Goal: Information Seeking & Learning: Check status

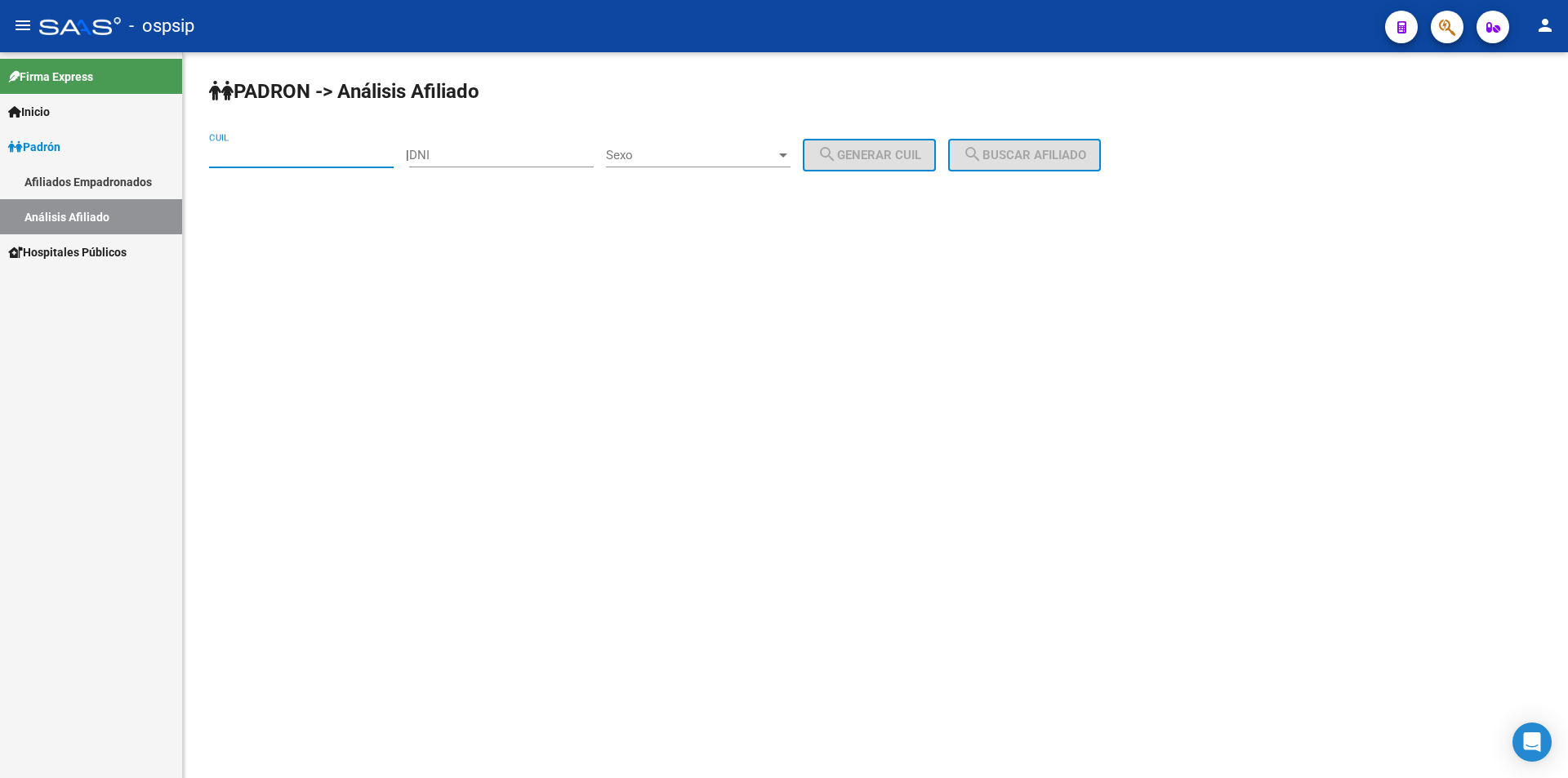
click at [319, 150] on input "CUIL" at bounding box center [301, 155] width 185 height 15
click at [776, 160] on span "Sexo" at bounding box center [690, 155] width 170 height 15
click at [734, 153] on span "Masculino" at bounding box center [716, 154] width 185 height 37
click at [580, 139] on div "DNI" at bounding box center [501, 149] width 185 height 35
type input "94146242"
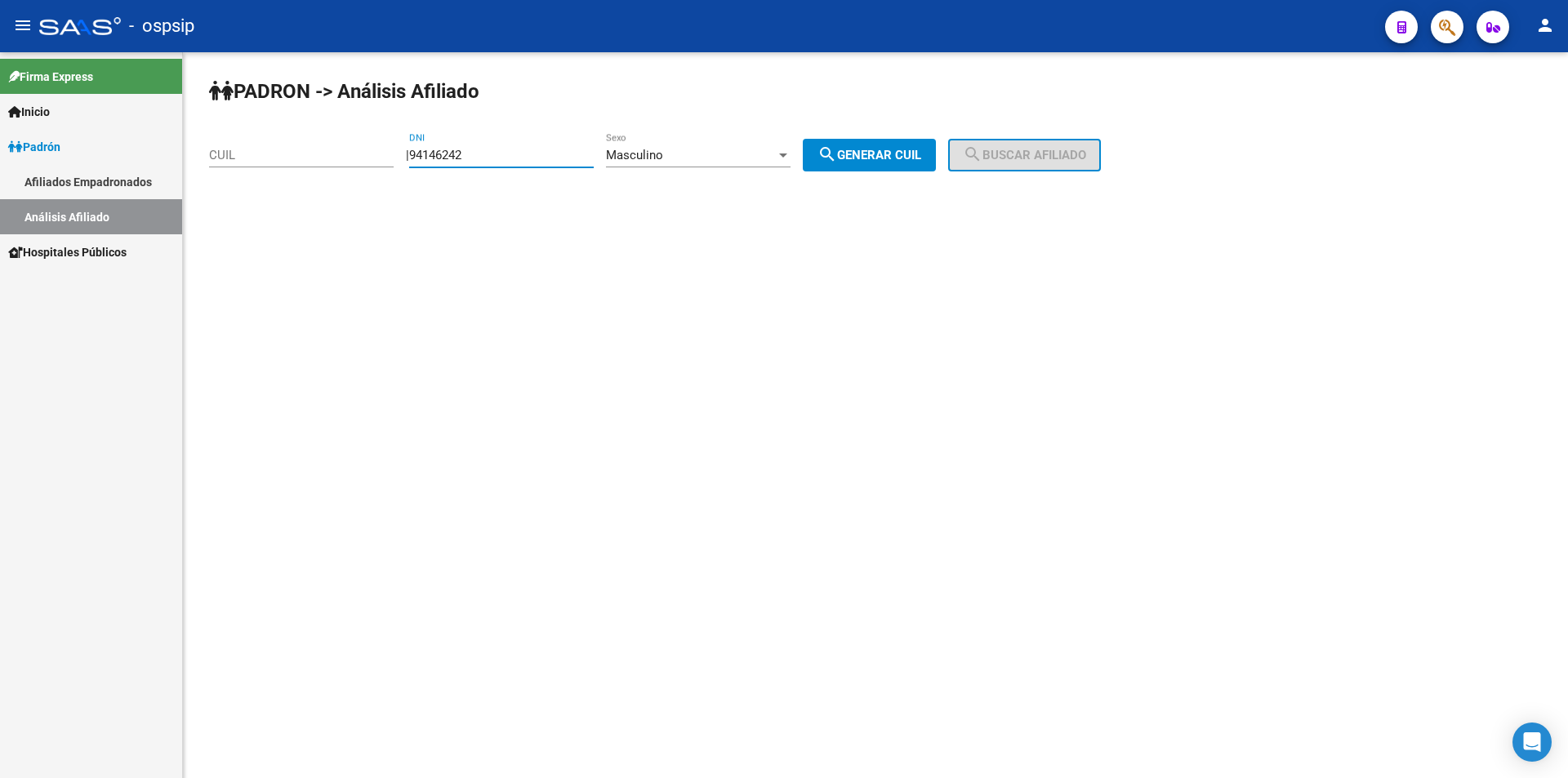
click at [885, 149] on span "search Generar CUIL" at bounding box center [869, 155] width 104 height 15
type input "20-94146242-2"
click at [1059, 156] on span "search Buscar afiliado" at bounding box center [1025, 155] width 124 height 15
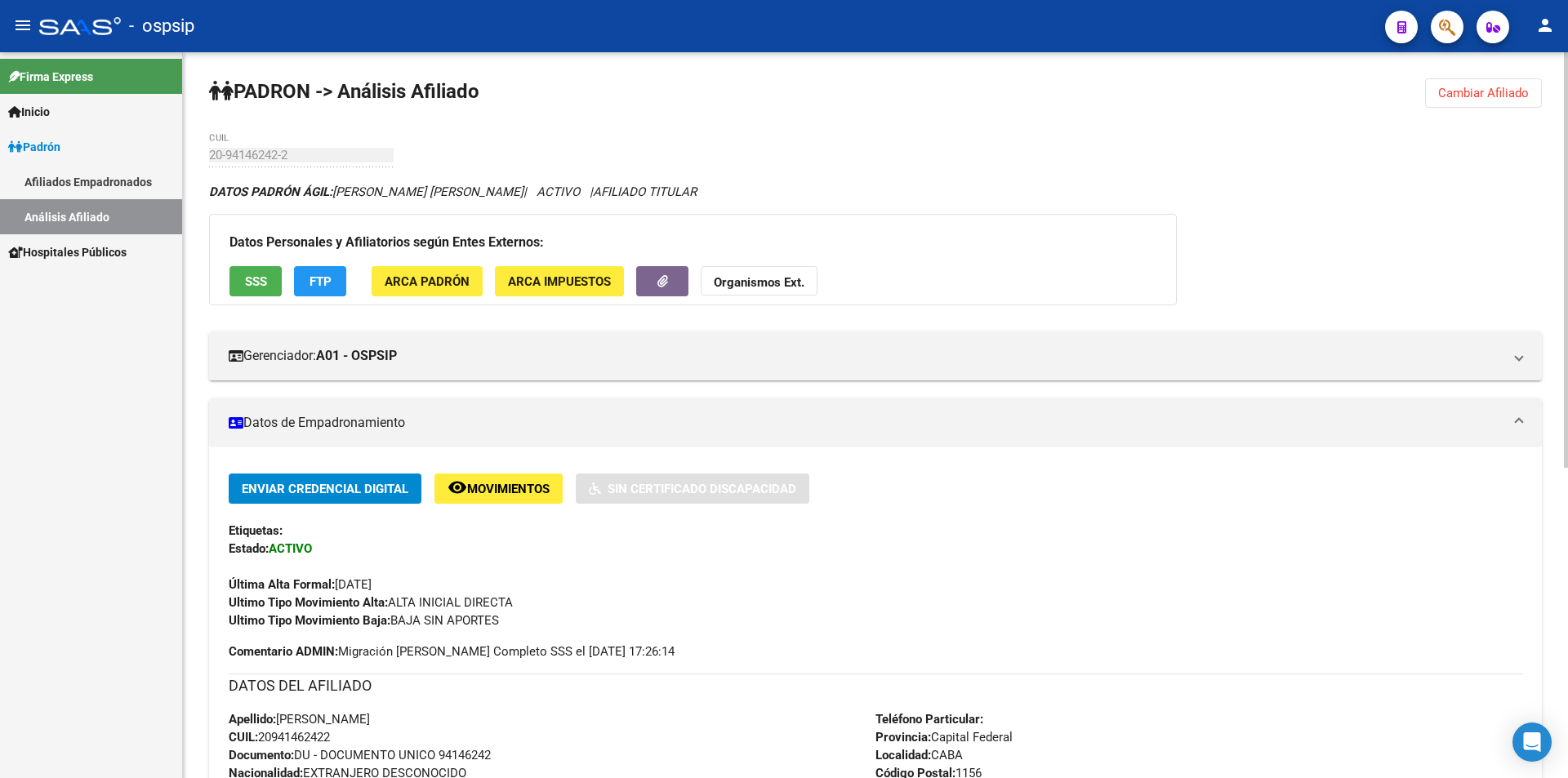
click at [1446, 95] on span "Cambiar Afiliado" at bounding box center [1483, 94] width 91 height 15
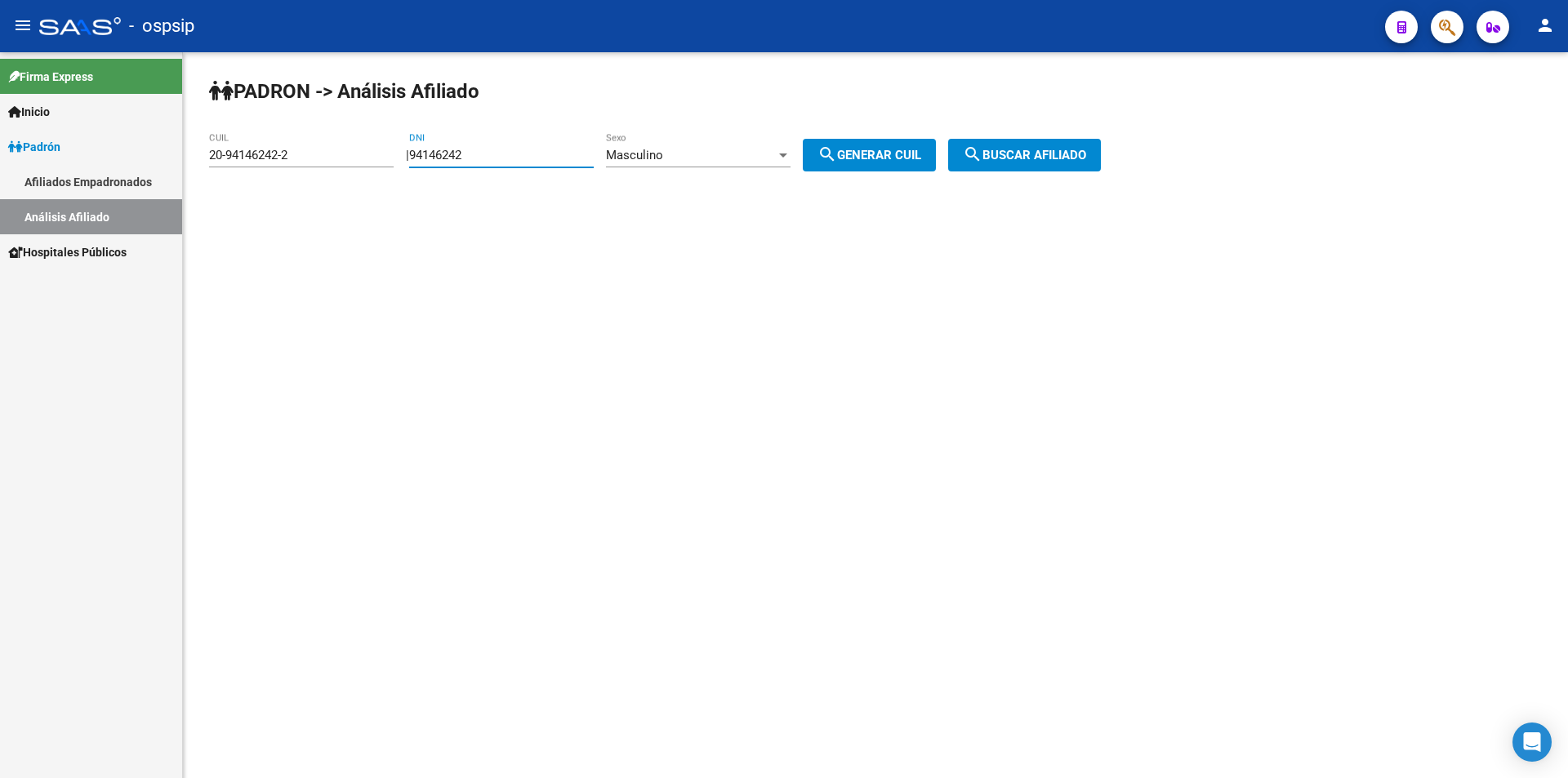
drag, startPoint x: 539, startPoint y: 153, endPoint x: 274, endPoint y: 165, distance: 265.3
click at [296, 159] on app-analisis-afiliado "[PERSON_NAME] -> Análisis Afiliado 20-94146242-2 CUIL | 94146242 DNI Masculino …" at bounding box center [660, 155] width 904 height 15
drag, startPoint x: 328, startPoint y: 157, endPoint x: 94, endPoint y: 154, distance: 234.0
click at [96, 155] on mat-sidenav-container "Firma Express Inicio Calendario SSS Instructivos Contacto OS [PERSON_NAME] Afil…" at bounding box center [784, 415] width 1568 height 726
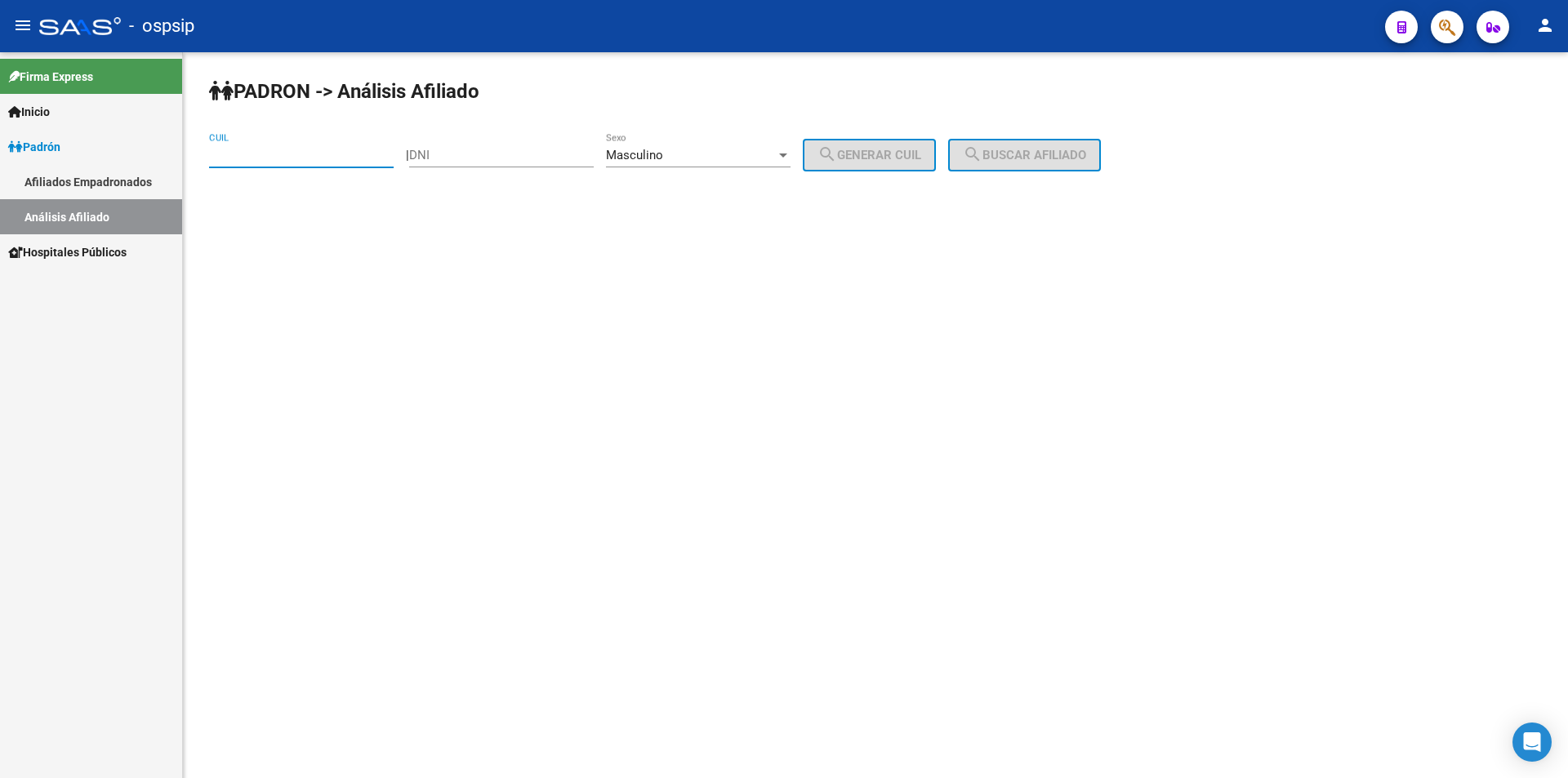
click at [776, 154] on div "Masculino" at bounding box center [690, 155] width 170 height 15
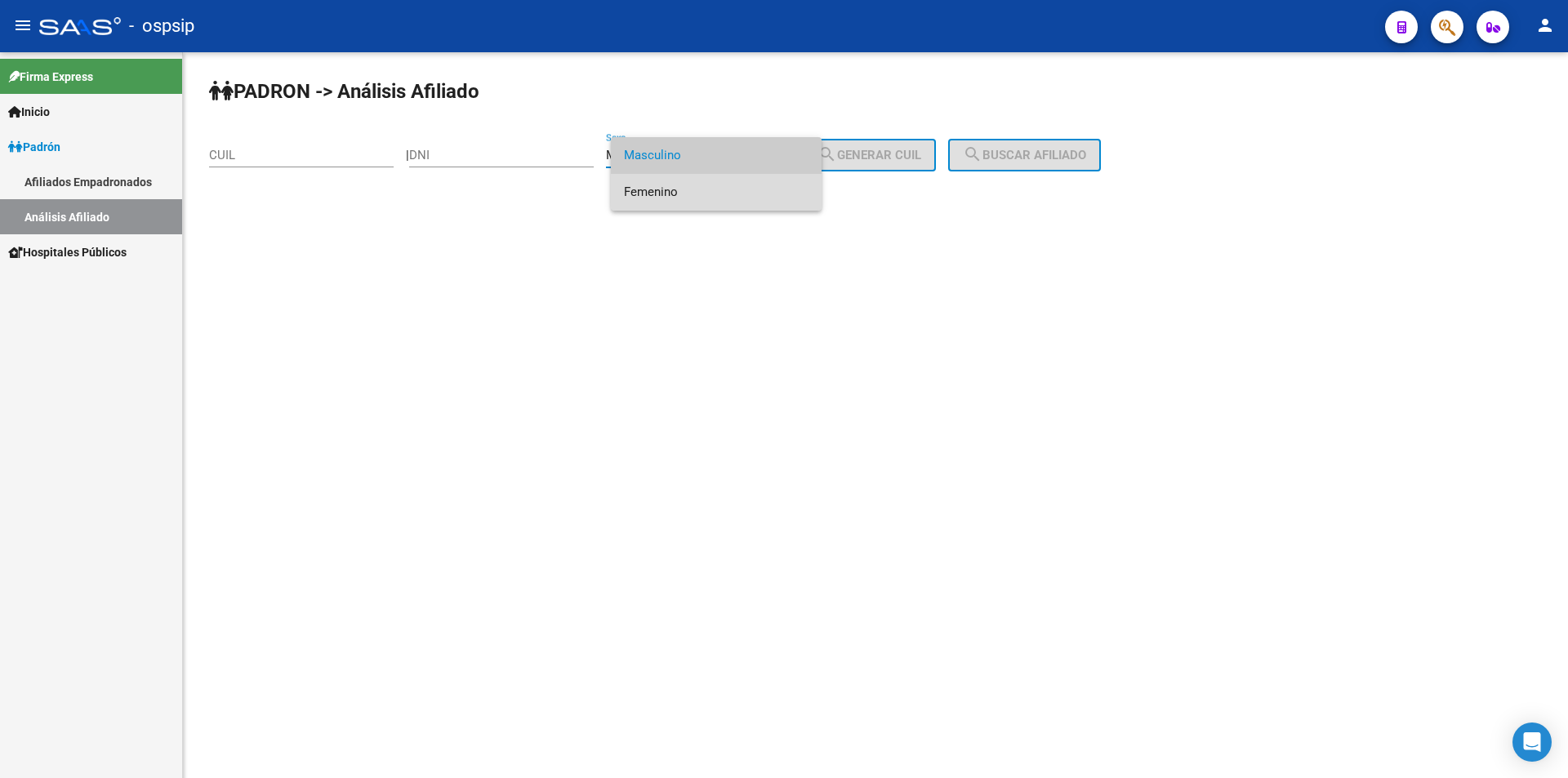
click at [773, 182] on span "Femenino" at bounding box center [716, 192] width 185 height 37
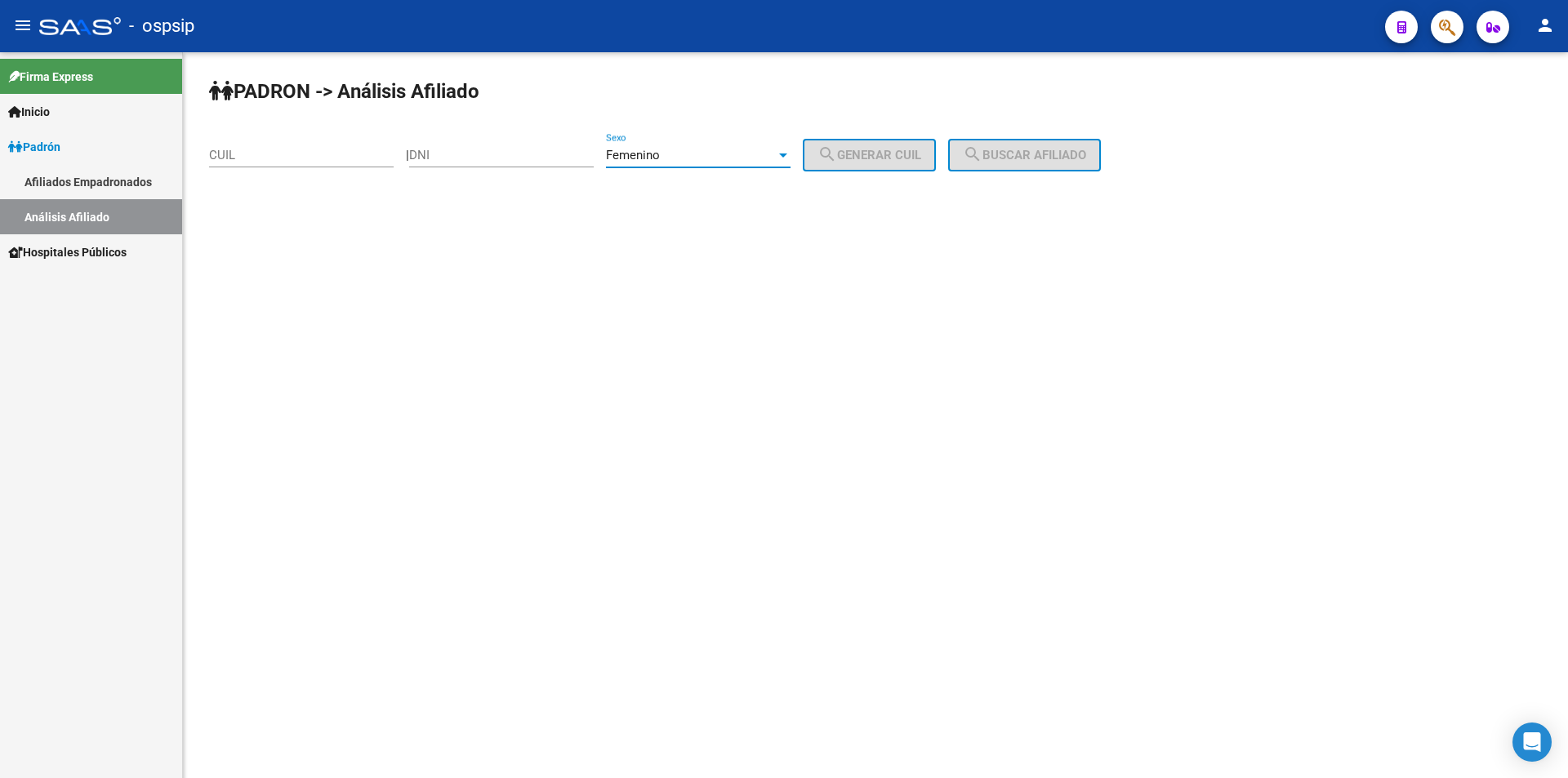
click at [776, 156] on div "Femenino" at bounding box center [690, 155] width 170 height 15
click at [751, 120] on span "Masculino" at bounding box center [716, 118] width 185 height 37
click at [548, 147] on div "DNI" at bounding box center [501, 149] width 185 height 35
type input "41570950"
click at [921, 156] on span "search Generar CUIL" at bounding box center [869, 155] width 104 height 15
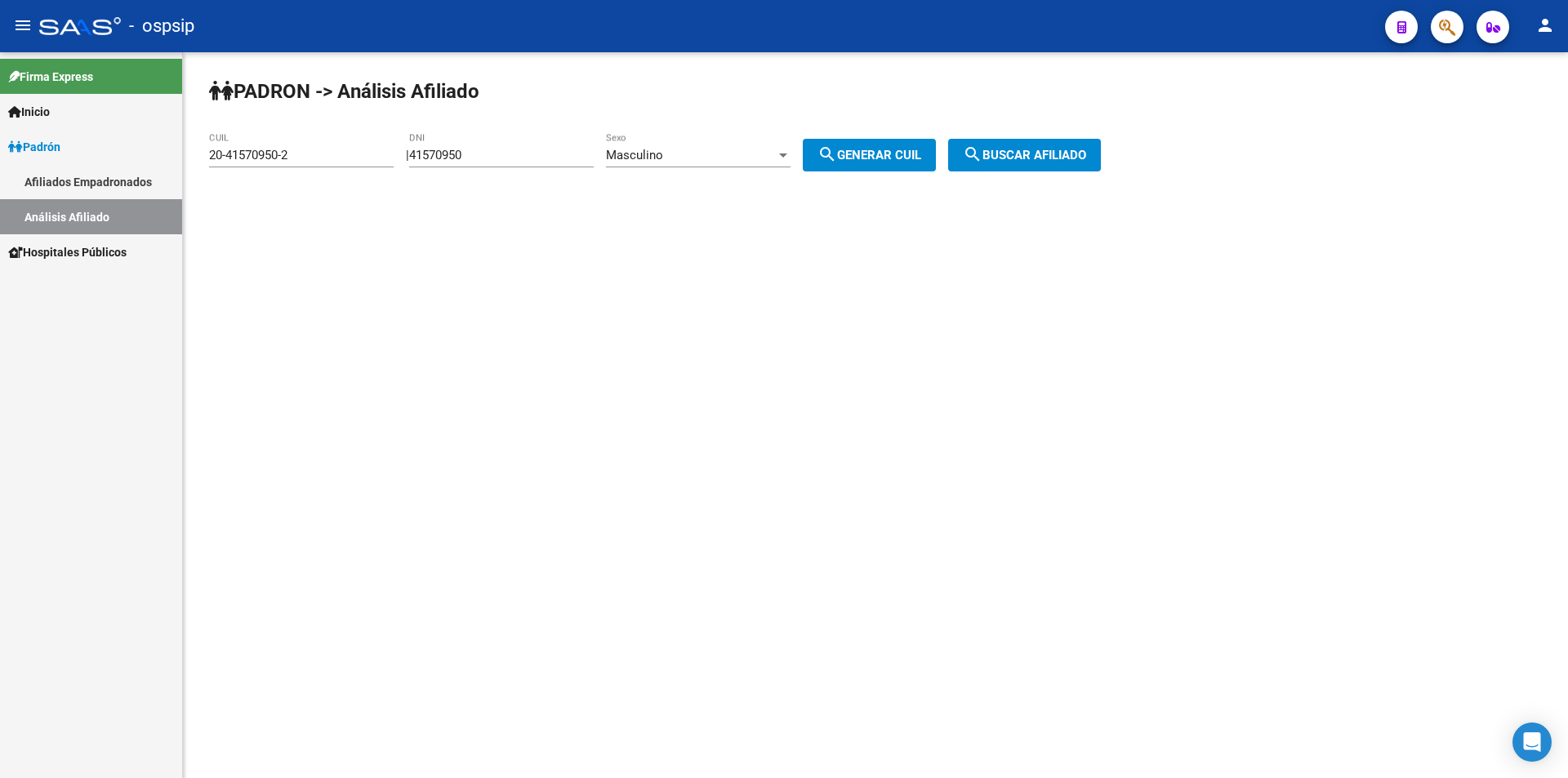
click at [1055, 164] on button "search Buscar afiliado" at bounding box center [1024, 154] width 153 height 33
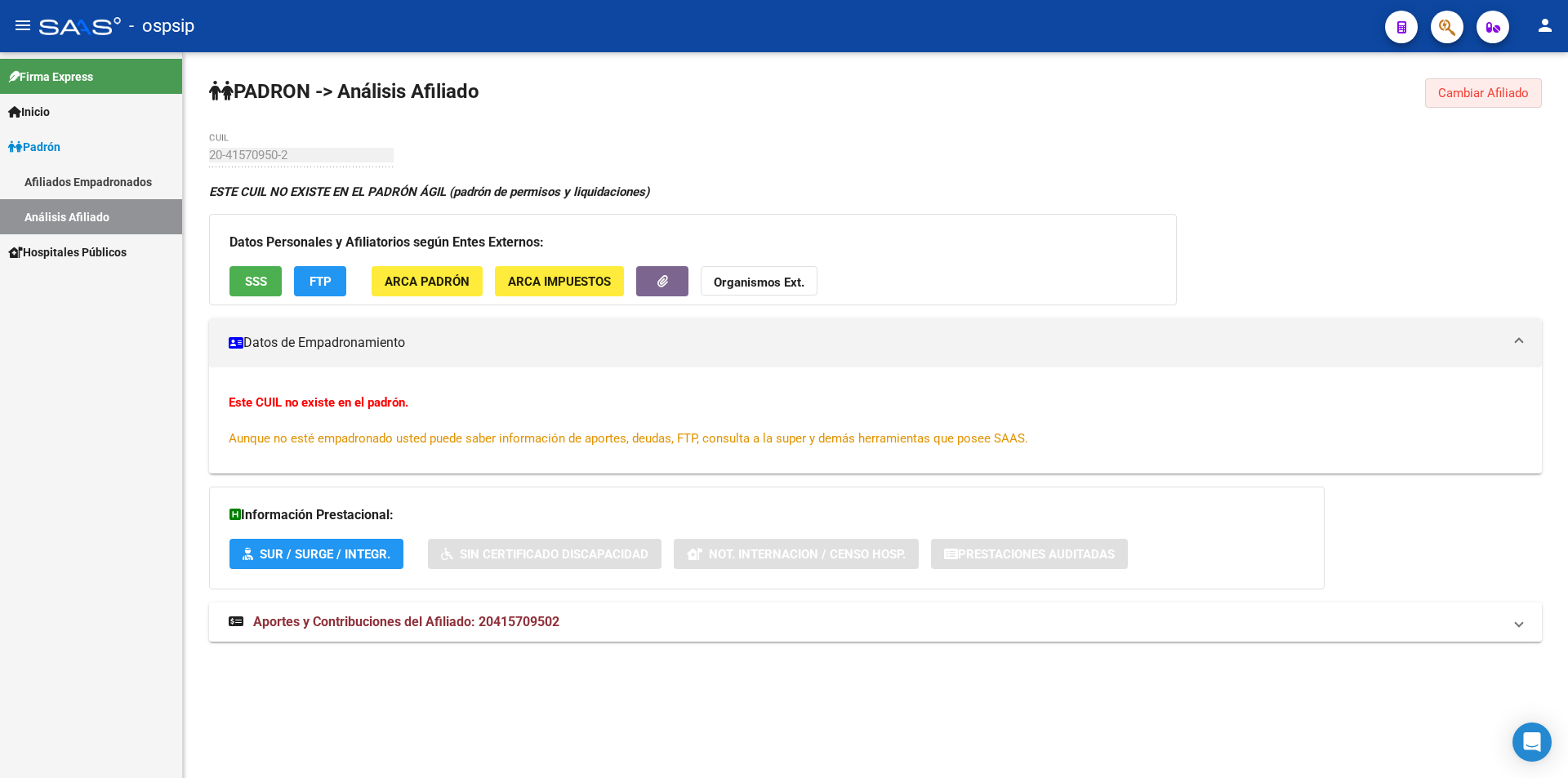
click at [1503, 93] on span "Cambiar Afiliado" at bounding box center [1483, 94] width 91 height 15
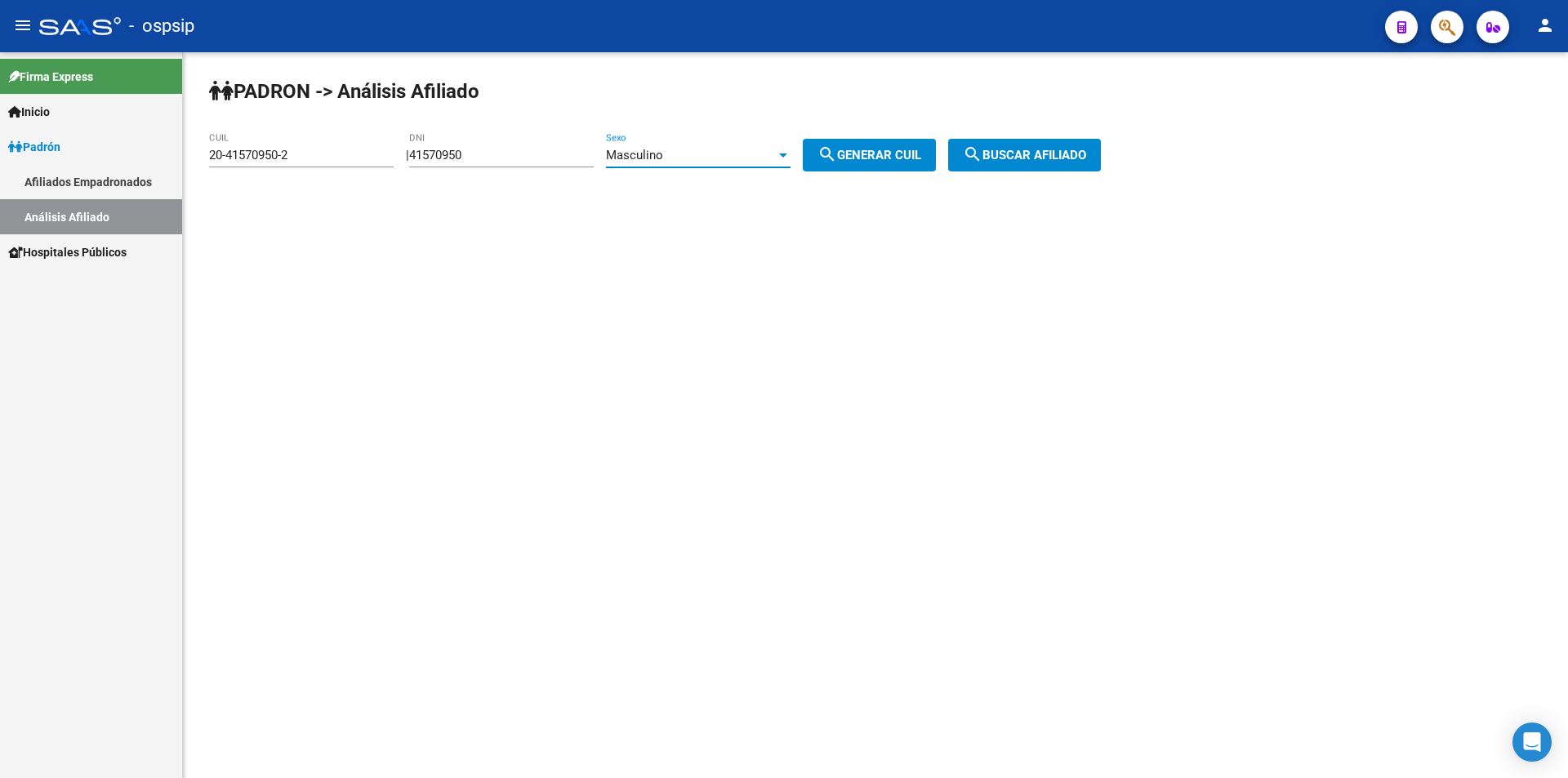
click at [663, 161] on span "Masculino" at bounding box center [634, 155] width 57 height 15
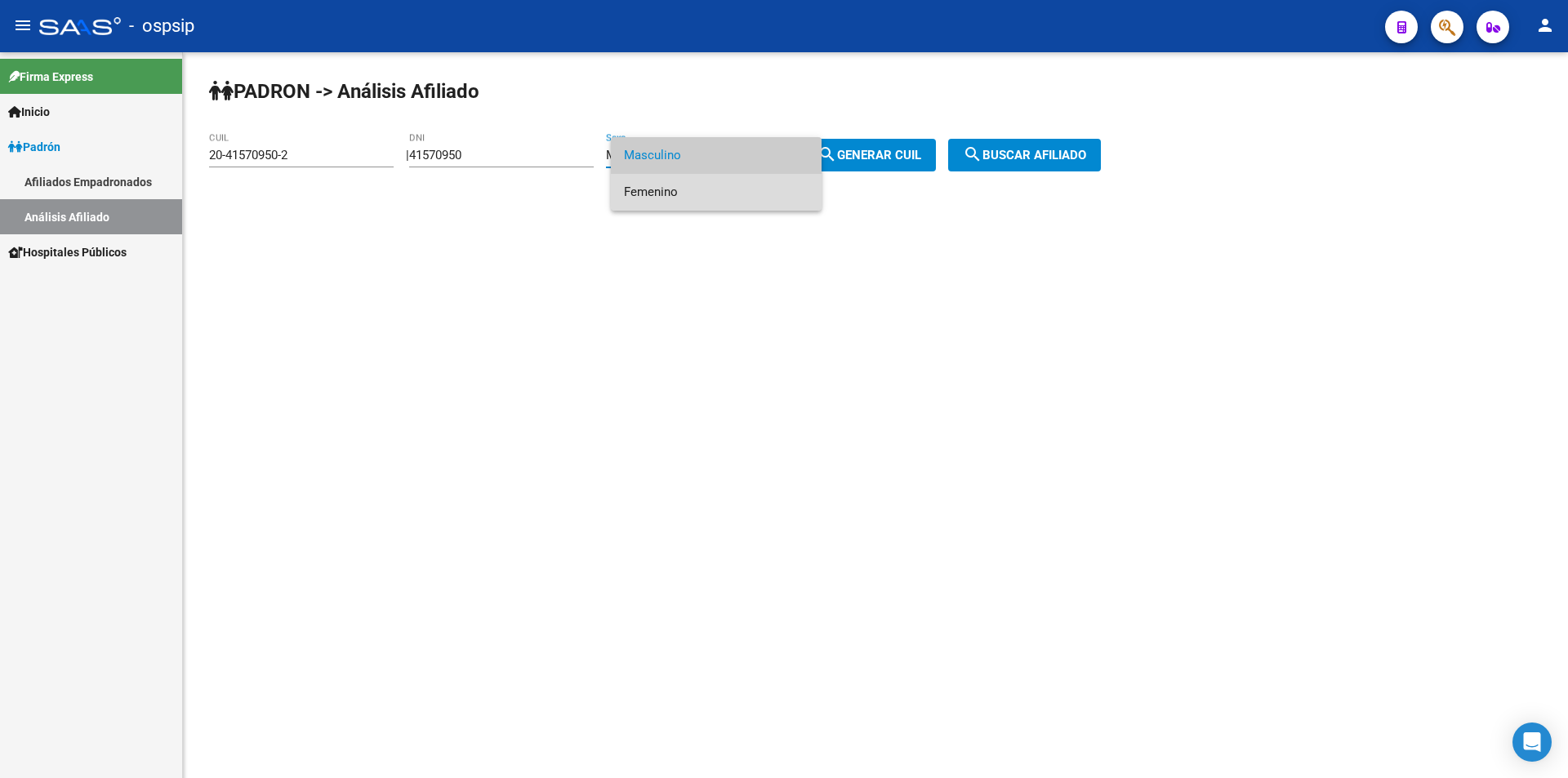
drag, startPoint x: 681, startPoint y: 189, endPoint x: 775, endPoint y: 182, distance: 94.3
click at [681, 190] on span "Femenino" at bounding box center [716, 192] width 185 height 37
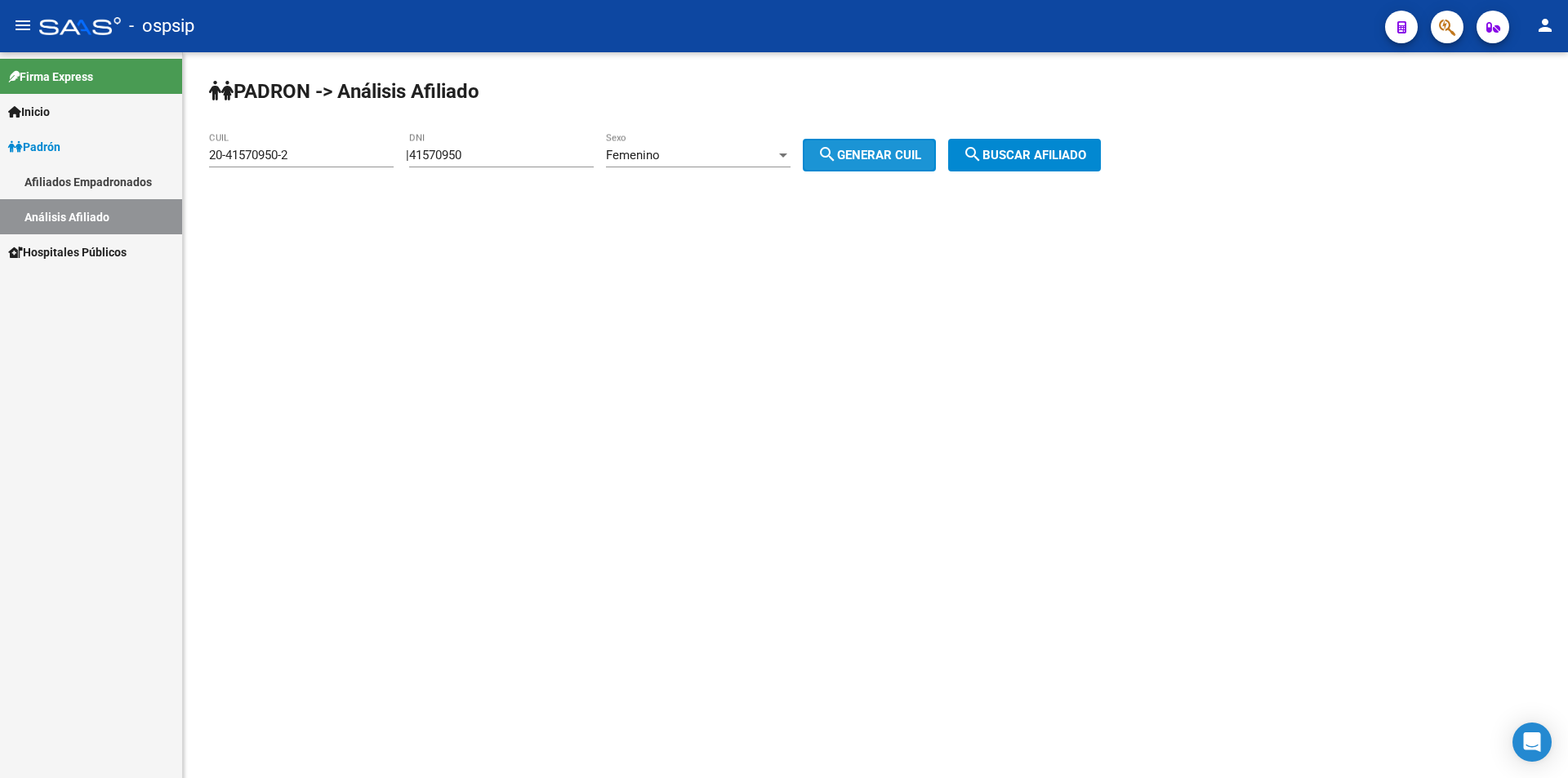
click at [865, 156] on span "search Generar CUIL" at bounding box center [869, 155] width 104 height 15
type input "27-41570950-7"
click at [1023, 159] on span "search Buscar afiliado" at bounding box center [1025, 155] width 124 height 15
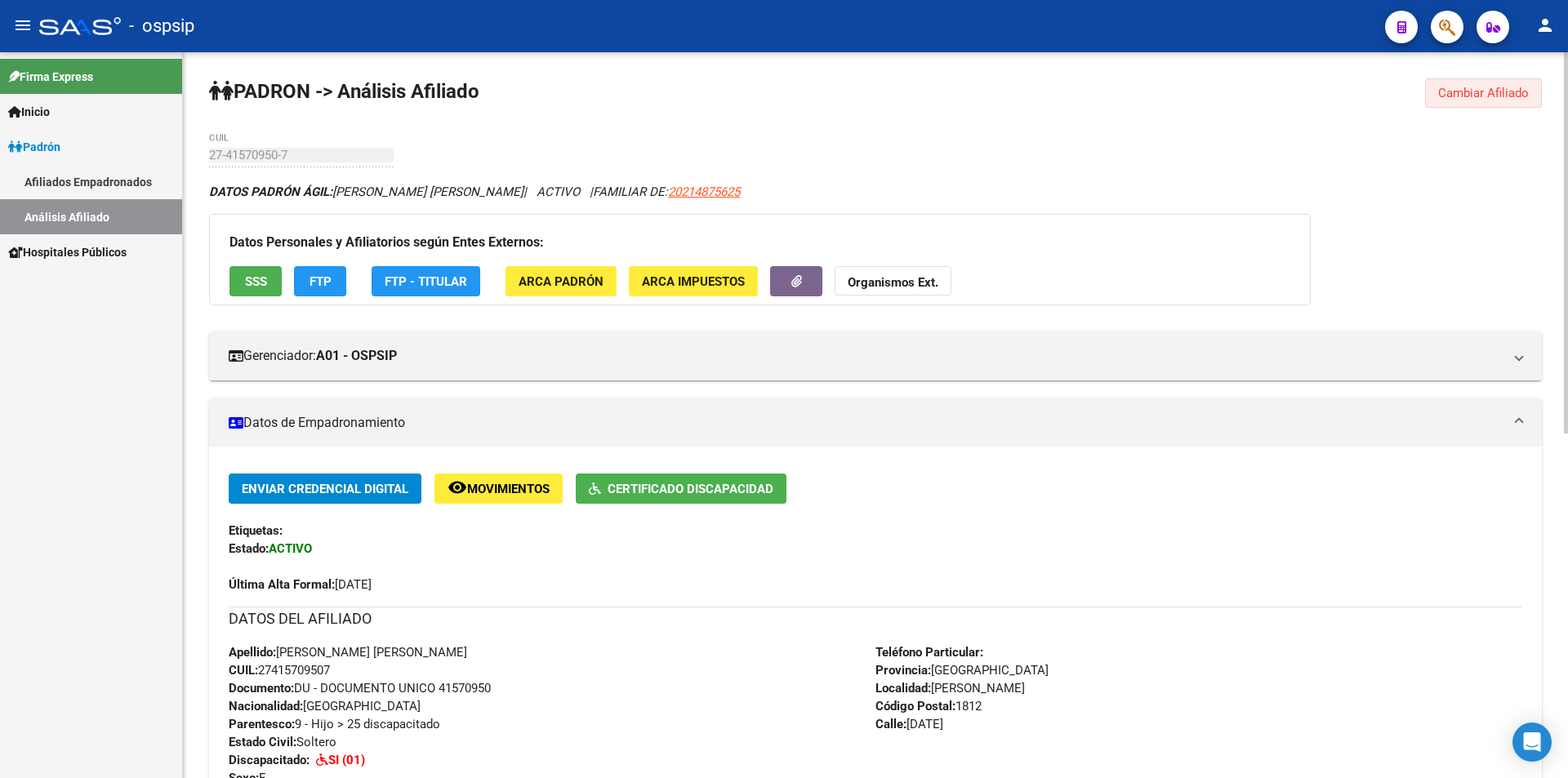
click at [1475, 84] on button "Cambiar Afiliado" at bounding box center [1483, 93] width 117 height 29
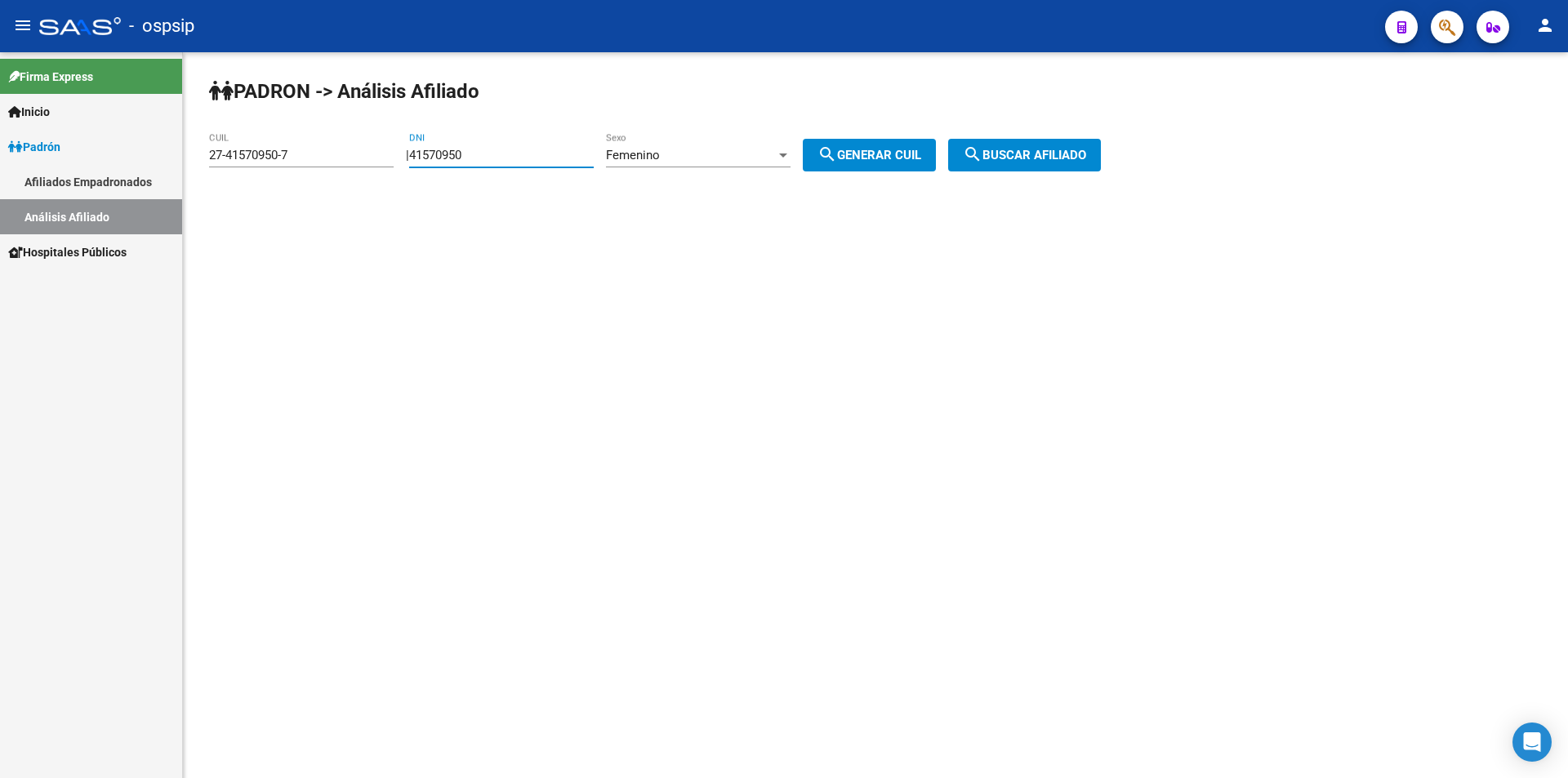
drag, startPoint x: 509, startPoint y: 152, endPoint x: 338, endPoint y: 157, distance: 171.1
click at [338, 157] on app-analisis-afiliado "[PERSON_NAME] -> Análisis Afiliado 27-41570950-7 CUIL | 41570950 DNI Femenino S…" at bounding box center [660, 155] width 904 height 15
drag, startPoint x: 311, startPoint y: 160, endPoint x: 87, endPoint y: 133, distance: 225.6
click at [88, 154] on mat-sidenav-container "Firma Express Inicio Calendario SSS Instructivos Contacto OS [PERSON_NAME] Afil…" at bounding box center [784, 415] width 1568 height 726
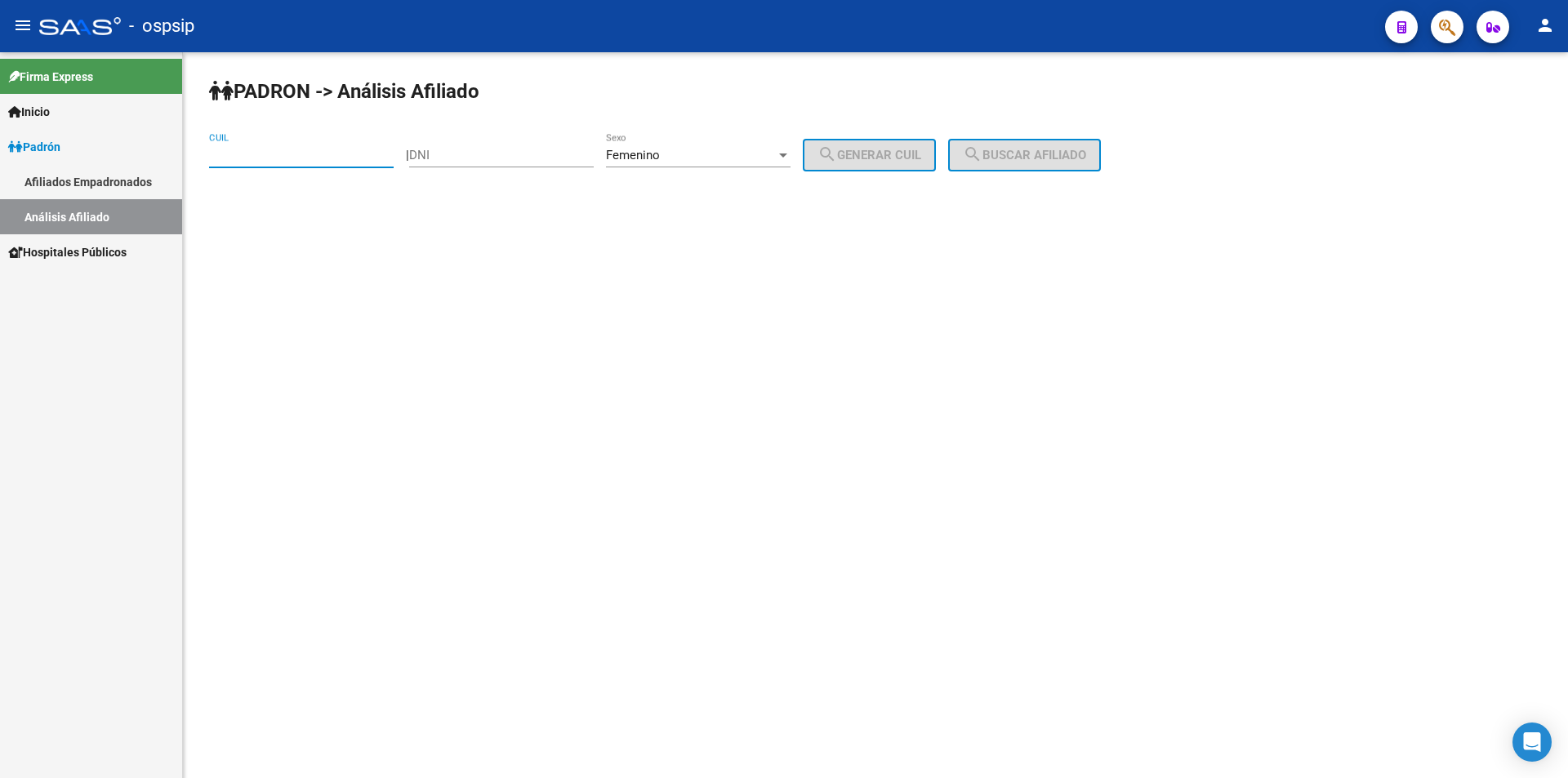
click at [527, 162] on div "DNI" at bounding box center [501, 149] width 185 height 35
type input "52649850"
click at [902, 140] on button "search Generar CUIL" at bounding box center [869, 154] width 133 height 33
type input "27-52649850-5"
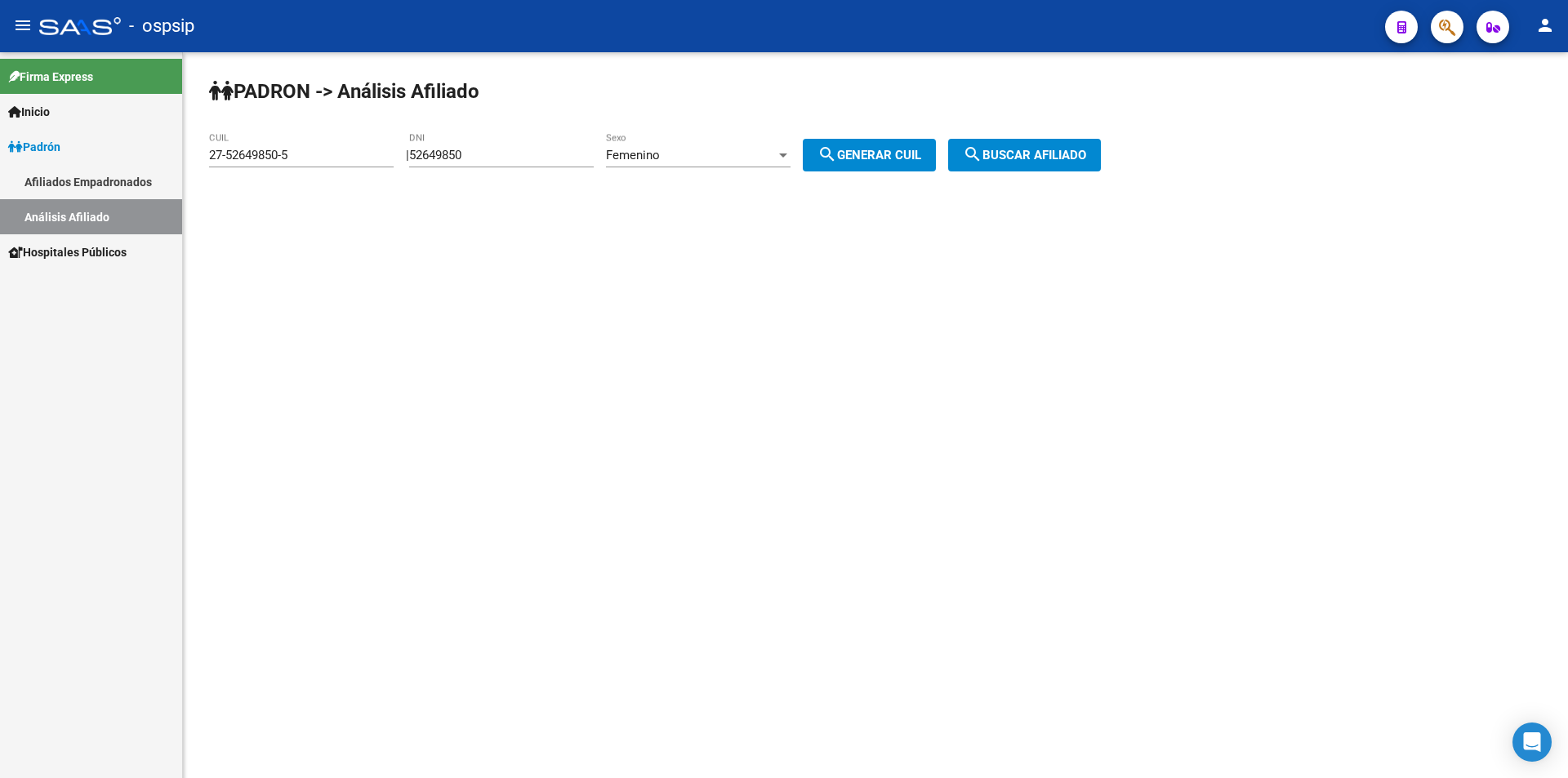
click at [1015, 145] on button "search Buscar afiliado" at bounding box center [1024, 154] width 153 height 33
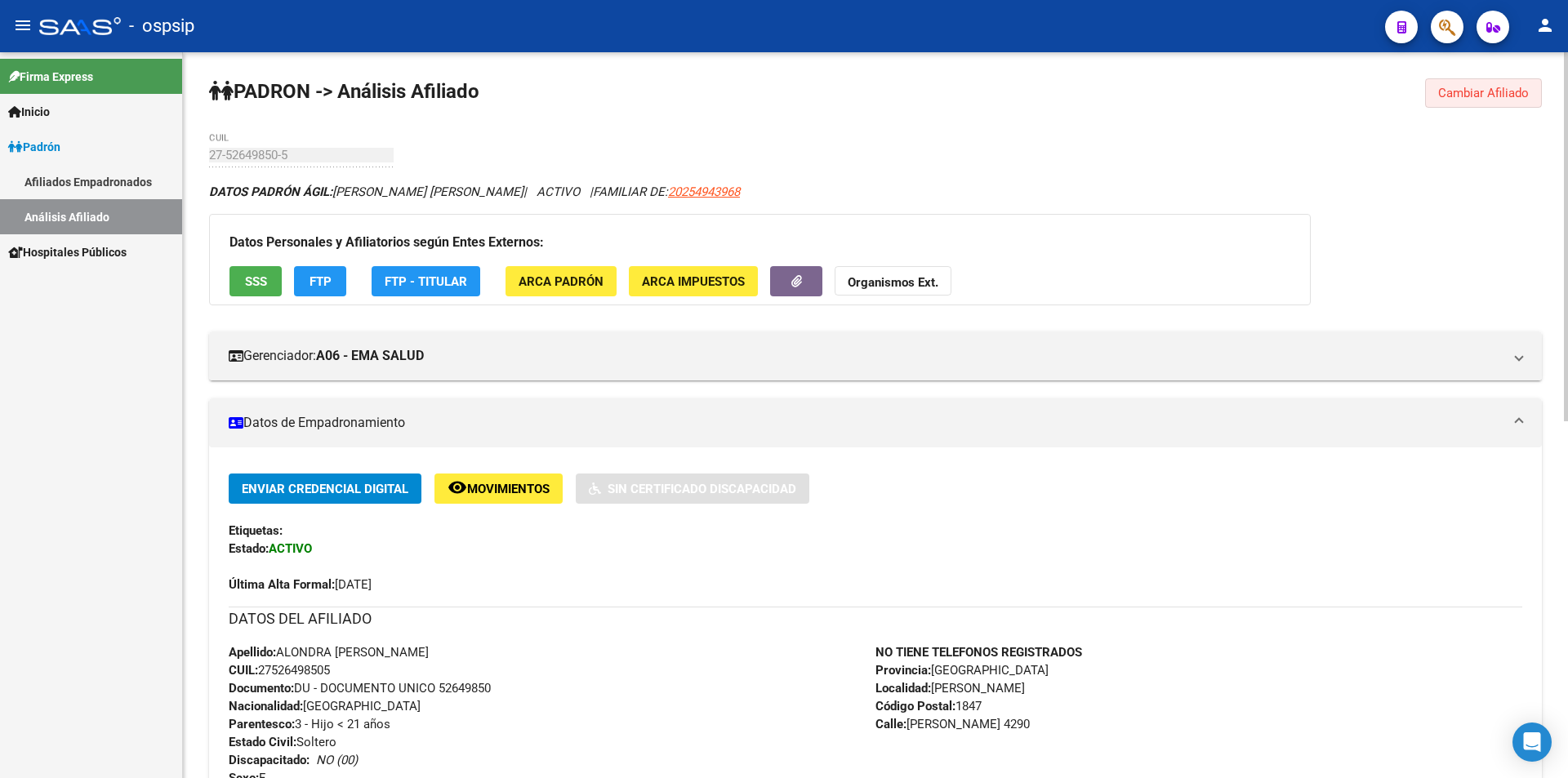
click at [1487, 93] on span "Cambiar Afiliado" at bounding box center [1483, 94] width 91 height 15
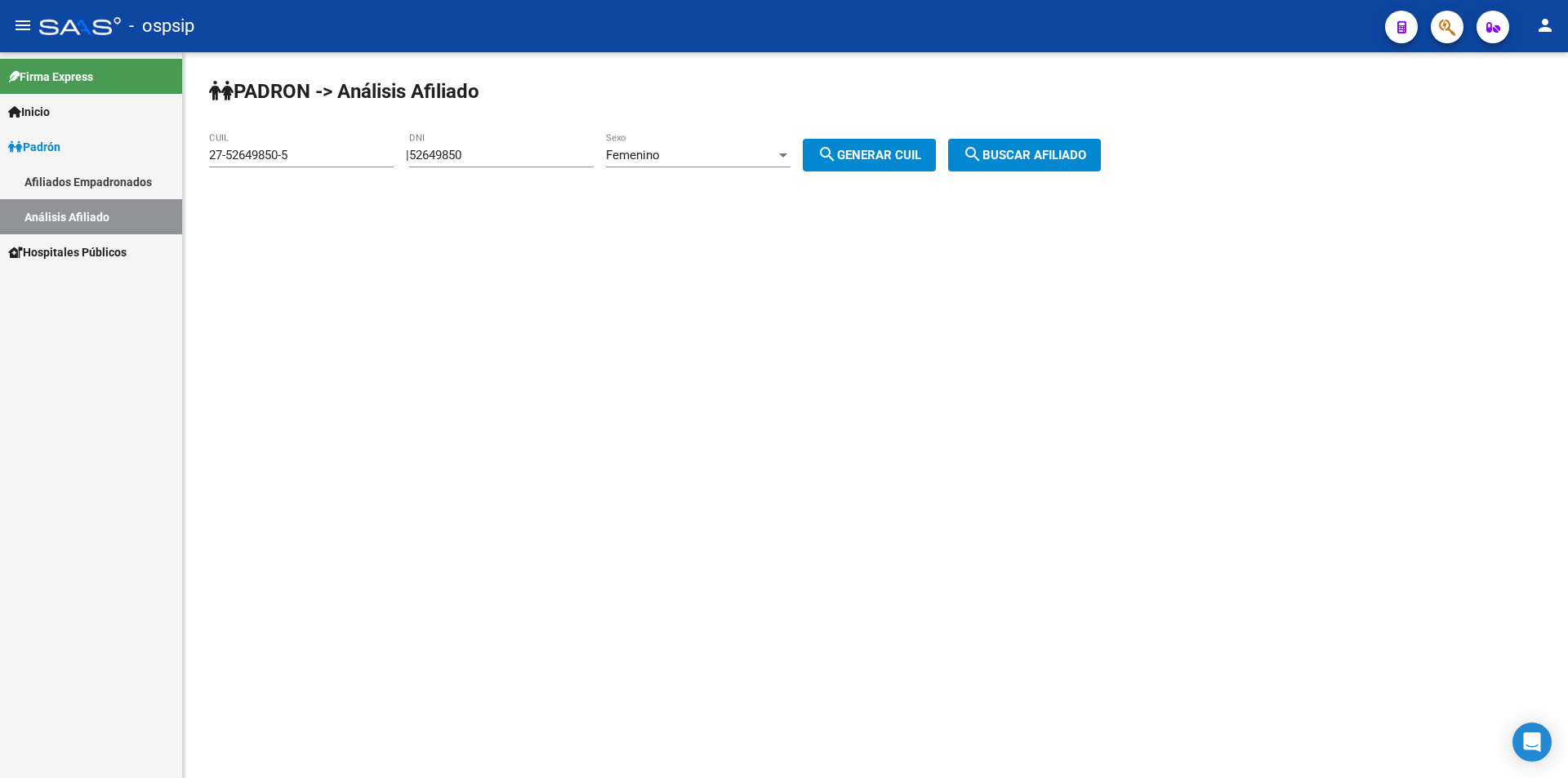
click at [679, 152] on div "Femenino" at bounding box center [690, 155] width 170 height 15
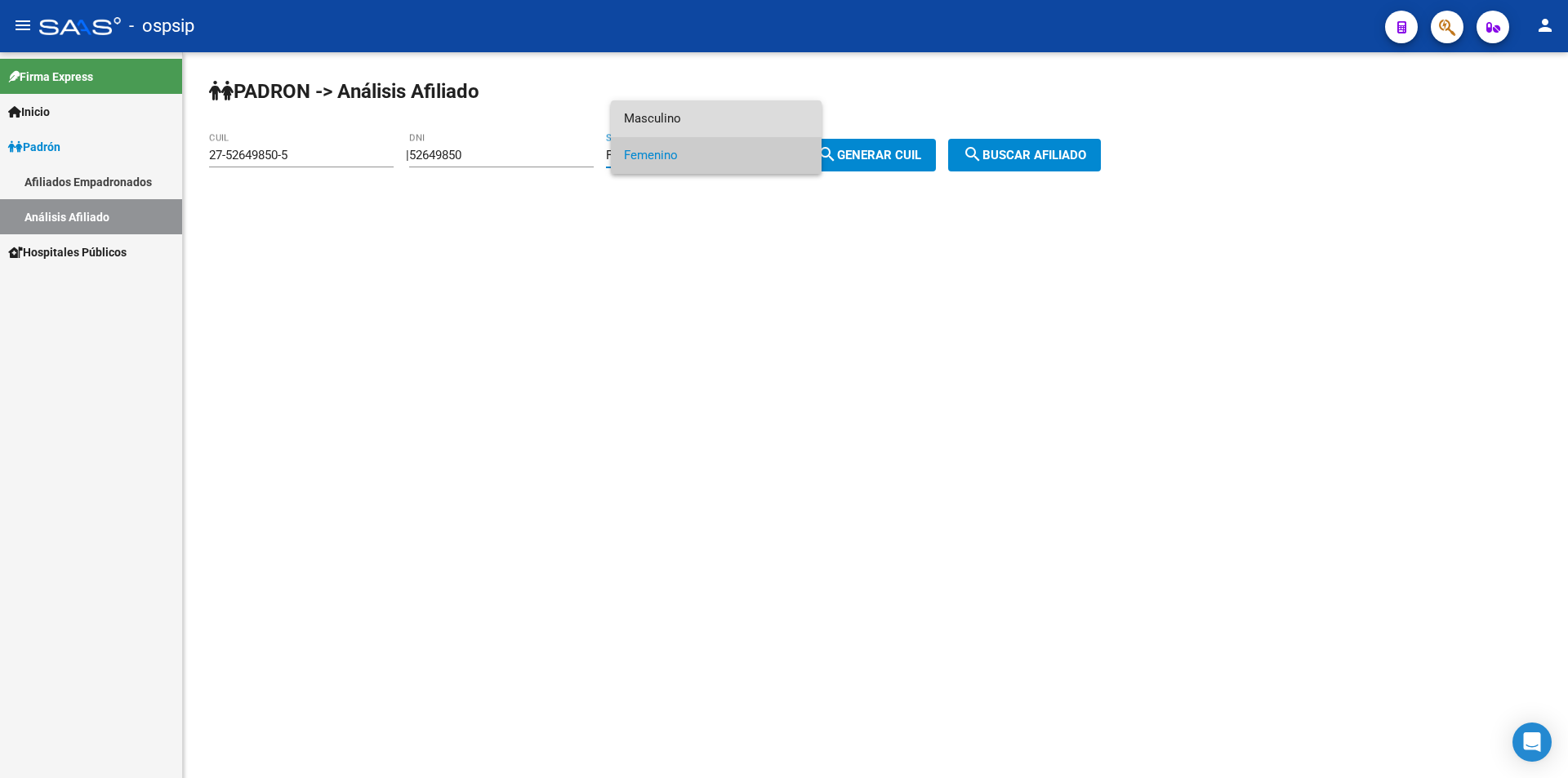
click at [678, 107] on span "Masculino" at bounding box center [716, 118] width 185 height 37
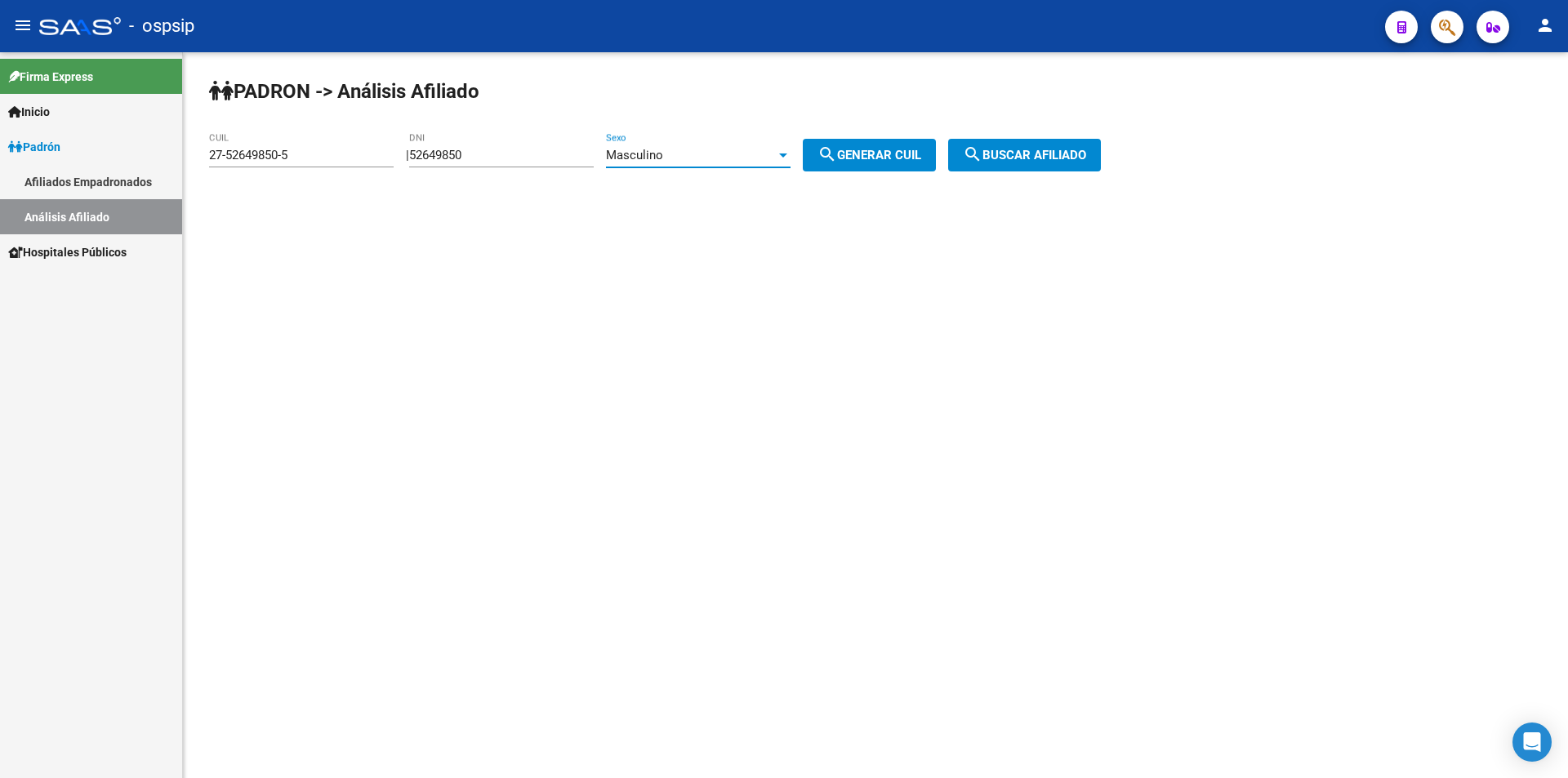
drag, startPoint x: 524, startPoint y: 157, endPoint x: 337, endPoint y: 176, distance: 188.0
click at [341, 162] on app-analisis-afiliado "[PERSON_NAME] -> Análisis Afiliado 27-52649850-5 CUIL | 52649850 DNI Masculino …" at bounding box center [660, 155] width 904 height 15
drag, startPoint x: 322, startPoint y: 162, endPoint x: 314, endPoint y: 154, distance: 11.3
click at [315, 156] on div "27-52649850-5 CUIL" at bounding box center [301, 149] width 185 height 35
drag, startPoint x: 314, startPoint y: 154, endPoint x: 88, endPoint y: 139, distance: 226.5
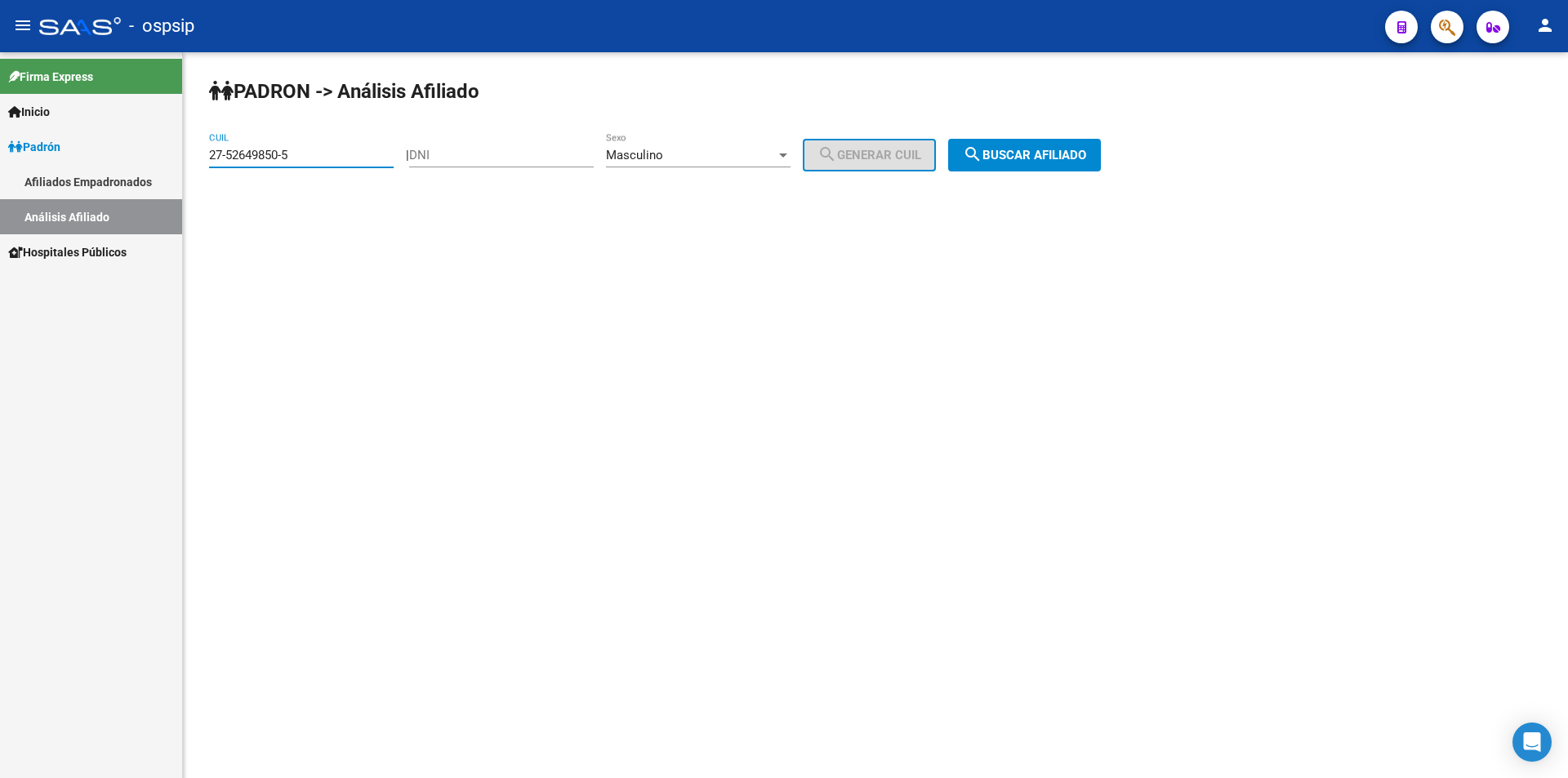
click at [94, 153] on mat-sidenav-container "Firma Express Inicio Calendario SSS Instructivos Contacto OS [PERSON_NAME] Afil…" at bounding box center [784, 415] width 1568 height 726
click at [520, 154] on input "DNI" at bounding box center [501, 155] width 185 height 15
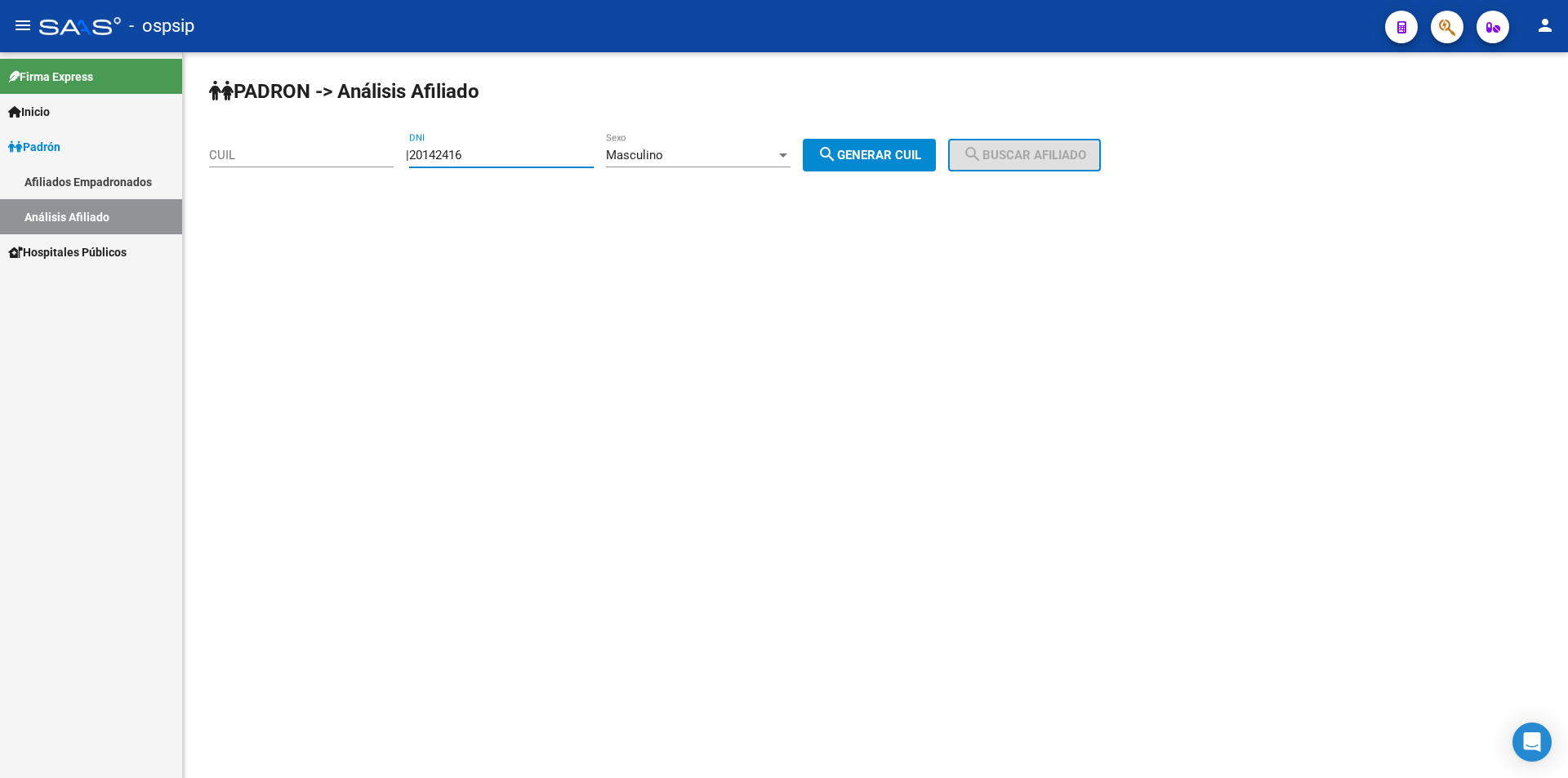
type input "20142416"
click at [898, 159] on span "search Generar CUIL" at bounding box center [869, 155] width 104 height 15
type input "20-20142416-0"
click at [1025, 143] on button "search Buscar afiliado" at bounding box center [1024, 154] width 153 height 33
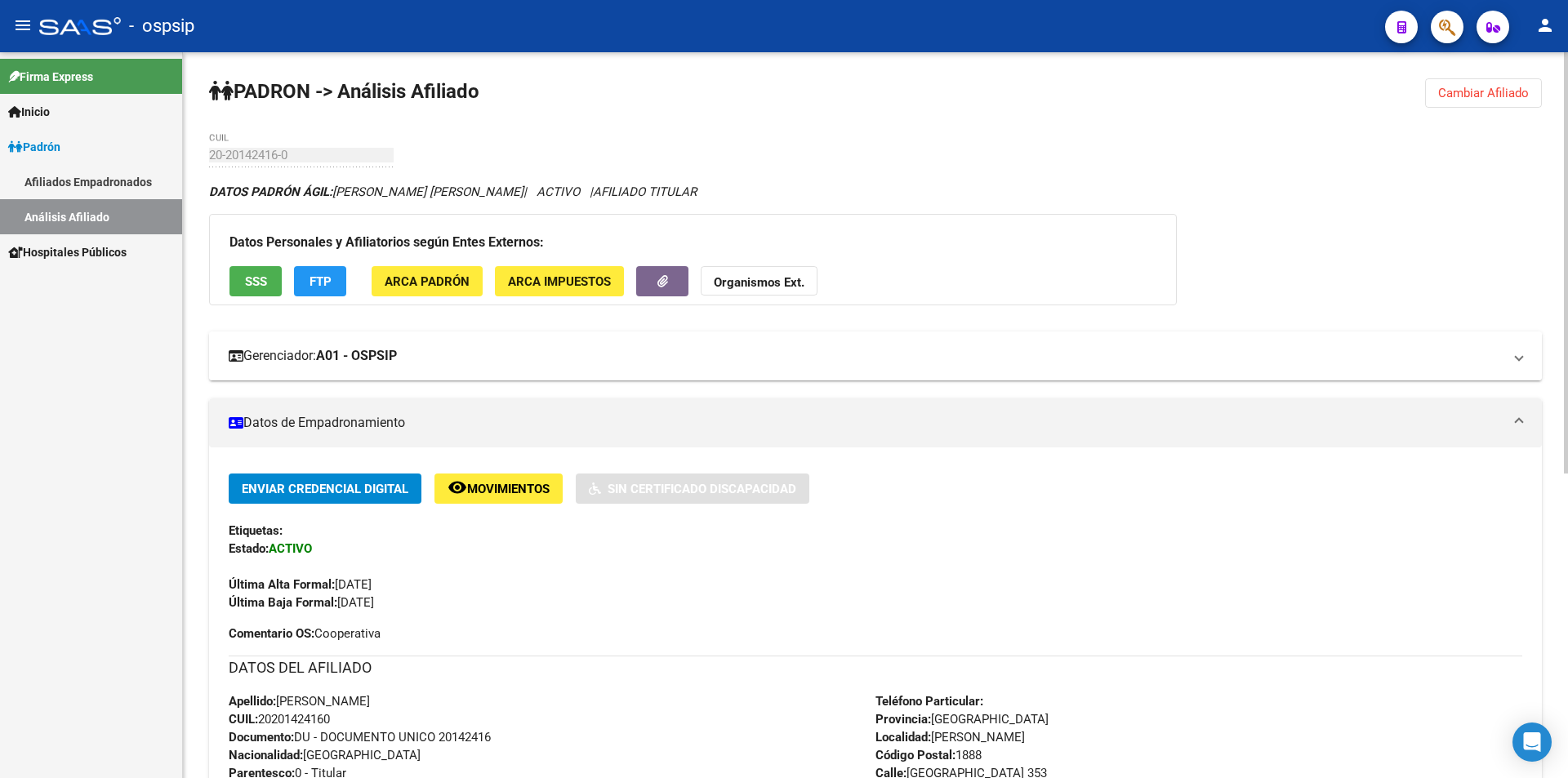
click at [646, 351] on mat-panel-title "Gerenciador: A01 - OSPSIP" at bounding box center [865, 356] width 1274 height 18
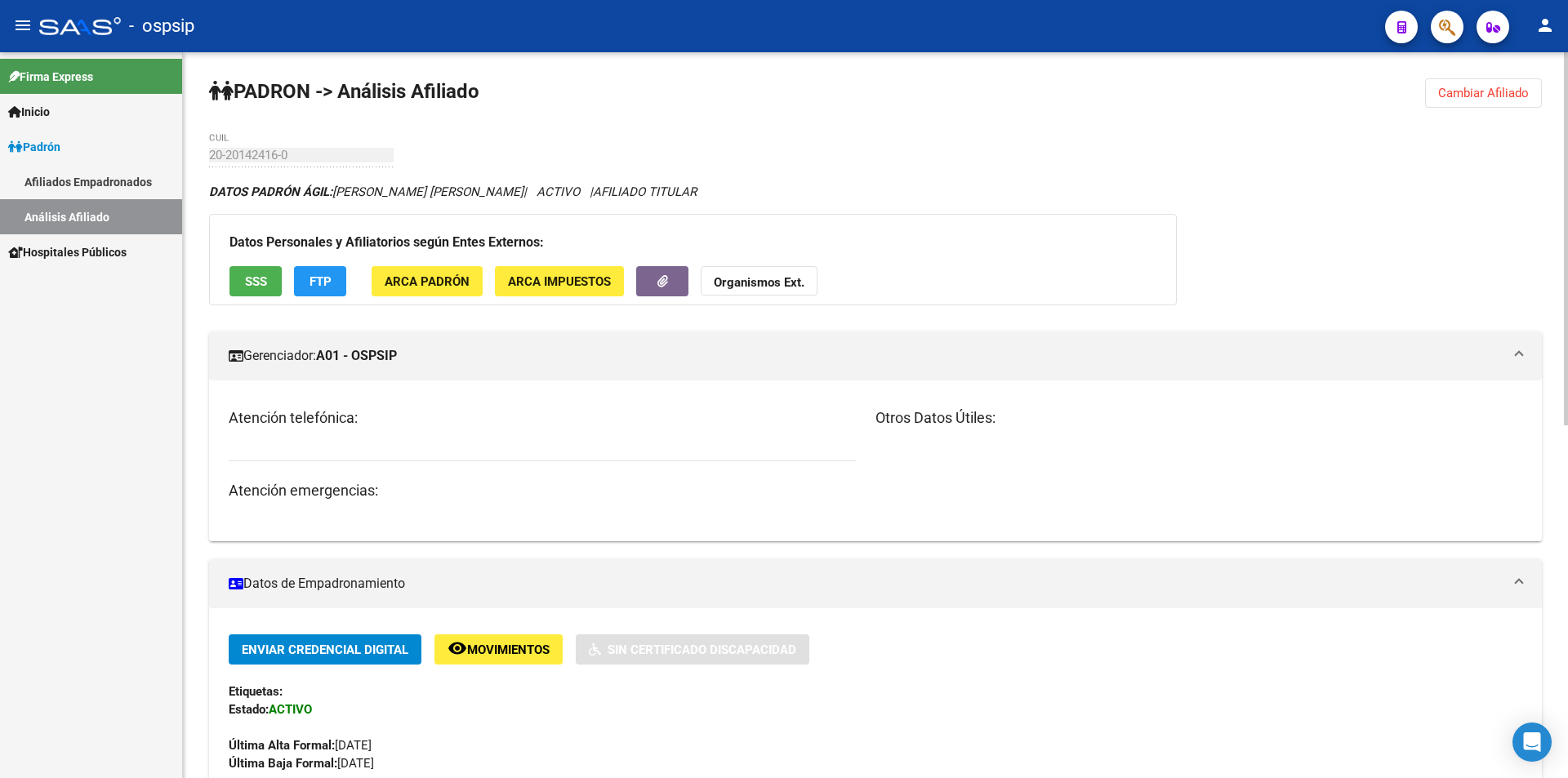
click at [710, 360] on mat-panel-title "Gerenciador: A01 - OSPSIP" at bounding box center [865, 356] width 1274 height 18
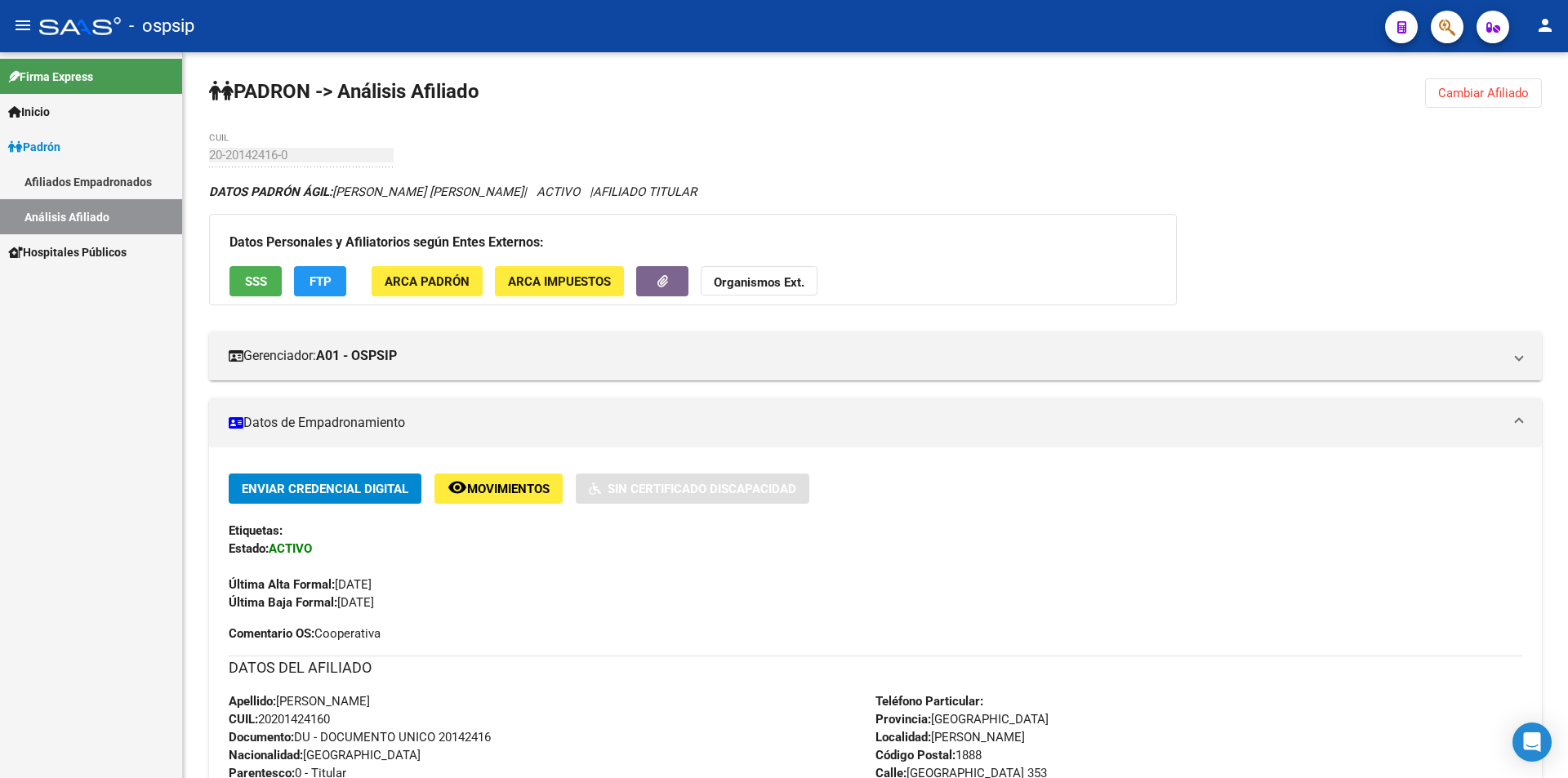
click at [100, 360] on div "Firma Express Inicio Calendario SSS Instructivos Contacto OS Padrón Afiliados E…" at bounding box center [91, 415] width 182 height 726
click at [456, 140] on div "[PERSON_NAME] -> Análisis Afiliado Cambiar Afiliado 20-20142416-0 CUIL DATOS [P…" at bounding box center [875, 678] width 1385 height 1251
click at [468, 120] on div "[PERSON_NAME] -> Análisis Afiliado Cambiar Afiliado 20-20142416-0 CUIL DATOS [P…" at bounding box center [875, 678] width 1385 height 1251
click at [76, 423] on div "Firma Express Inicio Calendario SSS Instructivos Contacto OS Padrón Afiliados E…" at bounding box center [91, 415] width 182 height 726
click at [1485, 86] on span "Cambiar Afiliado" at bounding box center [1483, 94] width 91 height 15
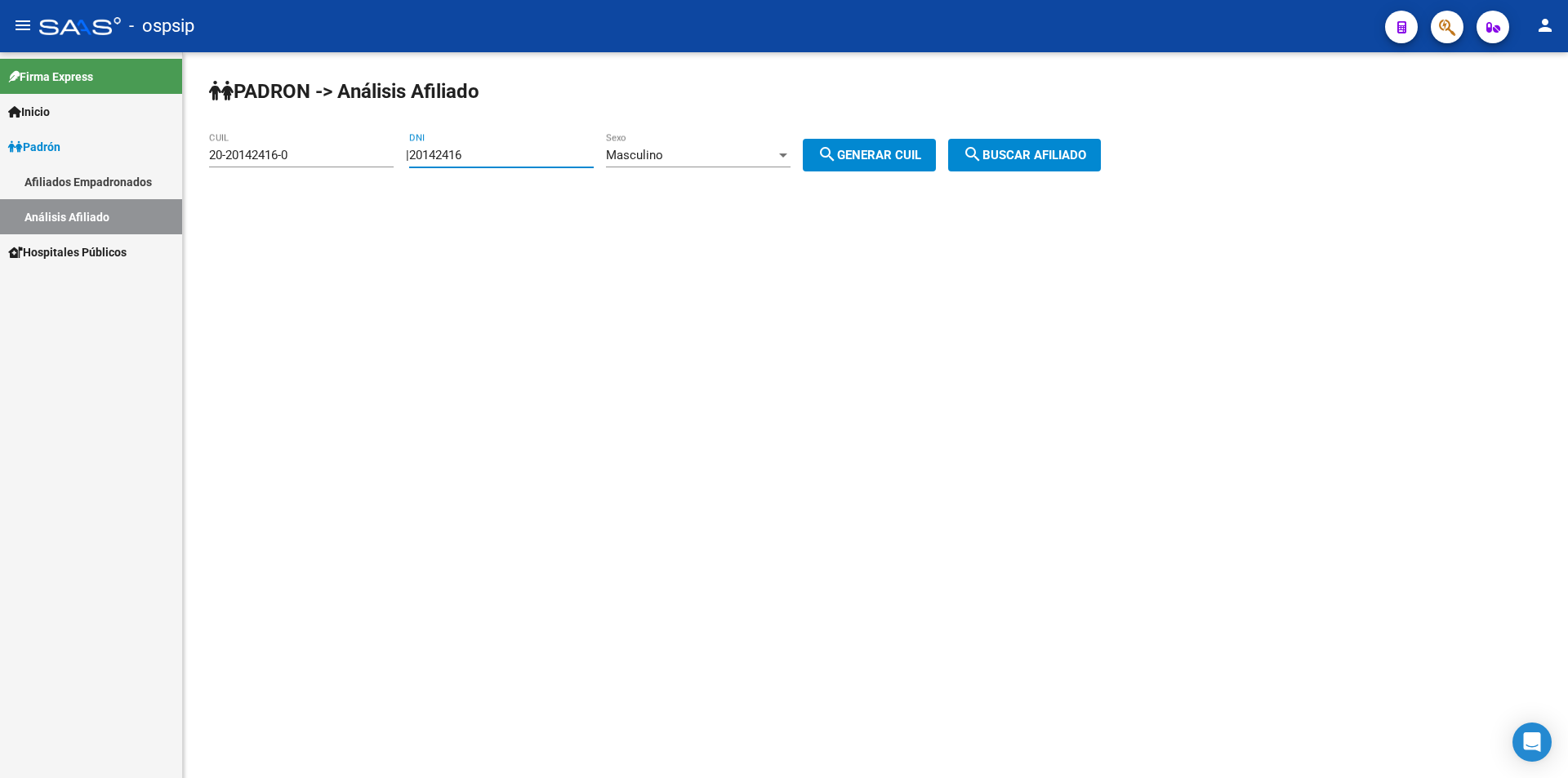
drag, startPoint x: 520, startPoint y: 150, endPoint x: 264, endPoint y: 139, distance: 256.2
click at [247, 148] on app-analisis-afiliado "[PERSON_NAME] -> Análisis Afiliado 20-20142416-0 CUIL | 20142416 DNI Masculino …" at bounding box center [660, 155] width 904 height 15
drag, startPoint x: 302, startPoint y: 153, endPoint x: 12, endPoint y: 156, distance: 290.0
click at [12, 156] on mat-sidenav-container "Firma Express Inicio Calendario SSS Instructivos Contacto OS [PERSON_NAME] Afil…" at bounding box center [784, 415] width 1568 height 726
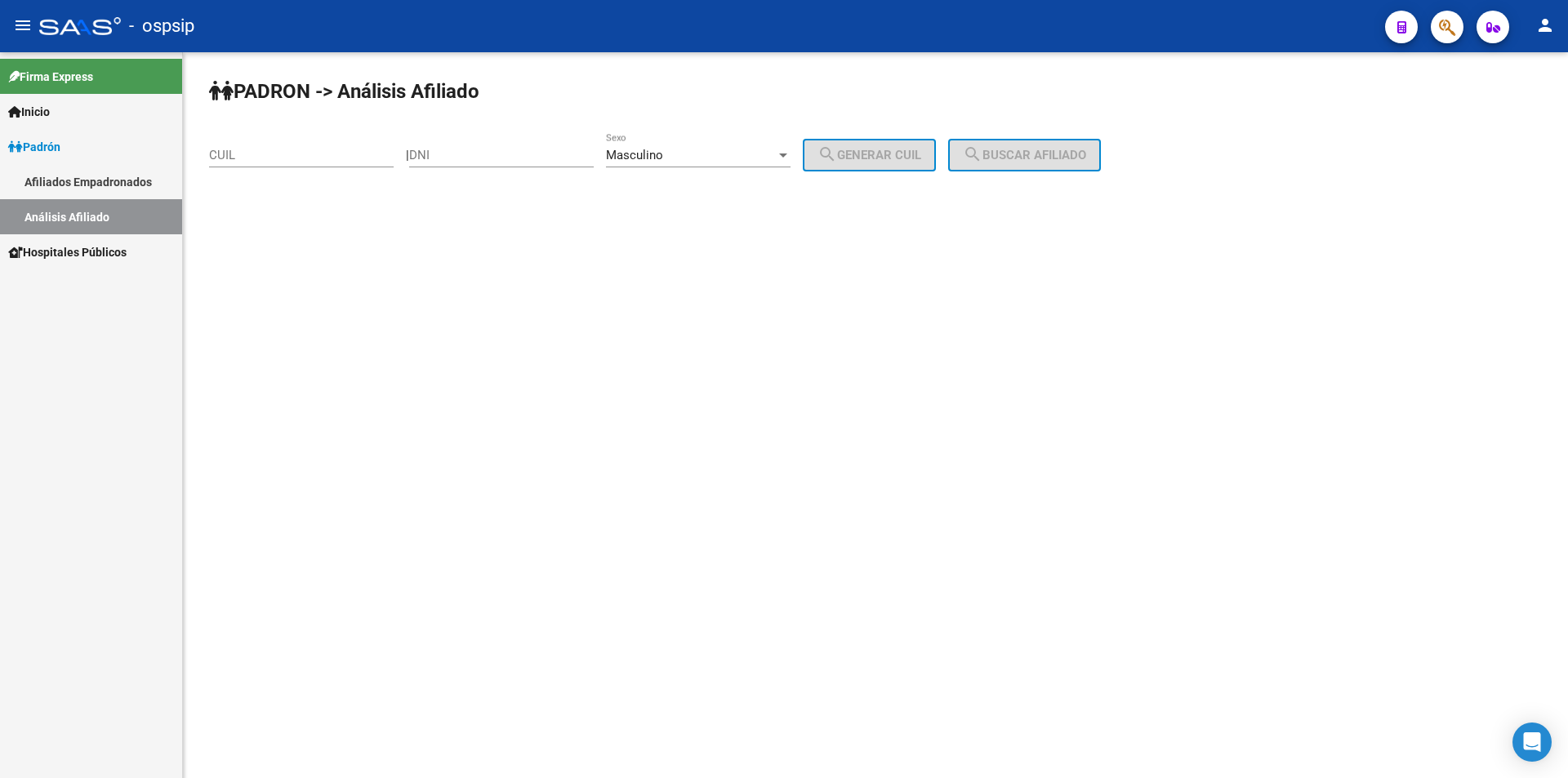
click at [462, 143] on div "DNI" at bounding box center [501, 149] width 185 height 35
type input "17600045"
click at [916, 144] on button "search Generar CUIL" at bounding box center [869, 154] width 133 height 33
type input "20-17600045-8"
click at [1050, 147] on button "search Buscar afiliado" at bounding box center [1024, 154] width 153 height 33
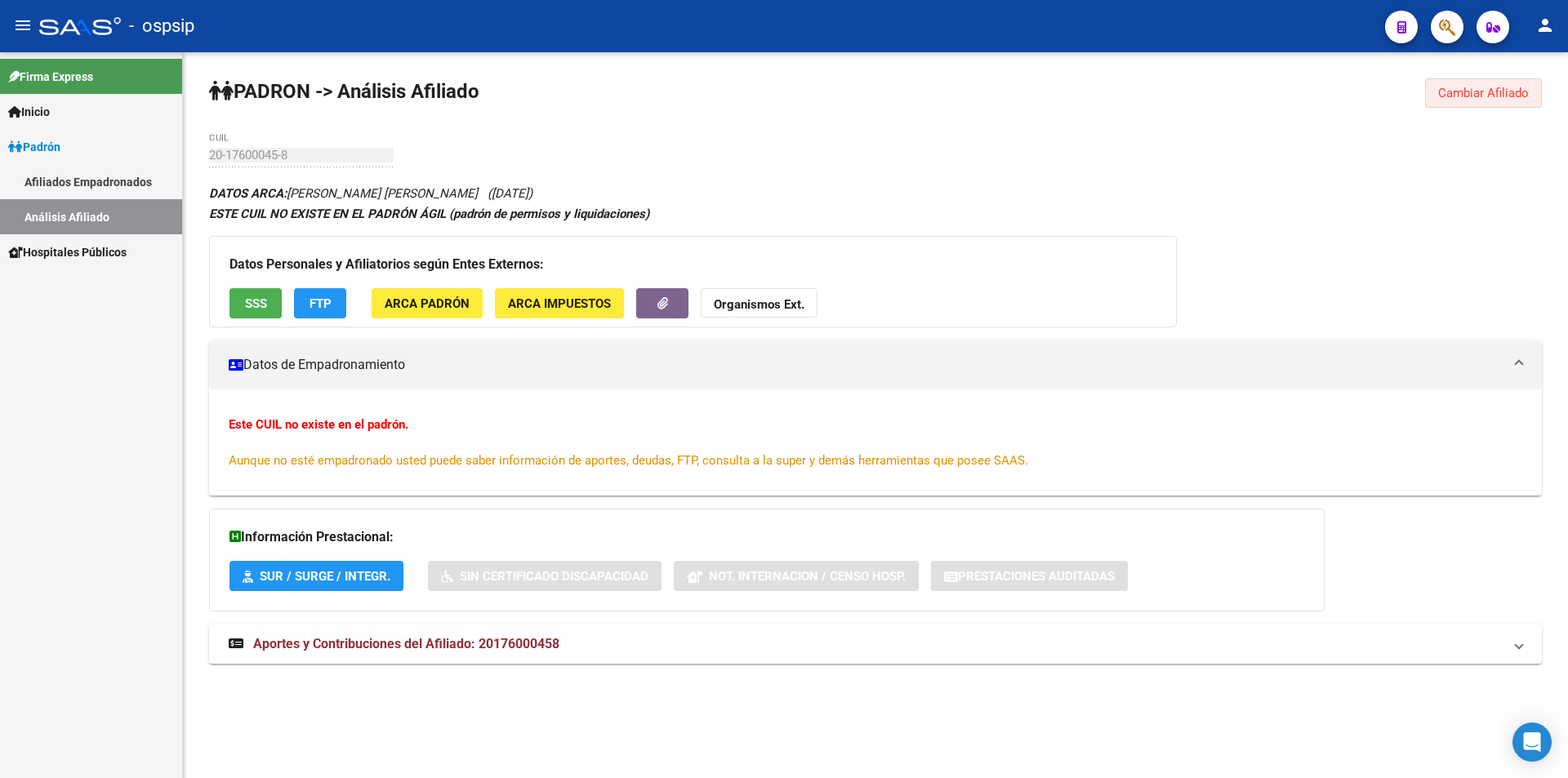
drag, startPoint x: 1482, startPoint y: 100, endPoint x: 1348, endPoint y: 112, distance: 134.5
click at [1478, 99] on button "Cambiar Afiliado" at bounding box center [1483, 93] width 117 height 29
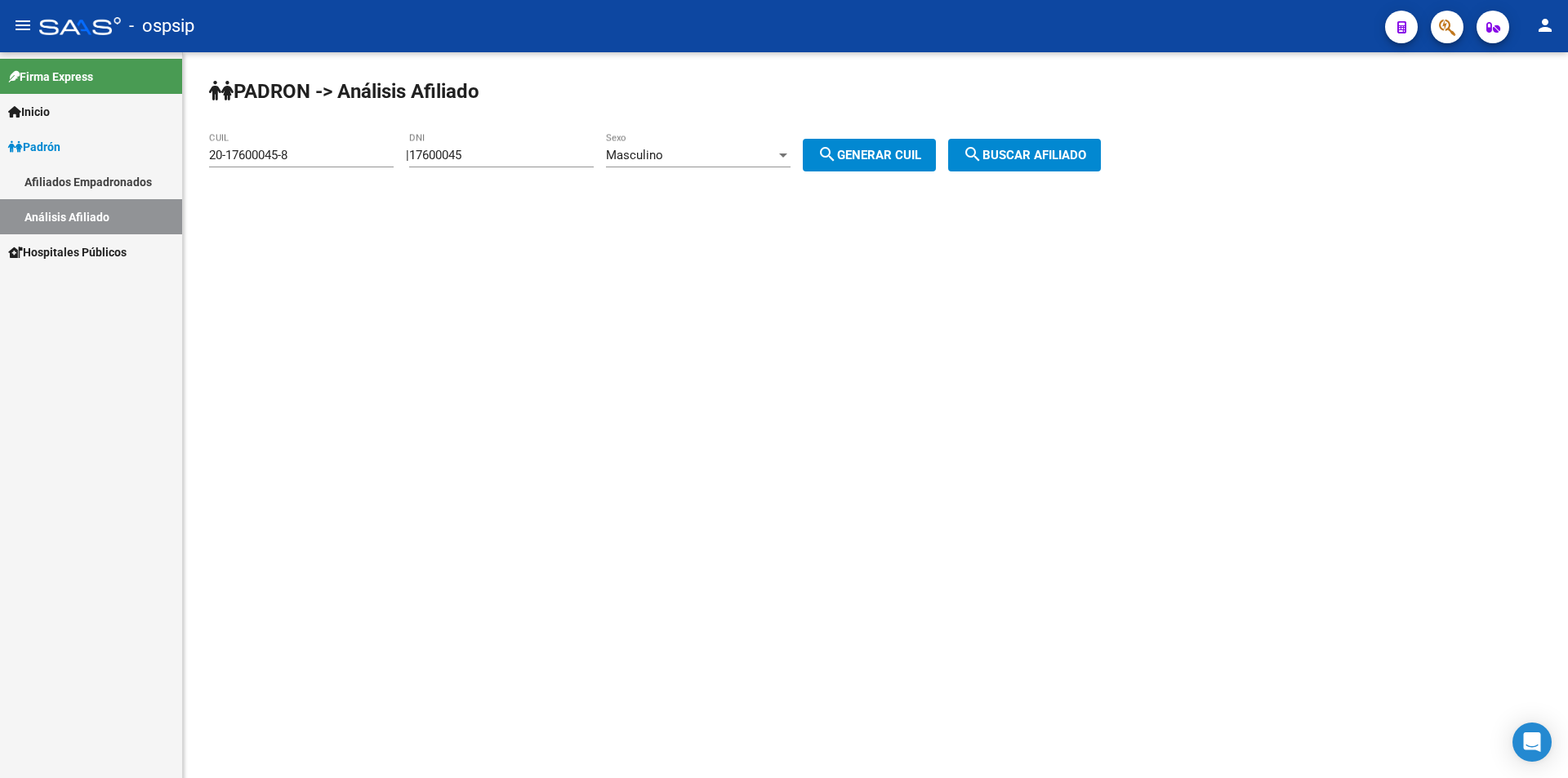
click at [663, 157] on span "Masculino" at bounding box center [634, 155] width 57 height 15
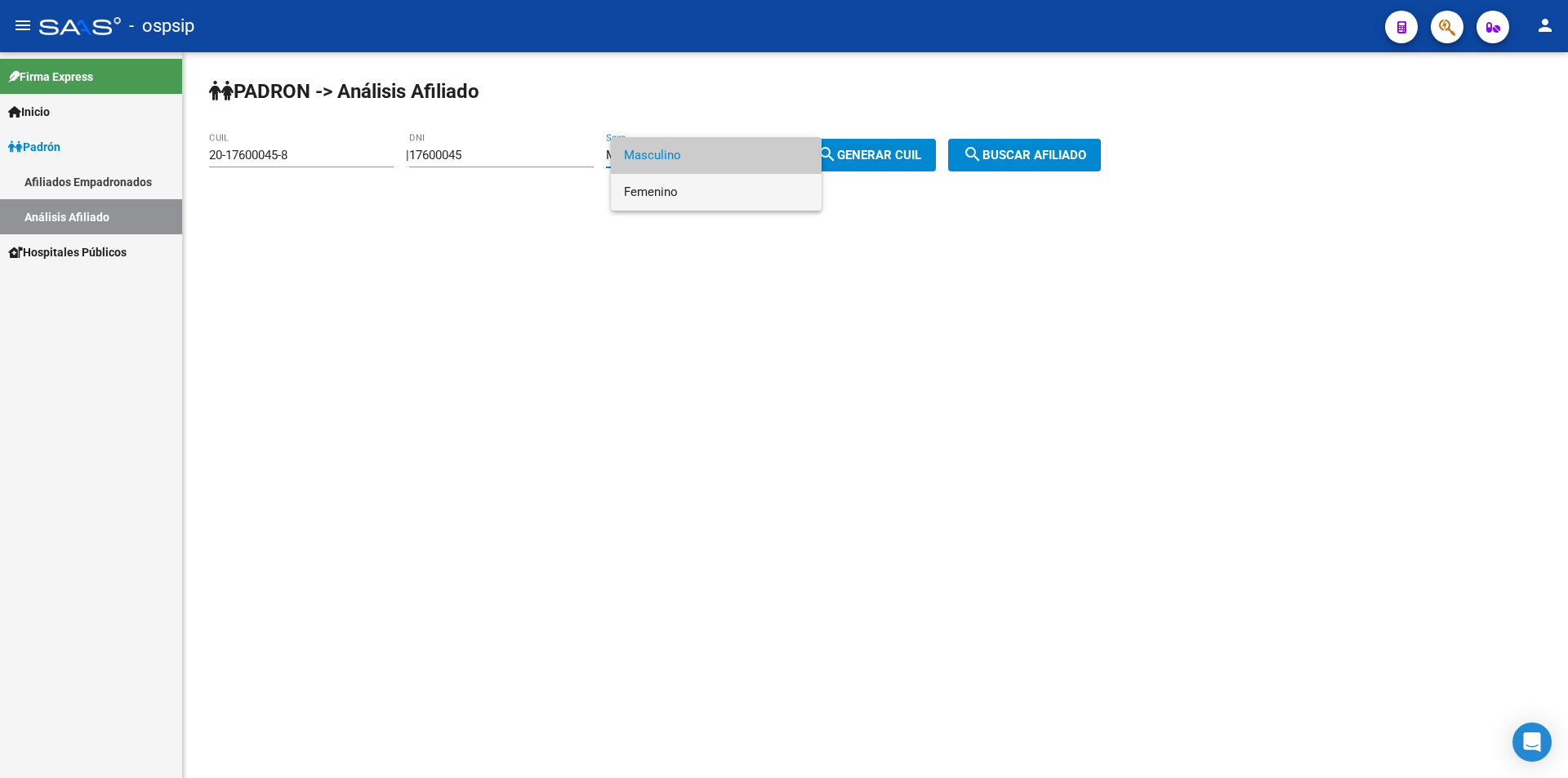
click at [679, 194] on span "Femenino" at bounding box center [716, 192] width 185 height 37
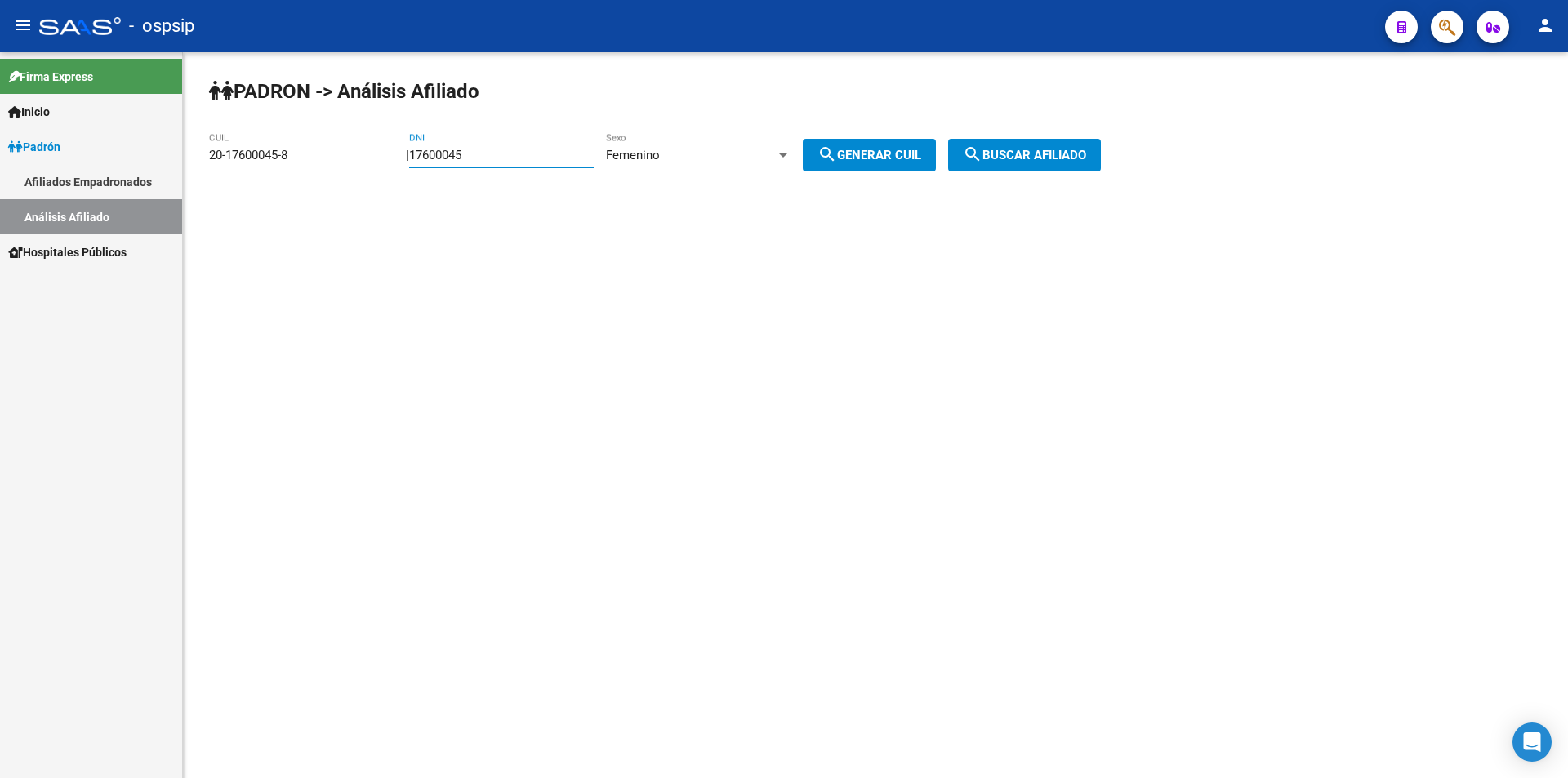
drag, startPoint x: 478, startPoint y: 150, endPoint x: 308, endPoint y: 148, distance: 170.0
click at [314, 148] on app-analisis-afiliado "[PERSON_NAME] -> Análisis Afiliado 20-17600045-8 CUIL | 17600045 DNI Femenino S…" at bounding box center [660, 155] width 904 height 15
drag, startPoint x: 297, startPoint y: 150, endPoint x: 29, endPoint y: 162, distance: 268.3
click at [29, 162] on mat-sidenav-container "Firma Express Inicio Calendario SSS Instructivos Contacto OS [PERSON_NAME] Afil…" at bounding box center [784, 415] width 1568 height 726
click at [471, 155] on input "DNI" at bounding box center [501, 155] width 185 height 15
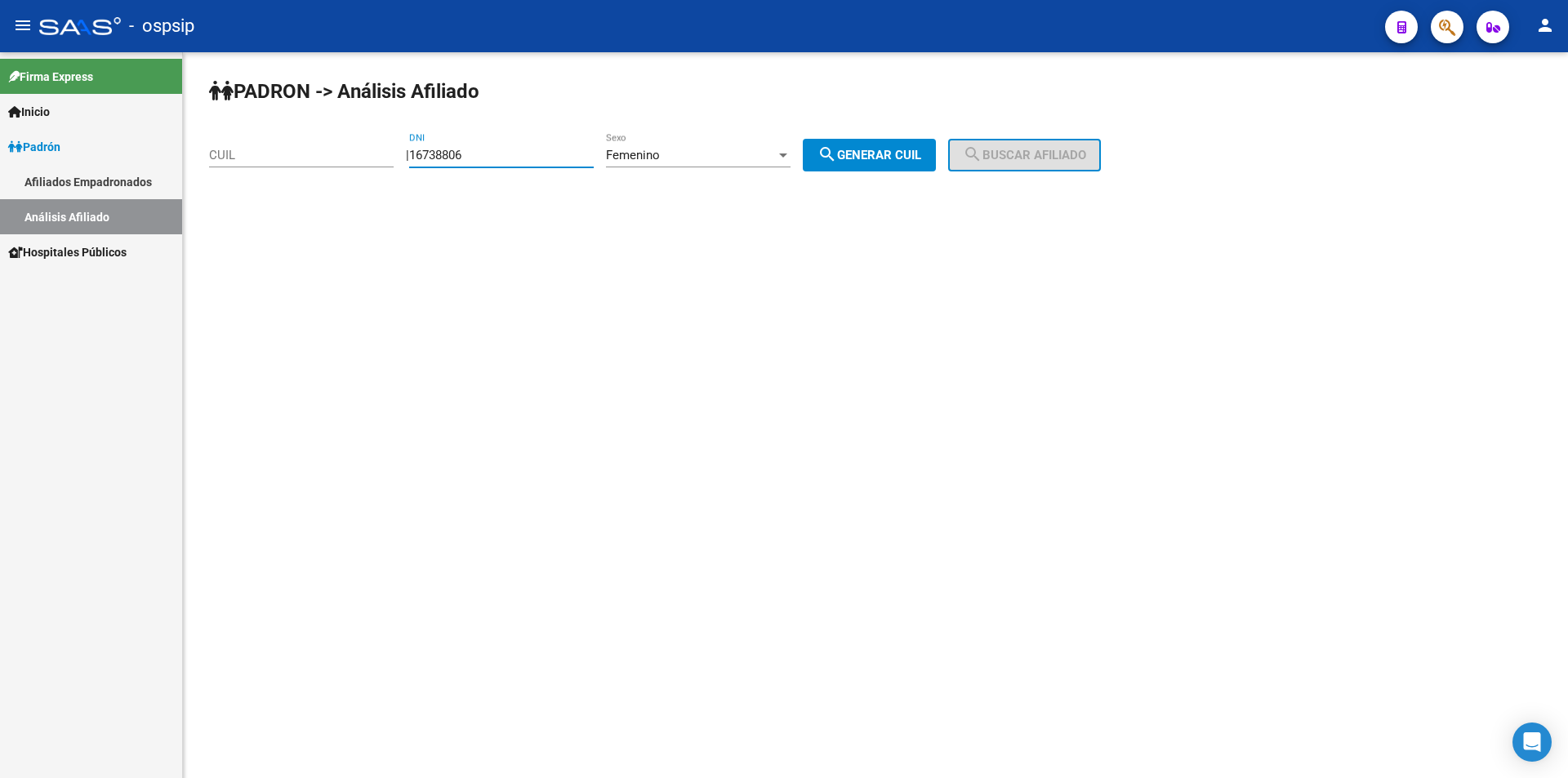
type input "16738806"
click at [911, 137] on div "[PERSON_NAME] -> Análisis Afiliado CUIL | 16738806 DNI Femenino Sexo search Gen…" at bounding box center [875, 138] width 1385 height 171
click at [915, 150] on span "search Generar CUIL" at bounding box center [869, 155] width 104 height 15
type input "27-16738806-5"
click at [1012, 151] on span "search Buscar afiliado" at bounding box center [1025, 155] width 124 height 15
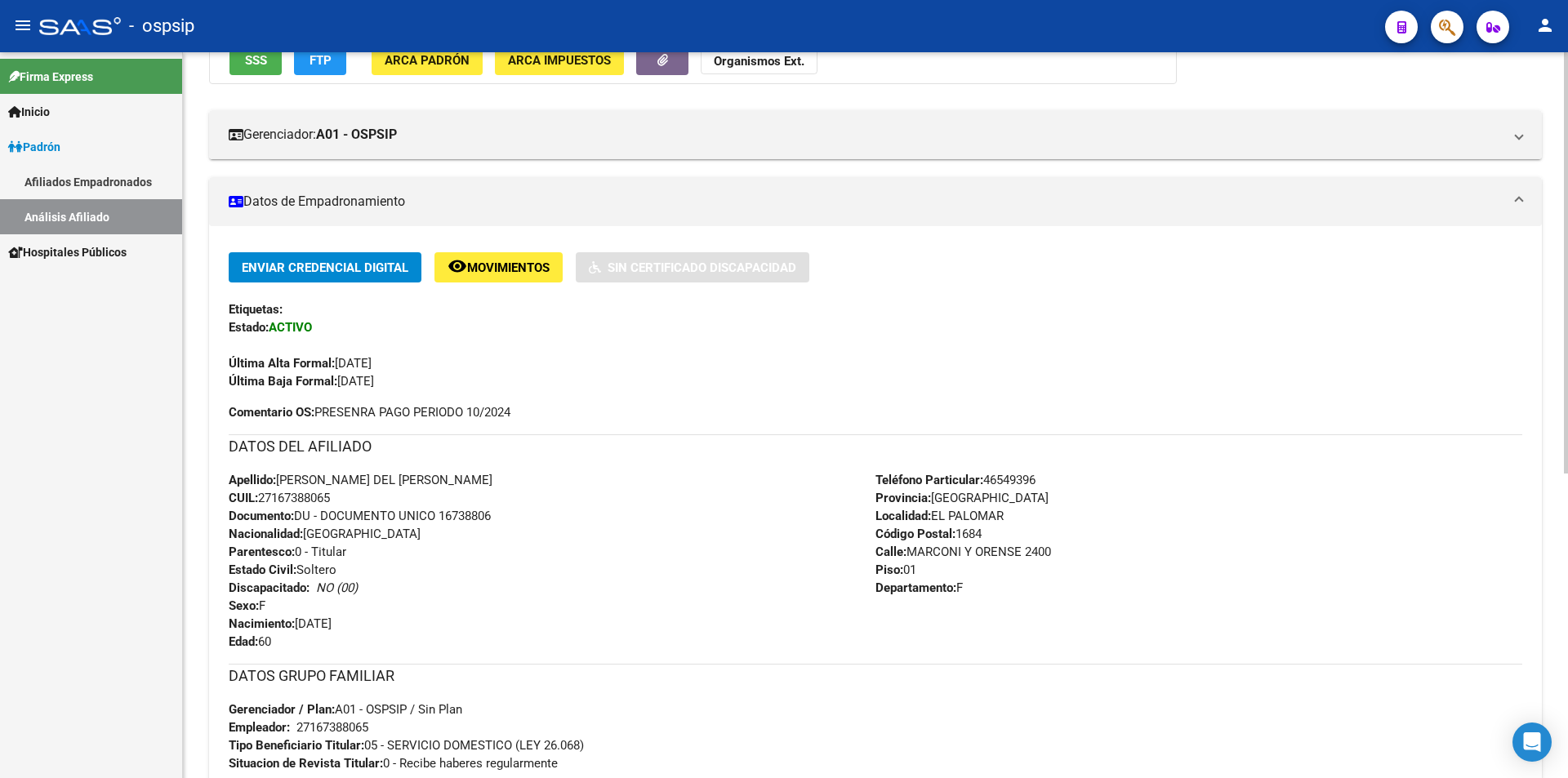
scroll to position [245, 0]
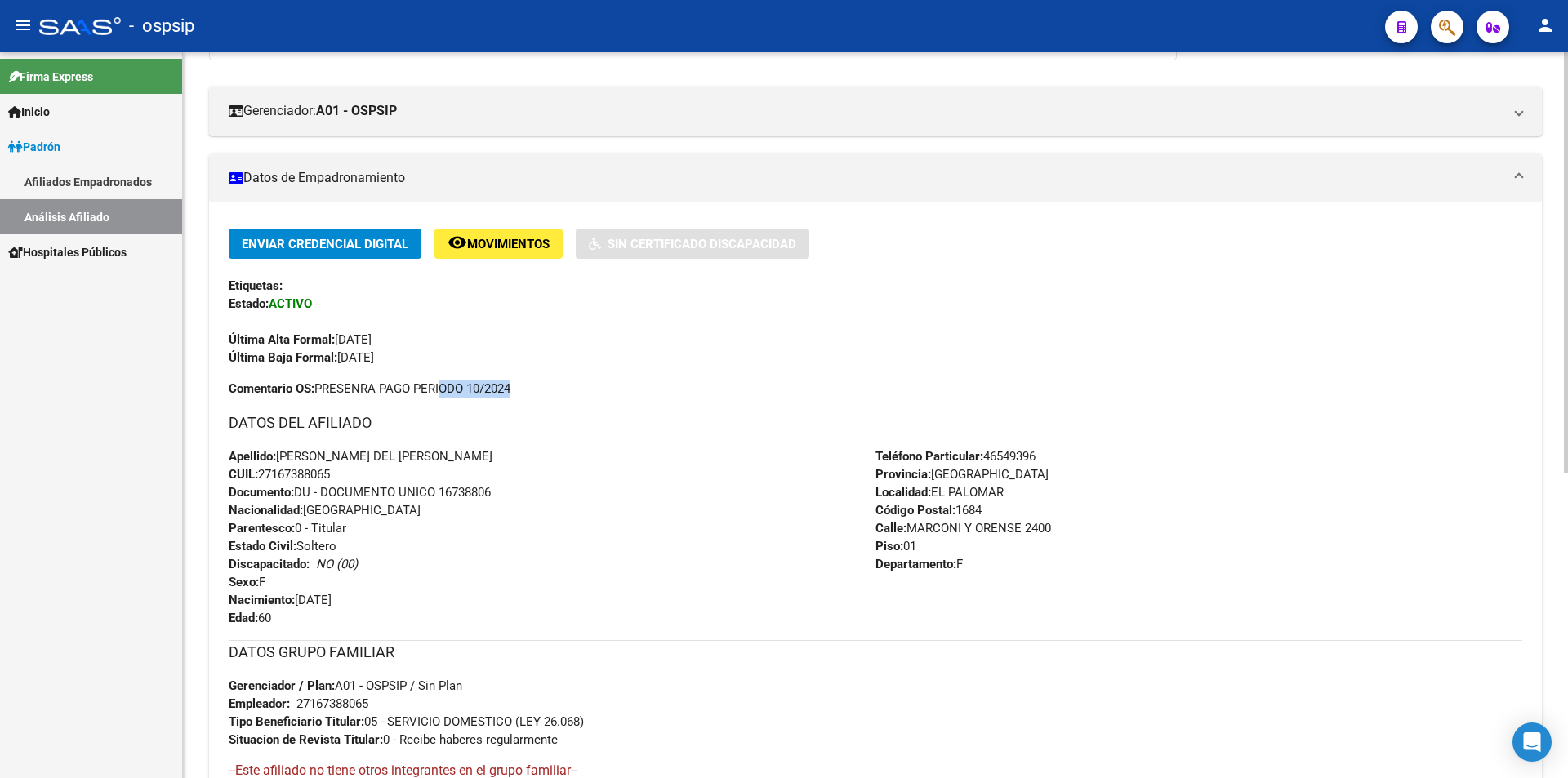
drag, startPoint x: 439, startPoint y: 380, endPoint x: 517, endPoint y: 386, distance: 78.2
click at [517, 386] on div "Enviar Credencial Digital remove_red_eye Movimientos Sin Certificado Discapacid…" at bounding box center [875, 313] width 1294 height 169
click at [520, 385] on div "Enviar Credencial Digital remove_red_eye Movimientos Sin Certificado Discapacid…" at bounding box center [875, 313] width 1294 height 169
click at [530, 382] on div "Enviar Credencial Digital remove_red_eye Movimientos Sin Certificado Discapacid…" at bounding box center [875, 313] width 1294 height 169
drag, startPoint x: 320, startPoint y: 385, endPoint x: 517, endPoint y: 384, distance: 197.0
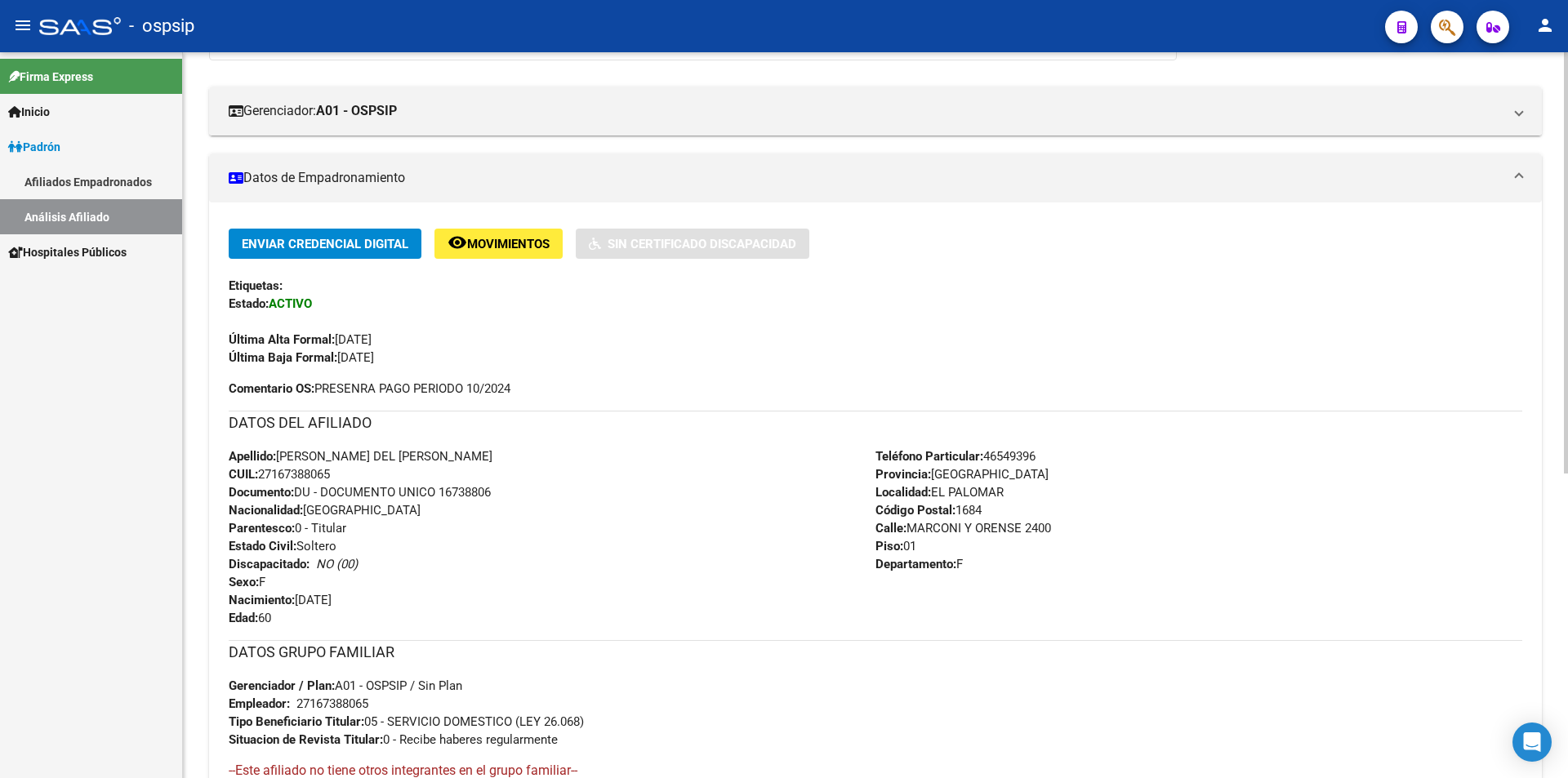
click at [517, 384] on div "Enviar Credencial Digital remove_red_eye Movimientos Sin Certificado Discapacid…" at bounding box center [875, 313] width 1294 height 169
click at [498, 386] on span "Comentario OS: PRESENRA PAGO PERIODO 10/2024" at bounding box center [369, 388] width 282 height 18
drag, startPoint x: 316, startPoint y: 386, endPoint x: 493, endPoint y: 389, distance: 177.0
click at [493, 389] on span "Comentario OS: PRESENRA PAGO PERIODO 10/2024" at bounding box center [369, 388] width 282 height 18
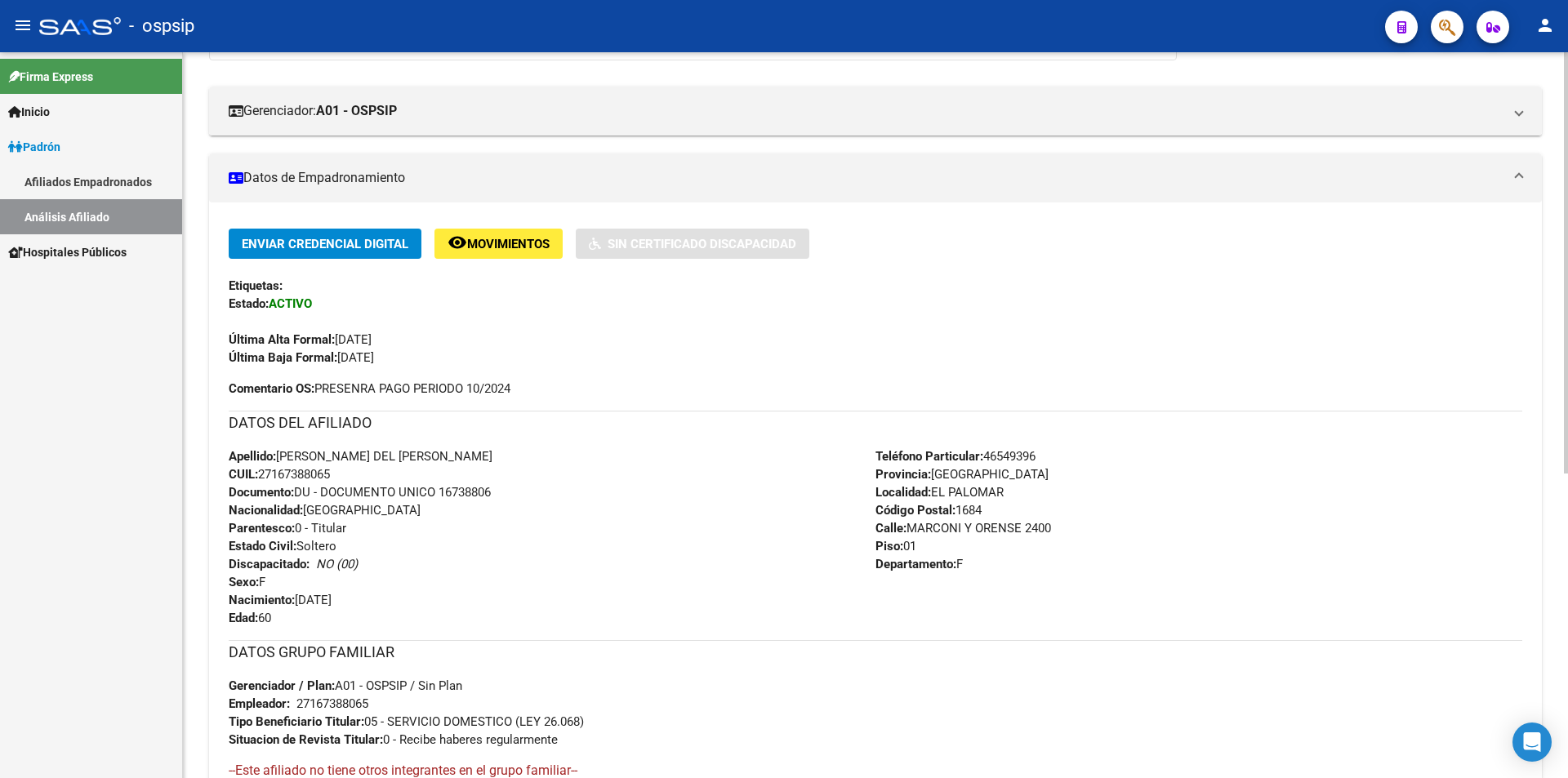
click at [502, 388] on span "Comentario OS: PRESENRA PAGO PERIODO 10/2024" at bounding box center [369, 388] width 282 height 18
drag, startPoint x: 317, startPoint y: 389, endPoint x: 529, endPoint y: 390, distance: 212.0
click at [529, 390] on div "Enviar Credencial Digital remove_red_eye Movimientos Sin Certificado Discapacid…" at bounding box center [875, 313] width 1294 height 169
click at [504, 387] on span "Comentario OS: PRESENRA PAGO PERIODO 10/2024" at bounding box center [369, 388] width 282 height 18
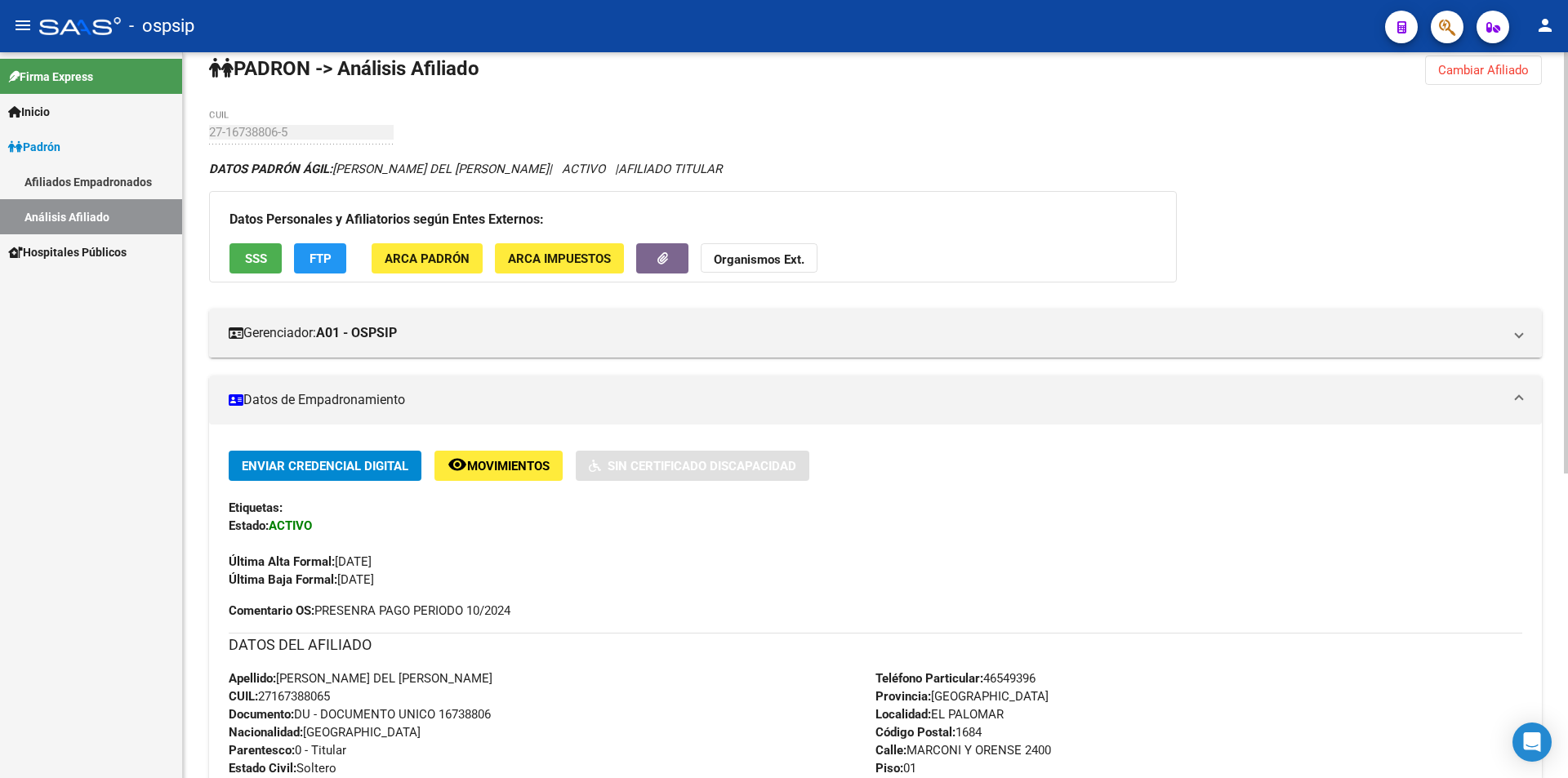
scroll to position [0, 0]
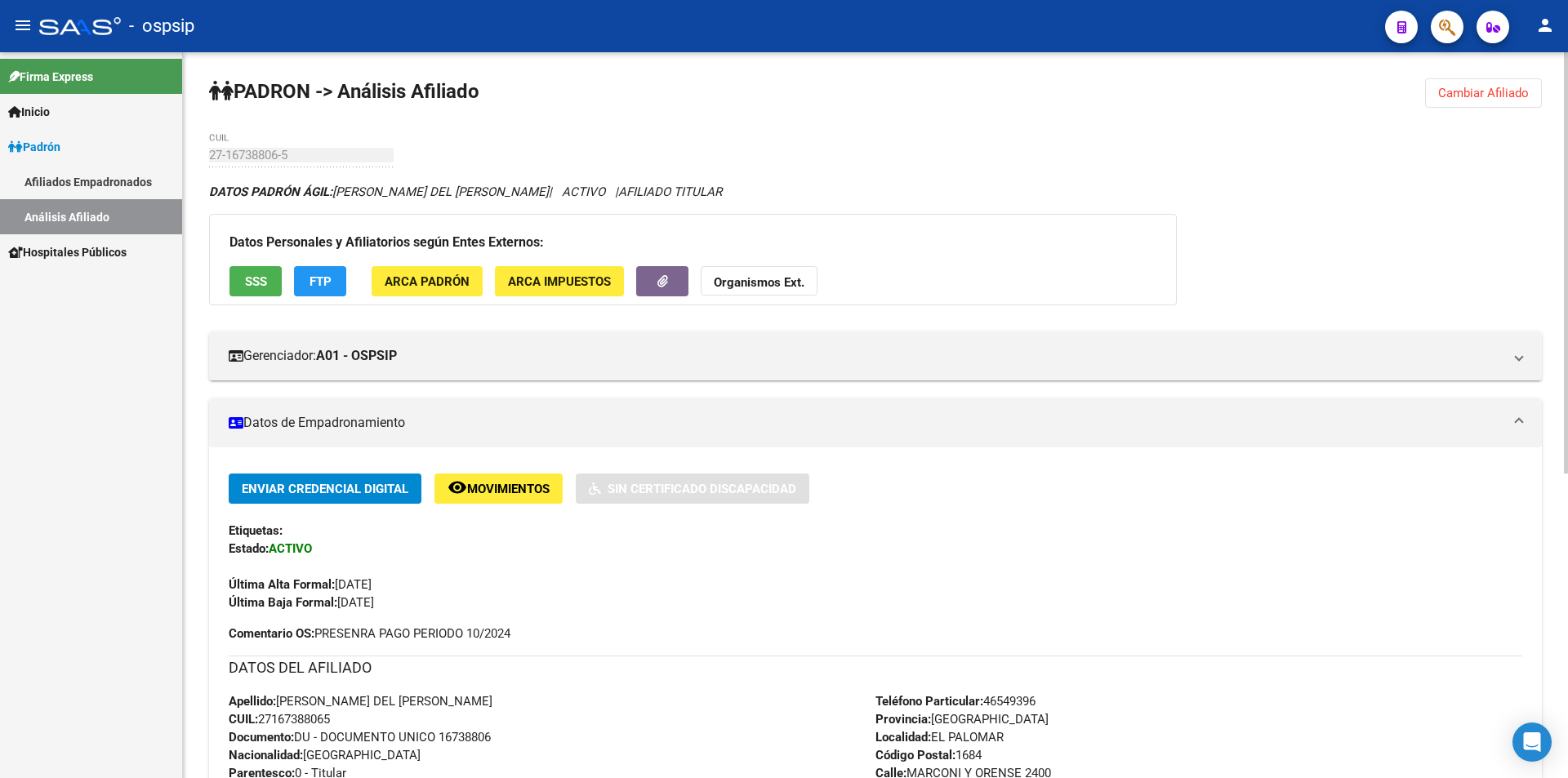
click at [1455, 94] on span "Cambiar Afiliado" at bounding box center [1483, 94] width 91 height 15
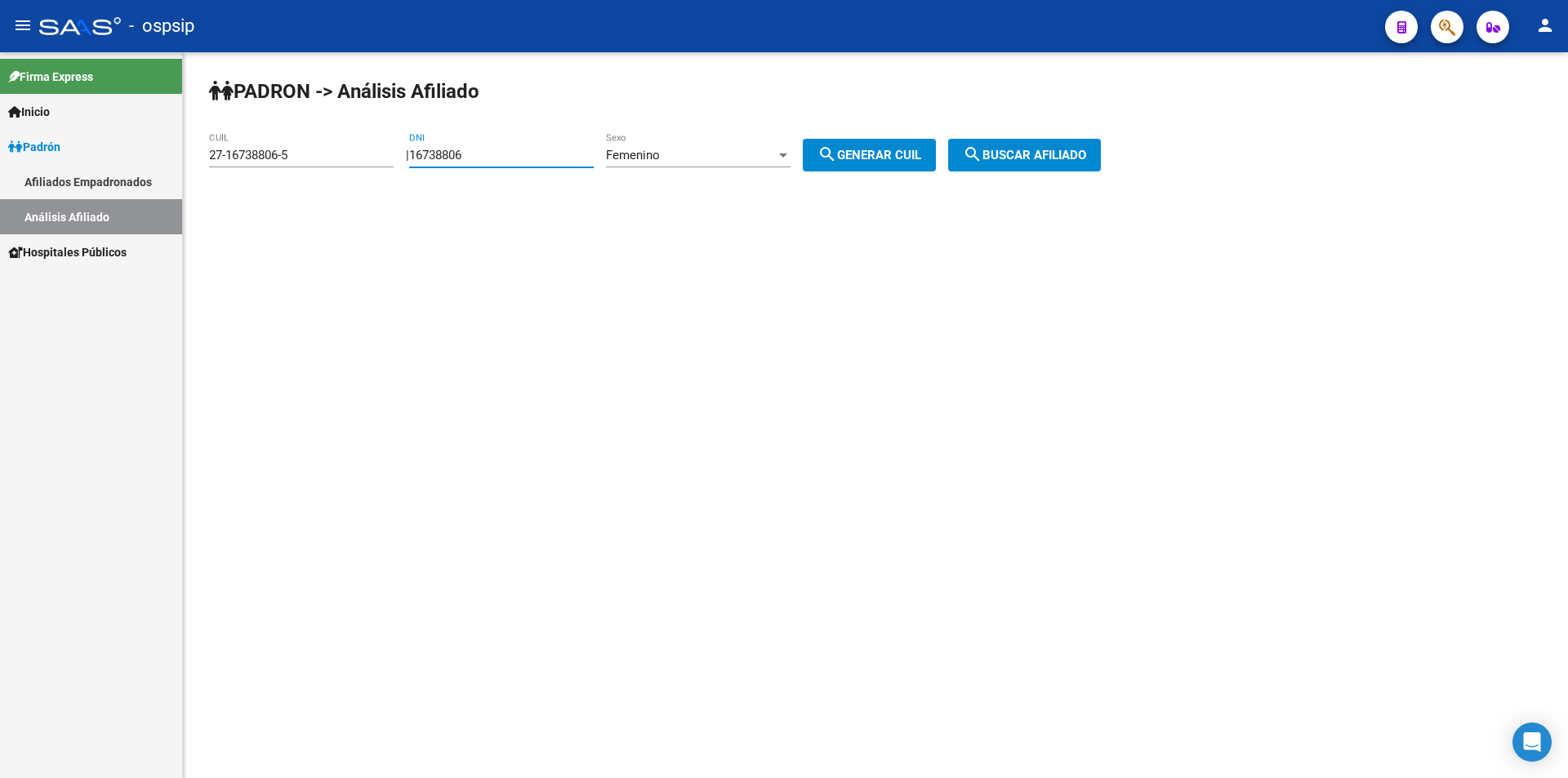
drag, startPoint x: 531, startPoint y: 155, endPoint x: 359, endPoint y: 155, distance: 172.0
click at [359, 155] on app-analisis-afiliado "[PERSON_NAME] -> Análisis Afiliado 27-16738806-5 CUIL | 16738806 DNI Femenino S…" at bounding box center [660, 155] width 904 height 15
drag, startPoint x: 336, startPoint y: 151, endPoint x: 23, endPoint y: 151, distance: 313.0
click at [23, 151] on mat-sidenav-container "Firma Express Inicio Calendario SSS Instructivos Contacto OS [PERSON_NAME] Afil…" at bounding box center [784, 415] width 1568 height 726
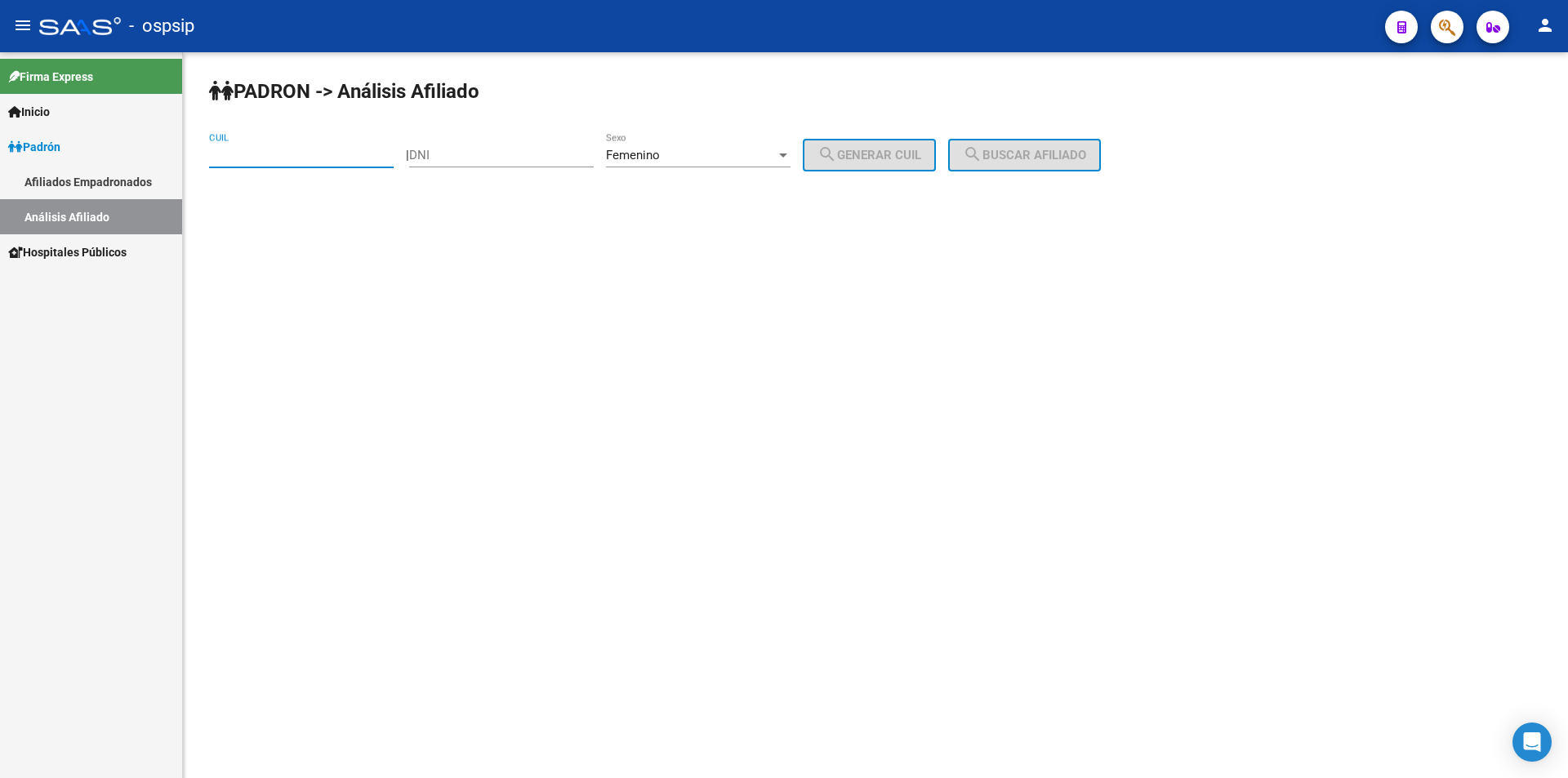
click at [729, 158] on div "Femenino" at bounding box center [690, 155] width 170 height 15
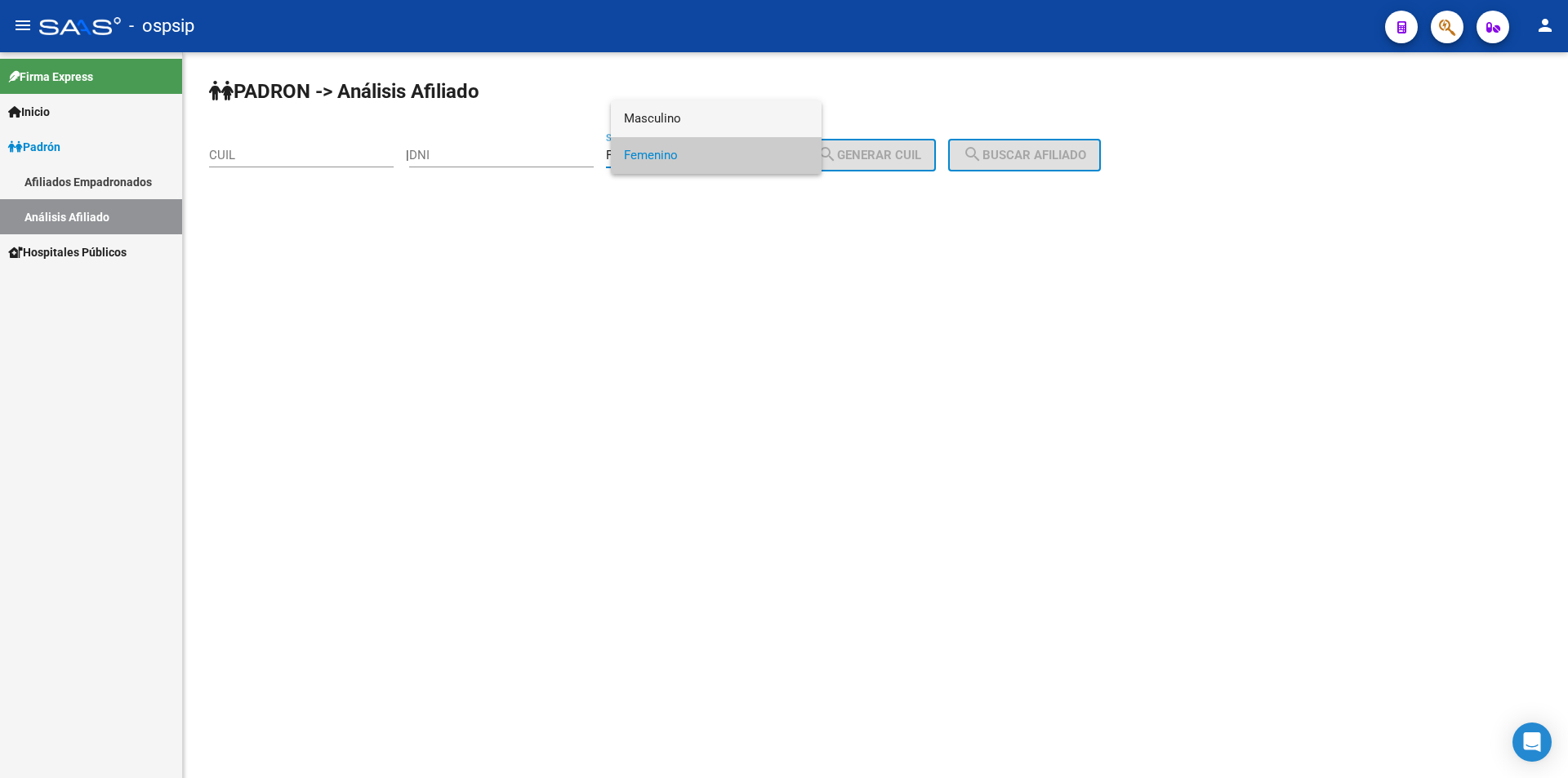
click at [673, 116] on span "Masculino" at bounding box center [716, 118] width 185 height 37
click at [527, 159] on input "DNI" at bounding box center [501, 155] width 185 height 15
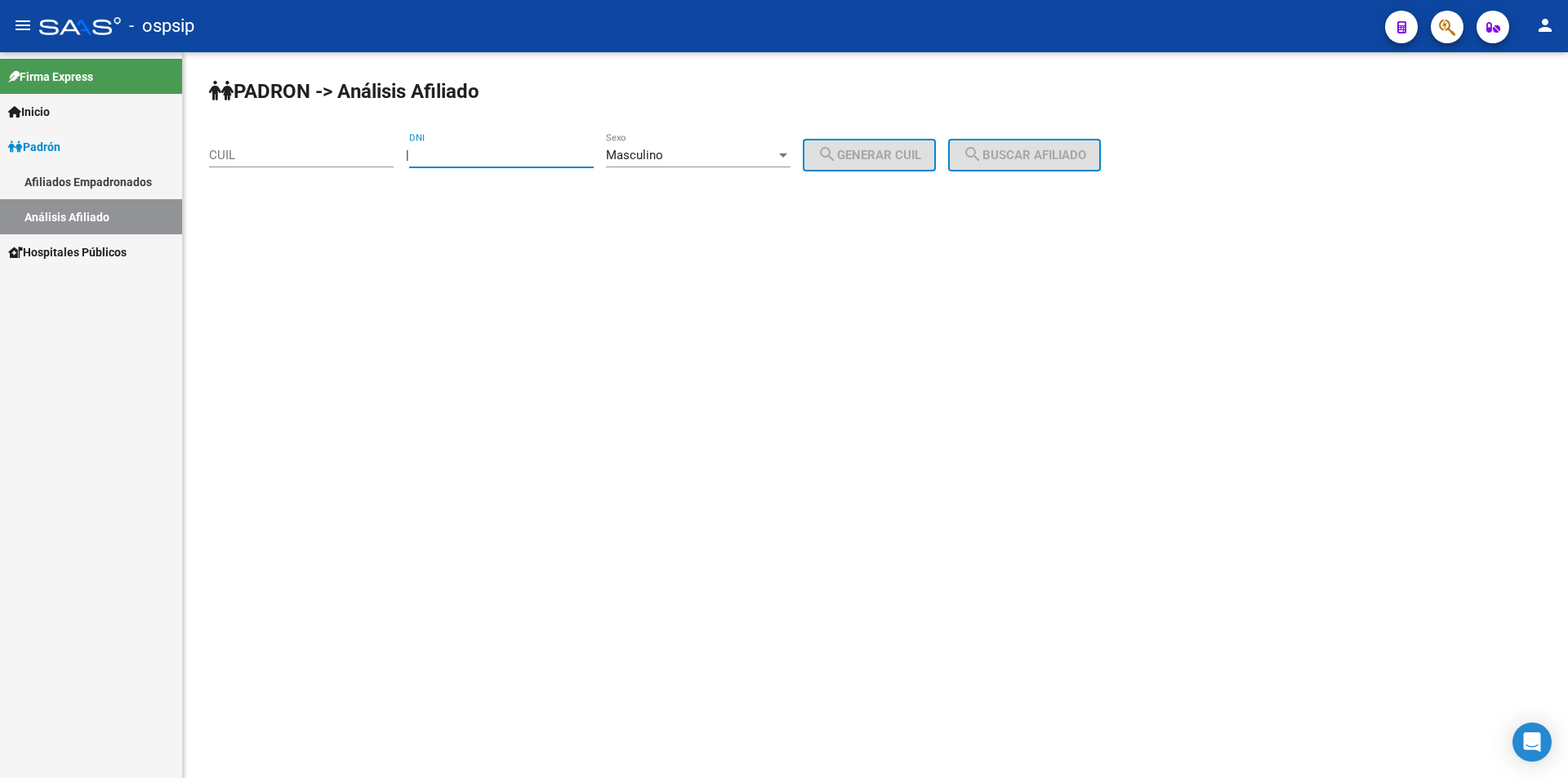
click at [303, 152] on input "CUIL" at bounding box center [301, 155] width 185 height 15
click at [496, 144] on div "DNI" at bounding box center [501, 149] width 185 height 35
type input "24311389"
click at [910, 157] on span "search Generar CUIL" at bounding box center [869, 155] width 104 height 15
type input "20-24311389-0"
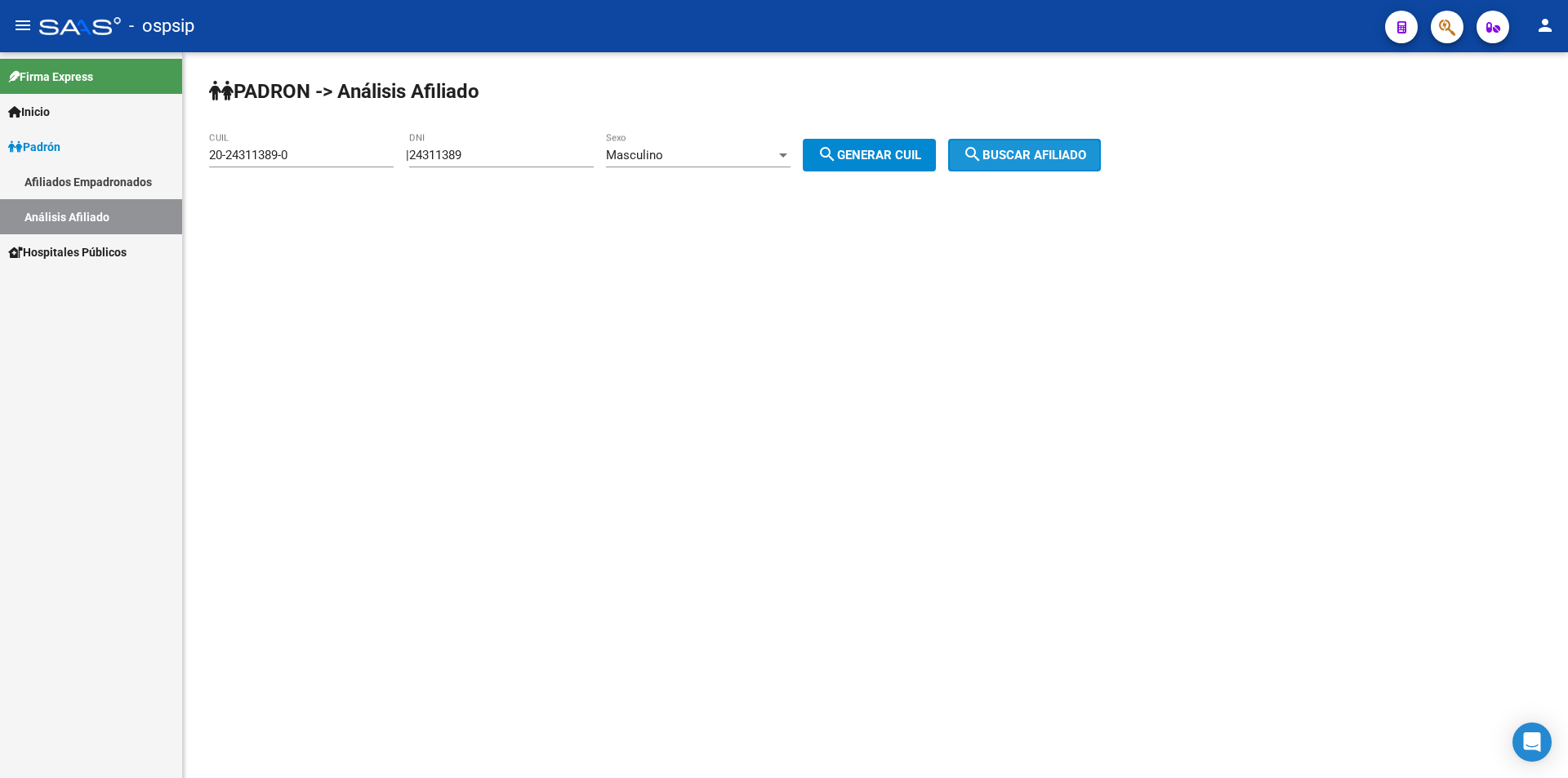
click at [1009, 155] on span "search Buscar afiliado" at bounding box center [1025, 155] width 124 height 15
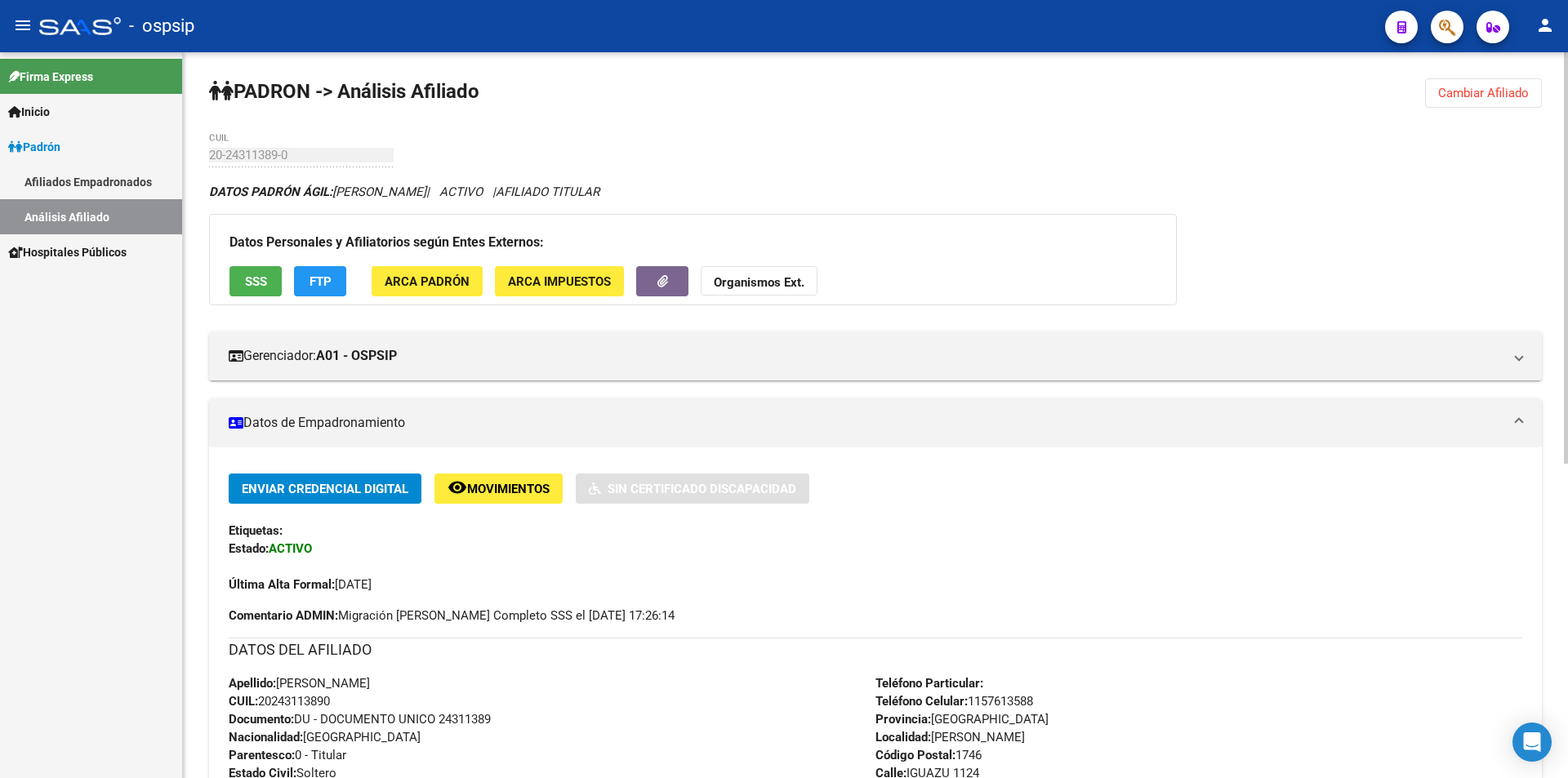
click at [1505, 89] on span "Cambiar Afiliado" at bounding box center [1483, 94] width 91 height 15
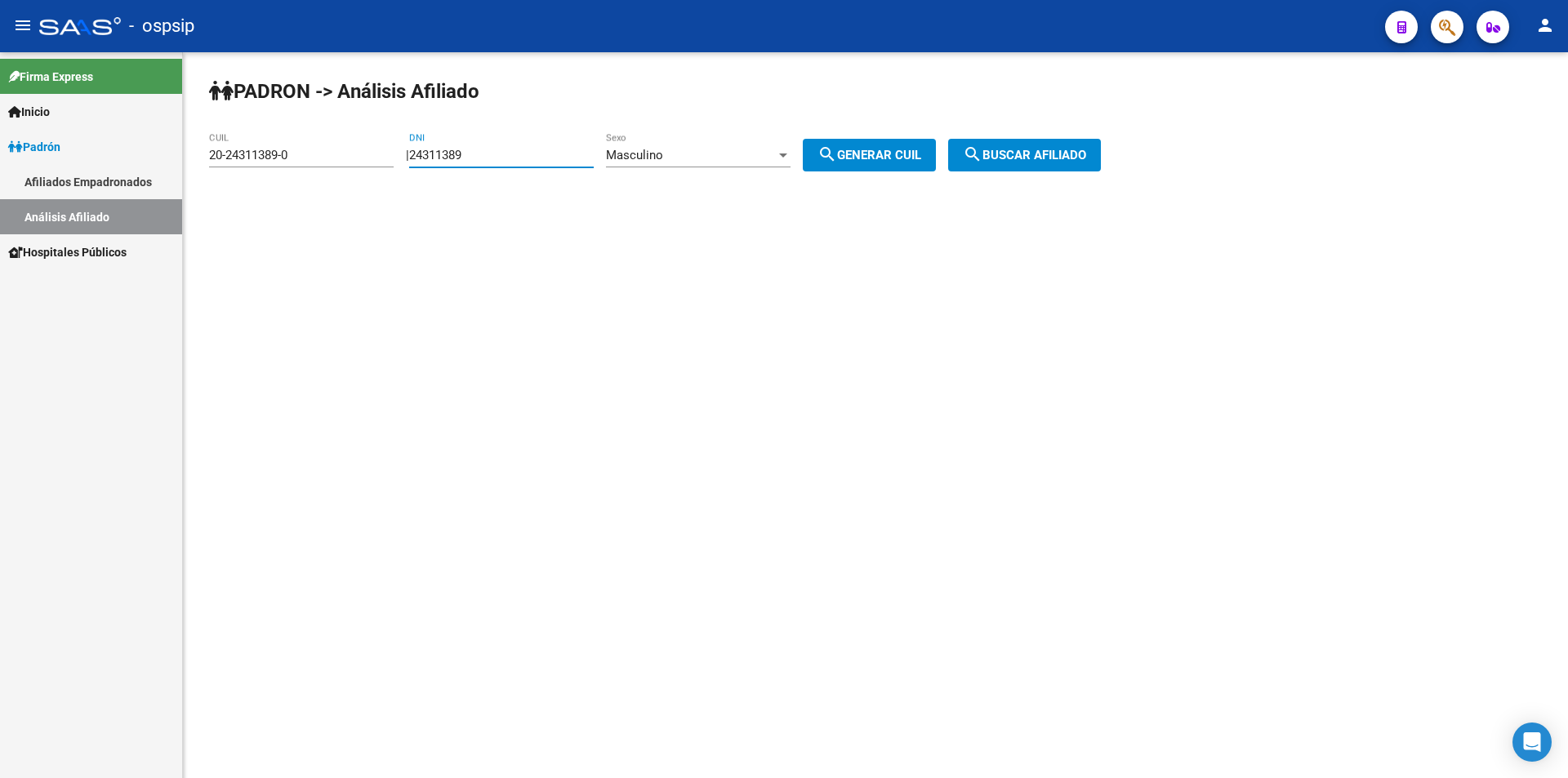
drag, startPoint x: 494, startPoint y: 156, endPoint x: 67, endPoint y: 138, distance: 427.4
click at [73, 140] on mat-sidenav-container "Firma Express Inicio Calendario SSS Instructivos Contacto OS [PERSON_NAME] Afil…" at bounding box center [784, 415] width 1568 height 726
drag, startPoint x: 318, startPoint y: 156, endPoint x: 0, endPoint y: 153, distance: 318.0
click at [0, 153] on mat-sidenav-container "Firma Express Inicio Calendario SSS Instructivos Contacto OS [PERSON_NAME] Afil…" at bounding box center [784, 415] width 1568 height 726
click at [461, 148] on input "DNI" at bounding box center [501, 155] width 185 height 15
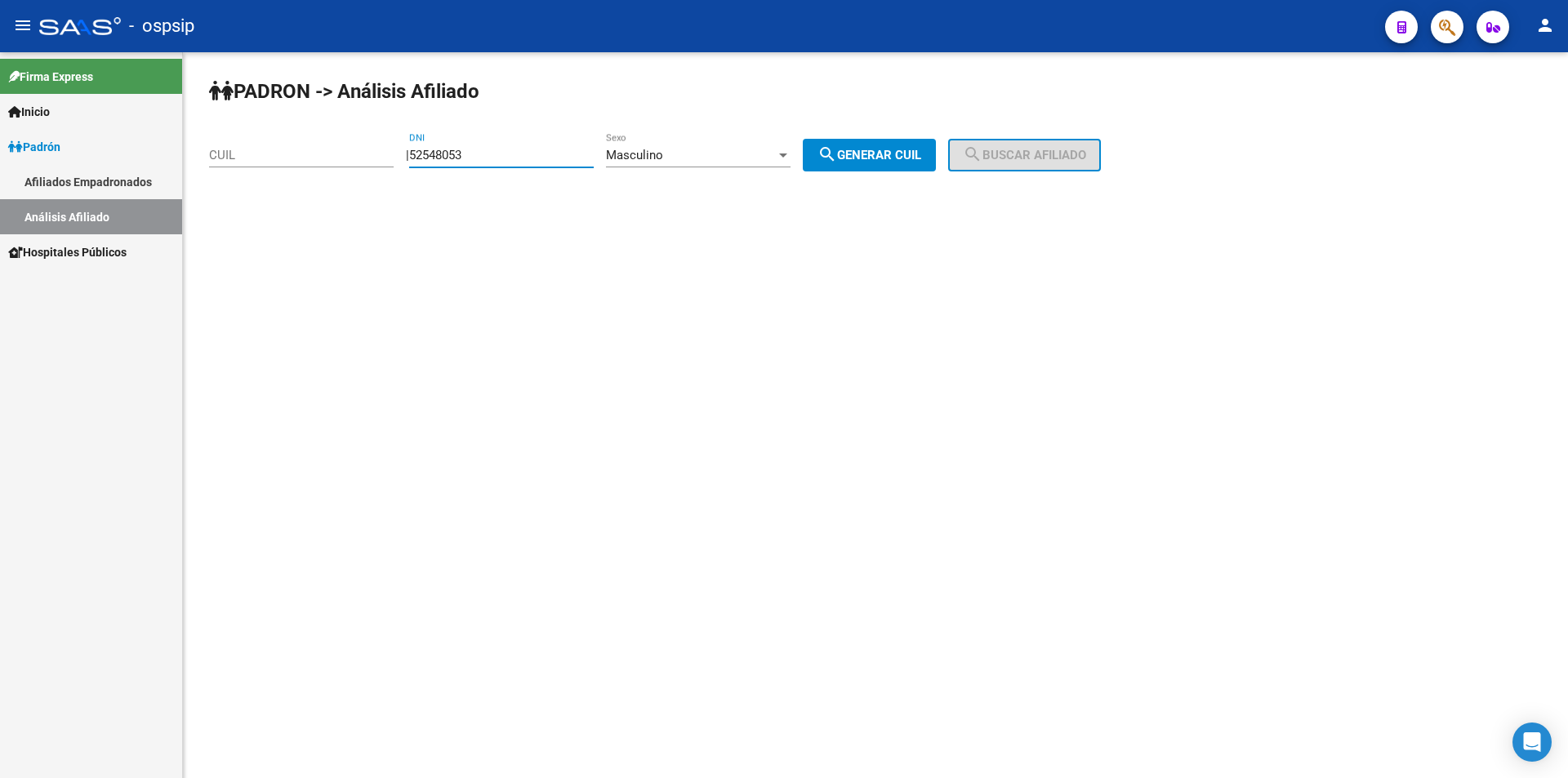
type input "52548053"
click at [837, 144] on mat-icon "search" at bounding box center [827, 154] width 20 height 20
type input "20-52548053-5"
click at [1049, 139] on button "search Buscar afiliado" at bounding box center [1024, 154] width 153 height 33
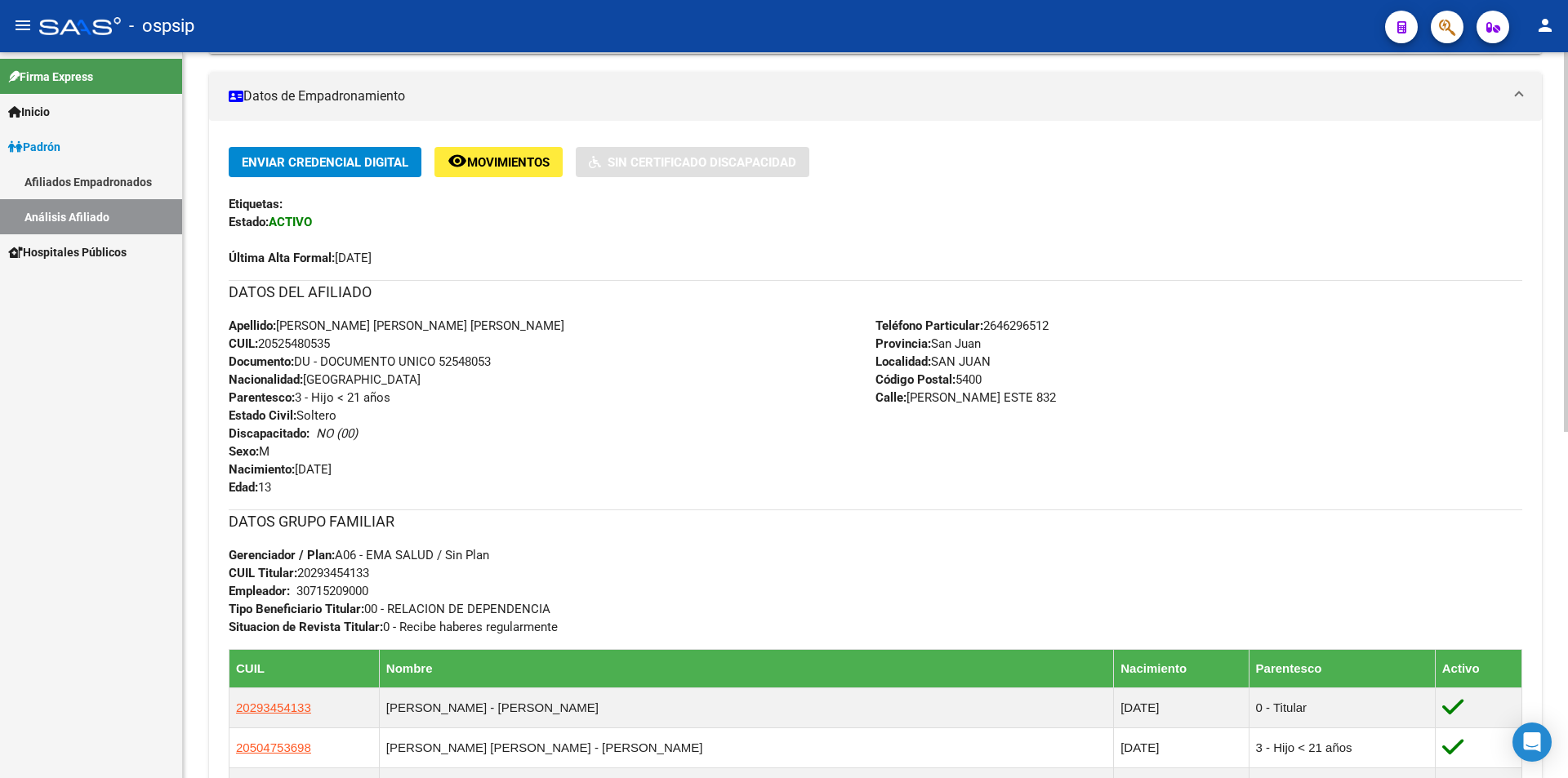
scroll to position [408, 0]
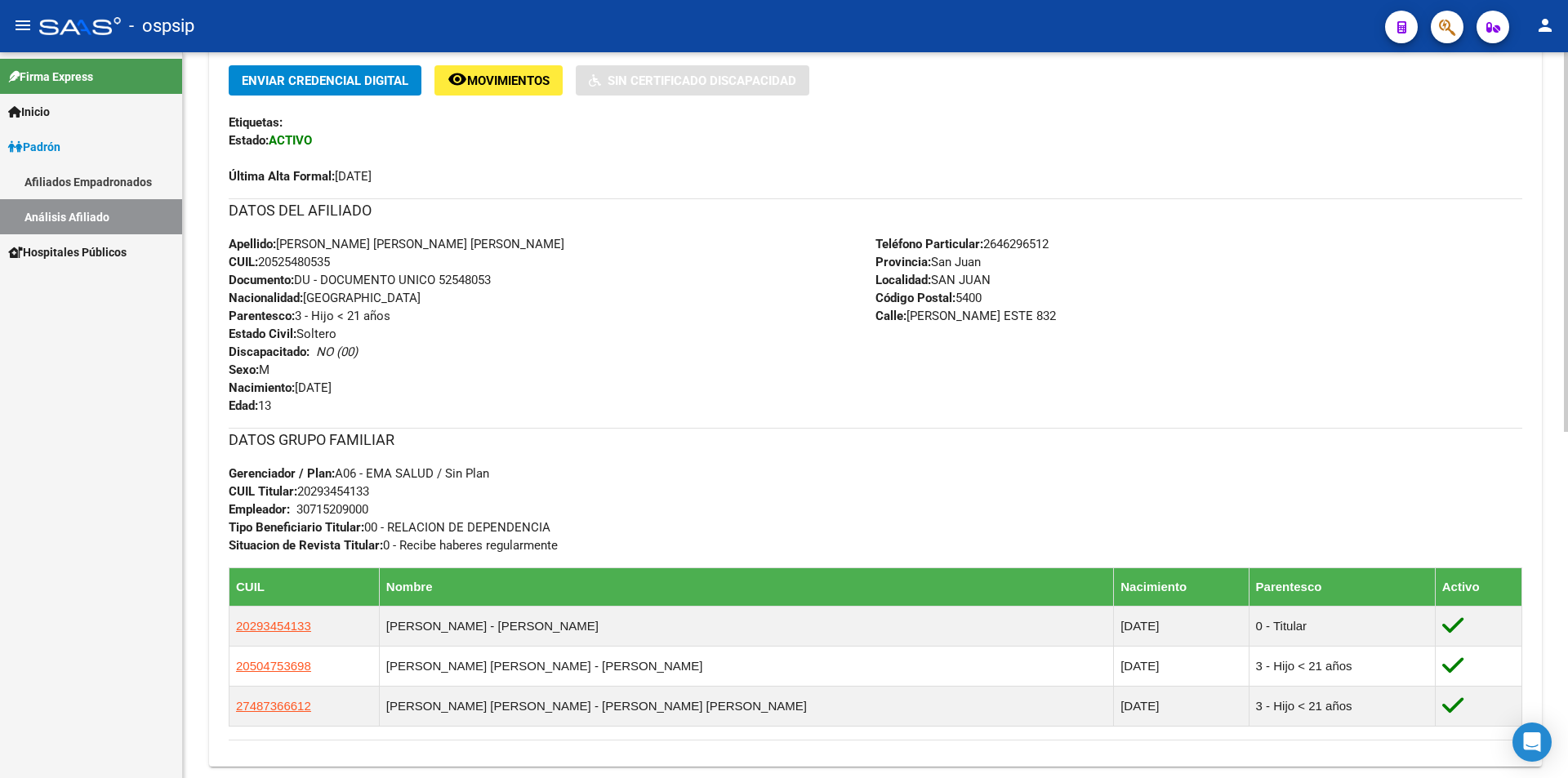
drag, startPoint x: 335, startPoint y: 468, endPoint x: 499, endPoint y: 476, distance: 164.2
click at [499, 476] on div "DATOS GRUPO FAMILIAR Gerenciador / Plan: A06 - EMA SALUD / Sin Plan CUIL Titula…" at bounding box center [875, 491] width 1294 height 126
click at [489, 473] on span "Gerenciador / Plan: A06 - EMA SALUD / Sin Plan" at bounding box center [359, 474] width 260 height 15
drag, startPoint x: 298, startPoint y: 492, endPoint x: 366, endPoint y: 498, distance: 68.3
click at [366, 498] on span "CUIL Titular: 20293454133" at bounding box center [299, 492] width 141 height 15
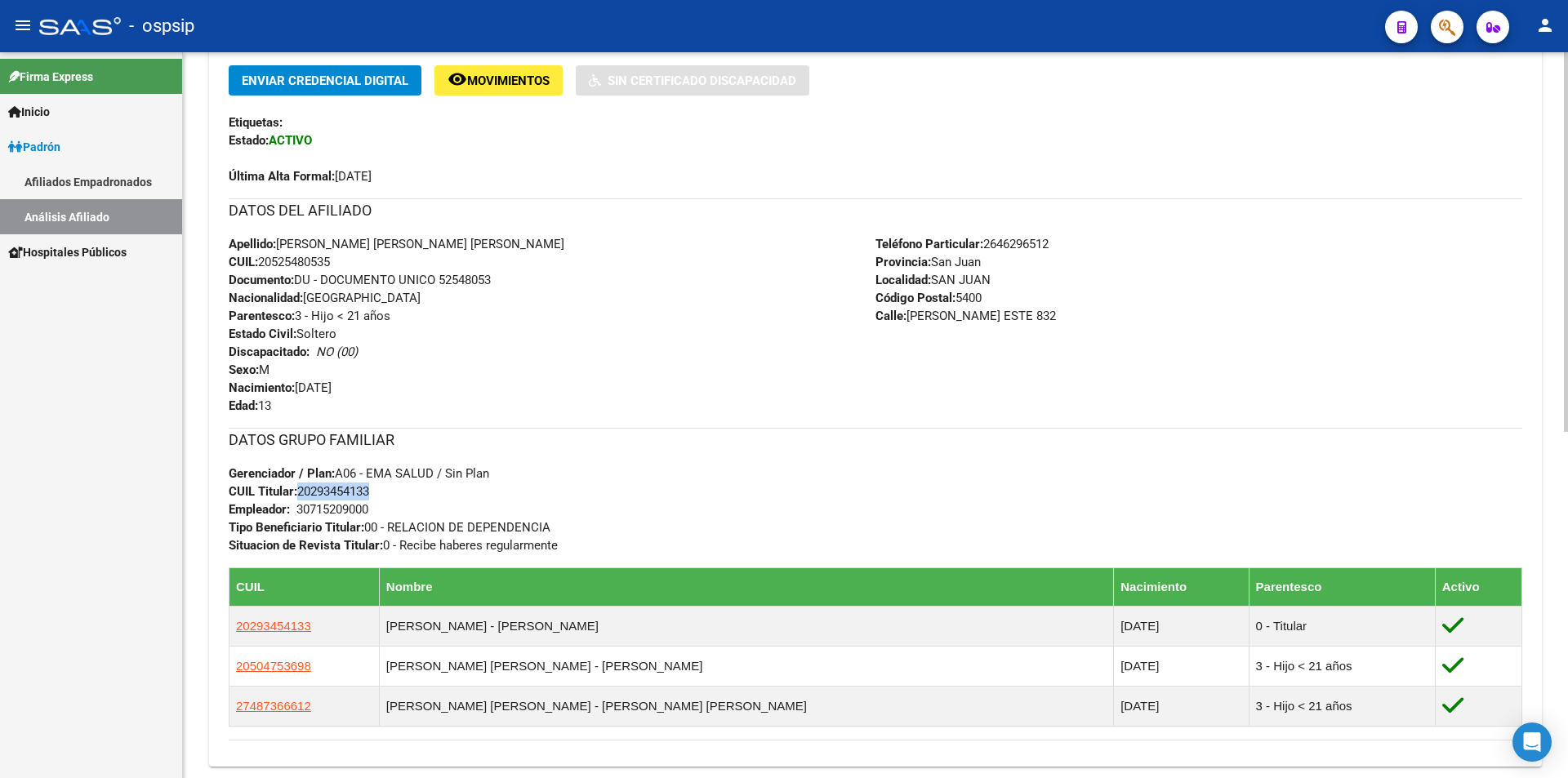
click at [367, 498] on span "CUIL Titular: 20293454133" at bounding box center [299, 492] width 141 height 15
click at [396, 463] on div "DATOS GRUPO FAMILIAR Gerenciador / Plan: A06 - EMA SALUD / Sin Plan CUIL Titula…" at bounding box center [875, 491] width 1294 height 126
drag, startPoint x: 302, startPoint y: 491, endPoint x: 384, endPoint y: 494, distance: 82.1
click at [384, 494] on div "DATOS GRUPO FAMILIAR Gerenciador / Plan: A06 - EMA SALUD / Sin Plan CUIL Titula…" at bounding box center [875, 491] width 1294 height 126
click at [369, 492] on span "CUIL Titular: 20293454133" at bounding box center [299, 492] width 141 height 15
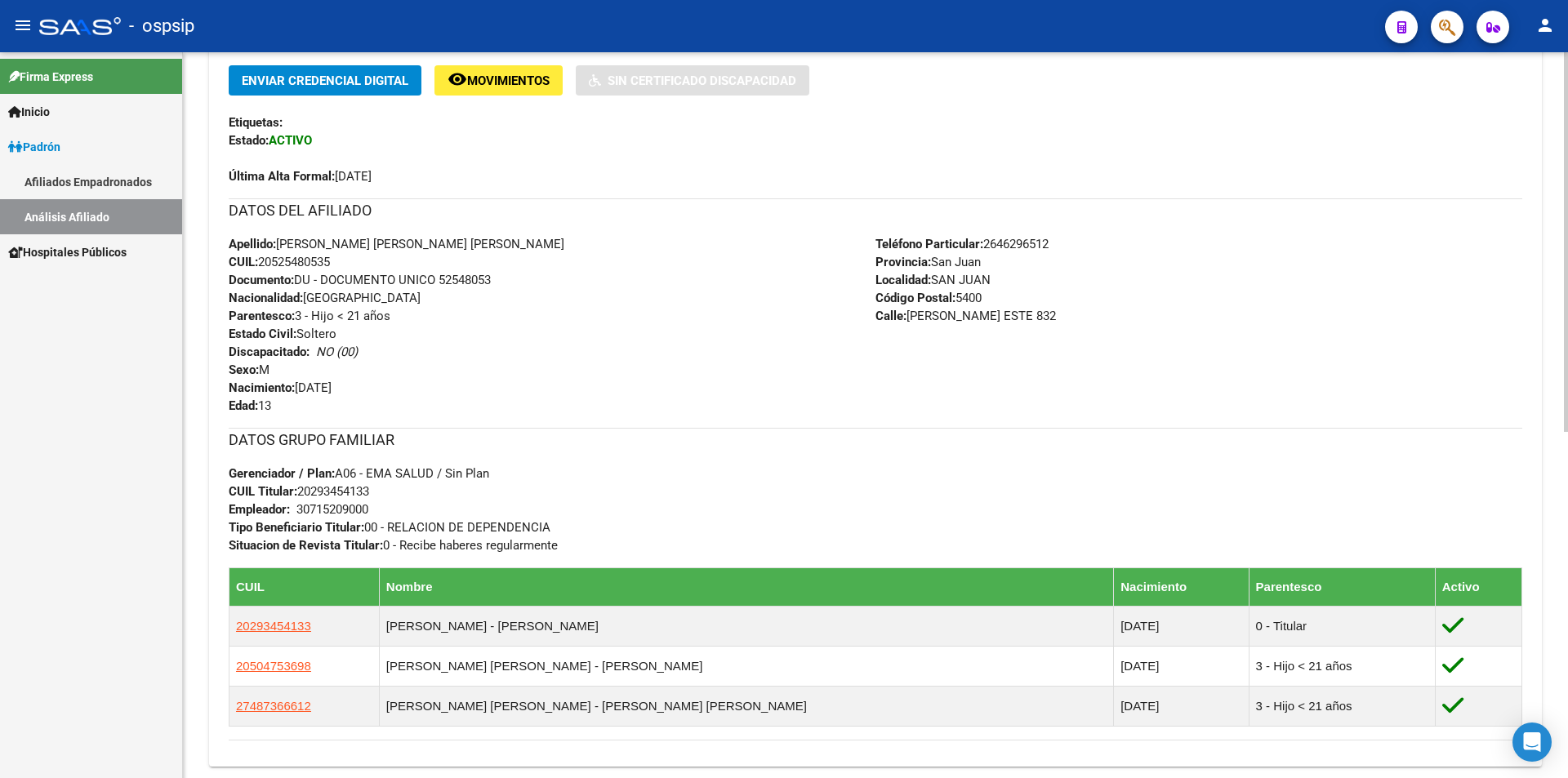
drag, startPoint x: 298, startPoint y: 509, endPoint x: 379, endPoint y: 510, distance: 81.0
click at [379, 510] on div "DATOS GRUPO FAMILIAR Gerenciador / Plan: A06 - EMA SALUD / Sin Plan CUIL Titula…" at bounding box center [875, 491] width 1294 height 126
click at [368, 507] on div "30715209000" at bounding box center [332, 508] width 72 height 18
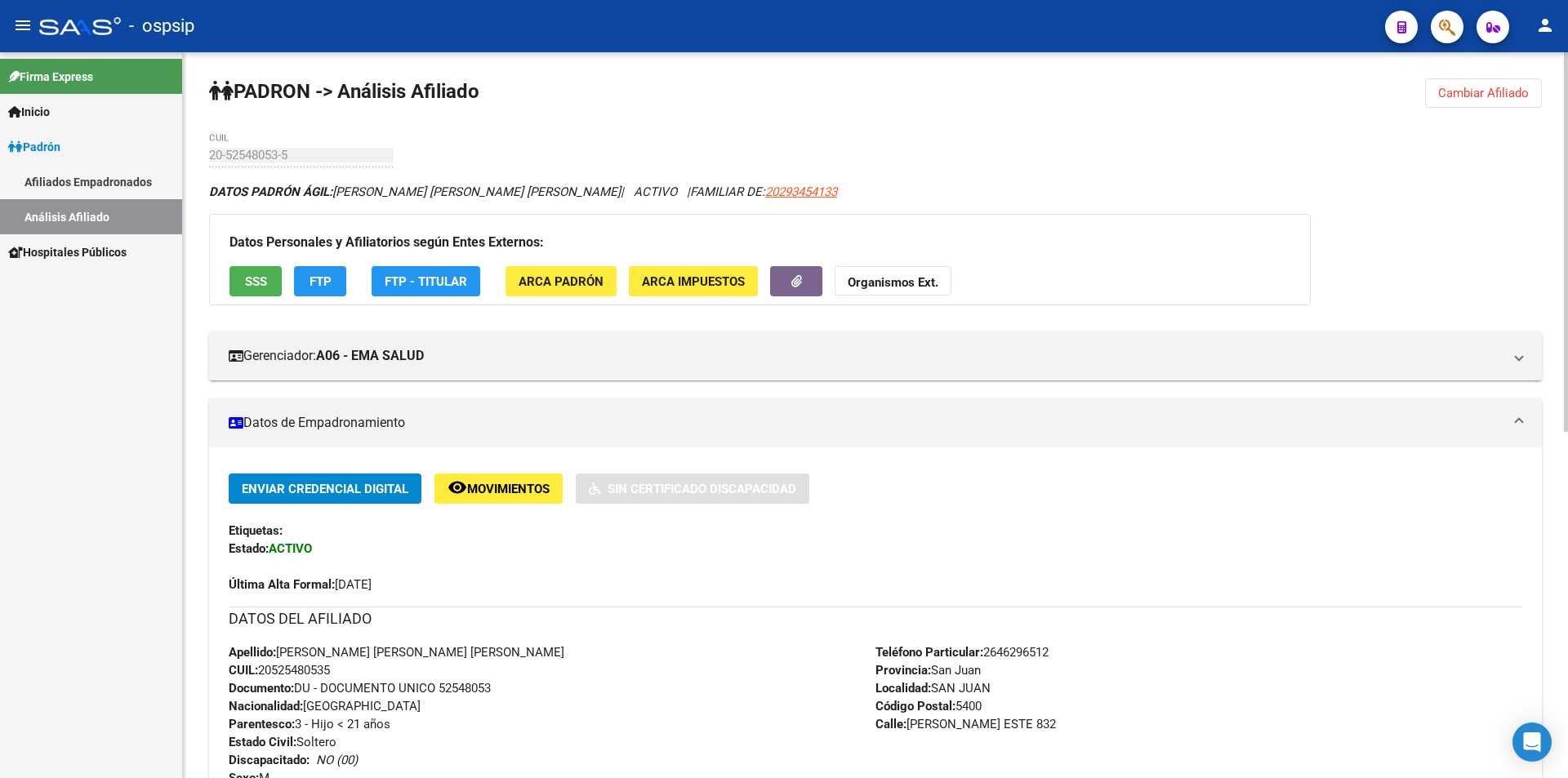
click at [1497, 101] on button "Cambiar Afiliado" at bounding box center [1483, 93] width 117 height 29
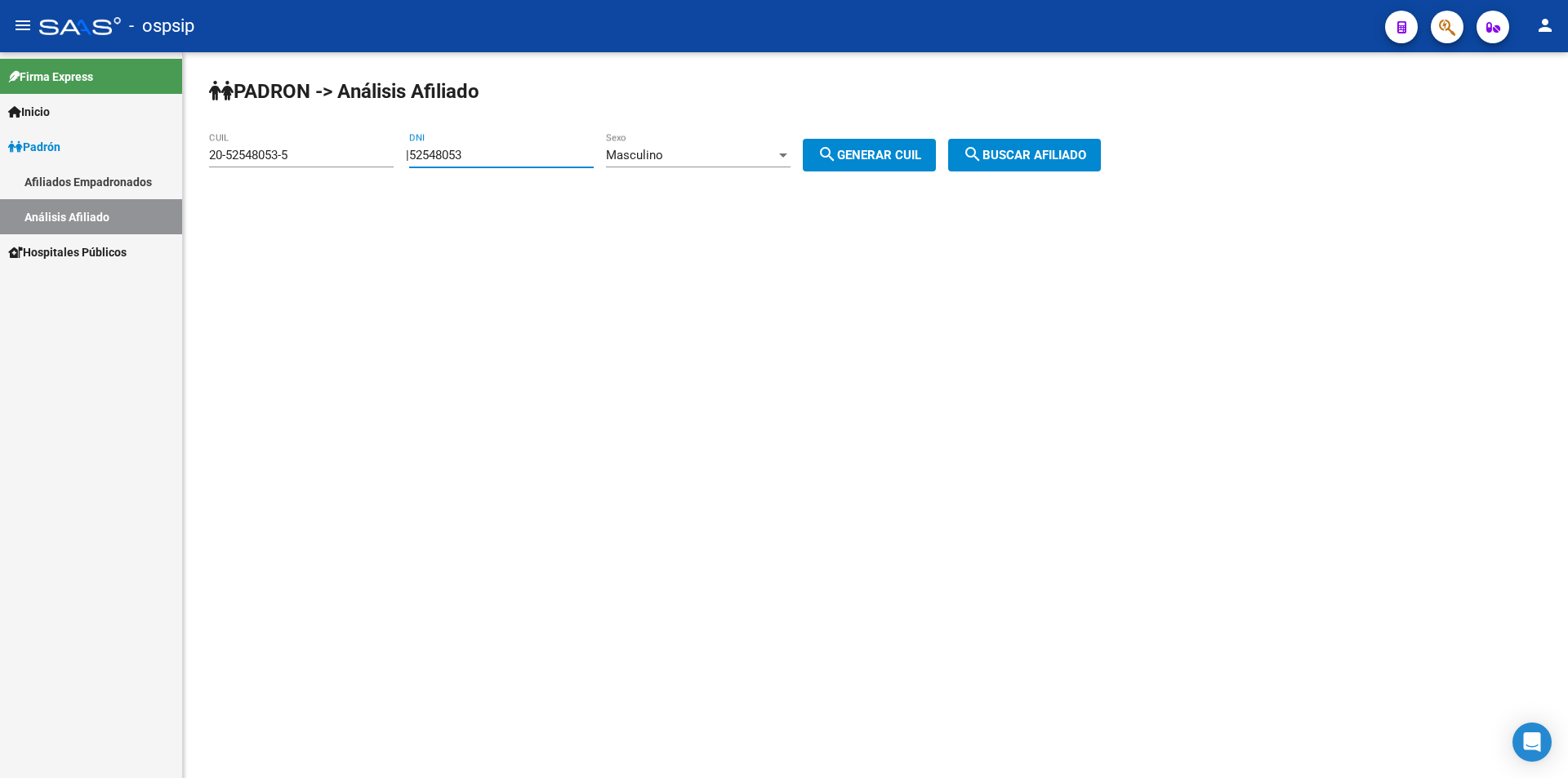
drag, startPoint x: 452, startPoint y: 151, endPoint x: 315, endPoint y: 150, distance: 137.0
click at [325, 150] on app-analisis-afiliado "[PERSON_NAME] -> Análisis Afiliado 20-52548053-5 CUIL | 52548053 DNI Masculino …" at bounding box center [660, 155] width 904 height 15
drag, startPoint x: 301, startPoint y: 154, endPoint x: 66, endPoint y: 162, distance: 235.1
click at [92, 162] on mat-sidenav-container "Firma Express Inicio Calendario SSS Instructivos Contacto OS [PERSON_NAME] Afil…" at bounding box center [784, 415] width 1568 height 726
click at [486, 152] on input "DNI" at bounding box center [501, 155] width 185 height 15
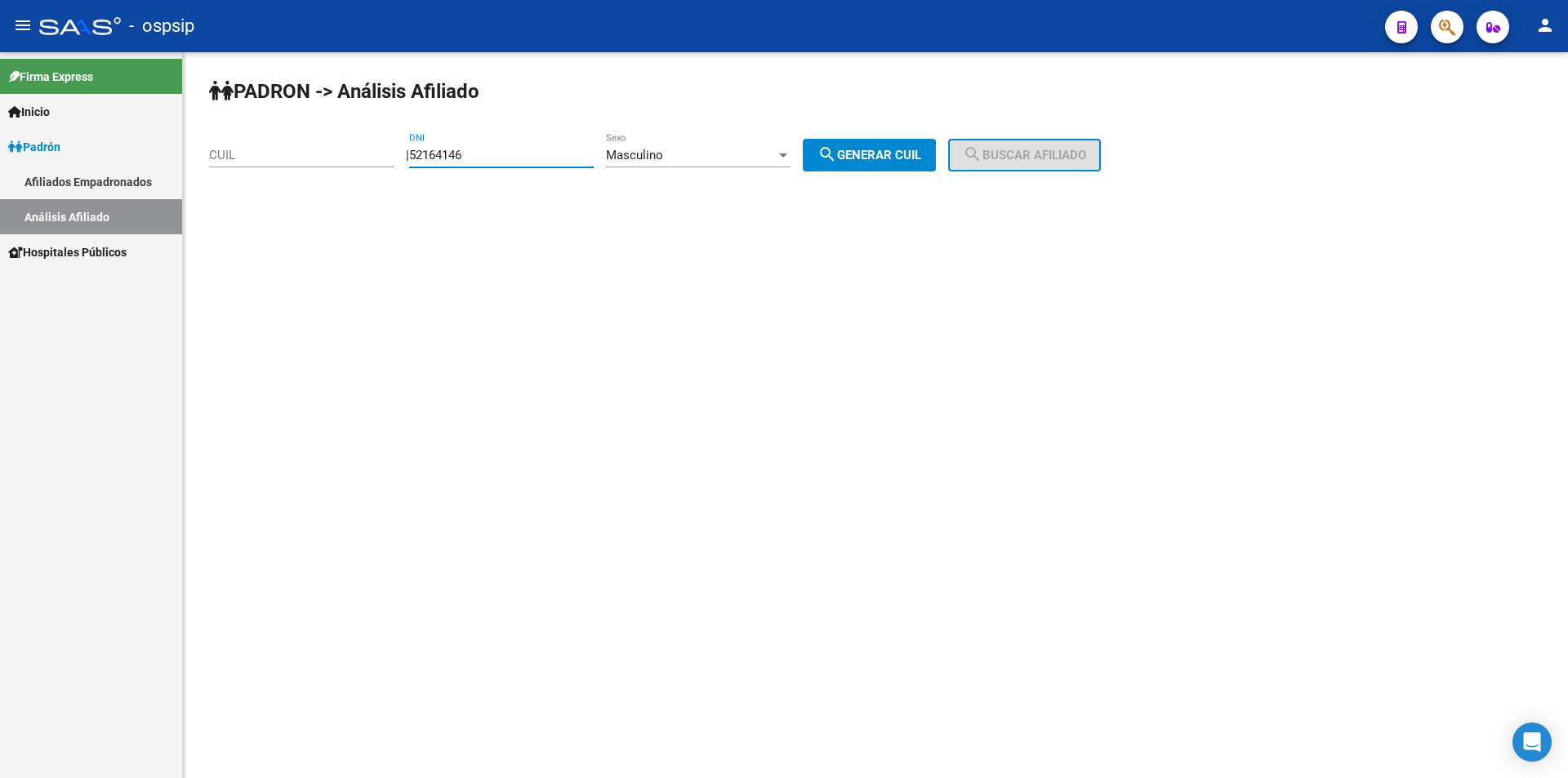
type input "52164146"
click at [892, 158] on span "search Generar CUIL" at bounding box center [869, 155] width 104 height 15
click at [1037, 150] on span "search Buscar afiliado" at bounding box center [1025, 155] width 124 height 15
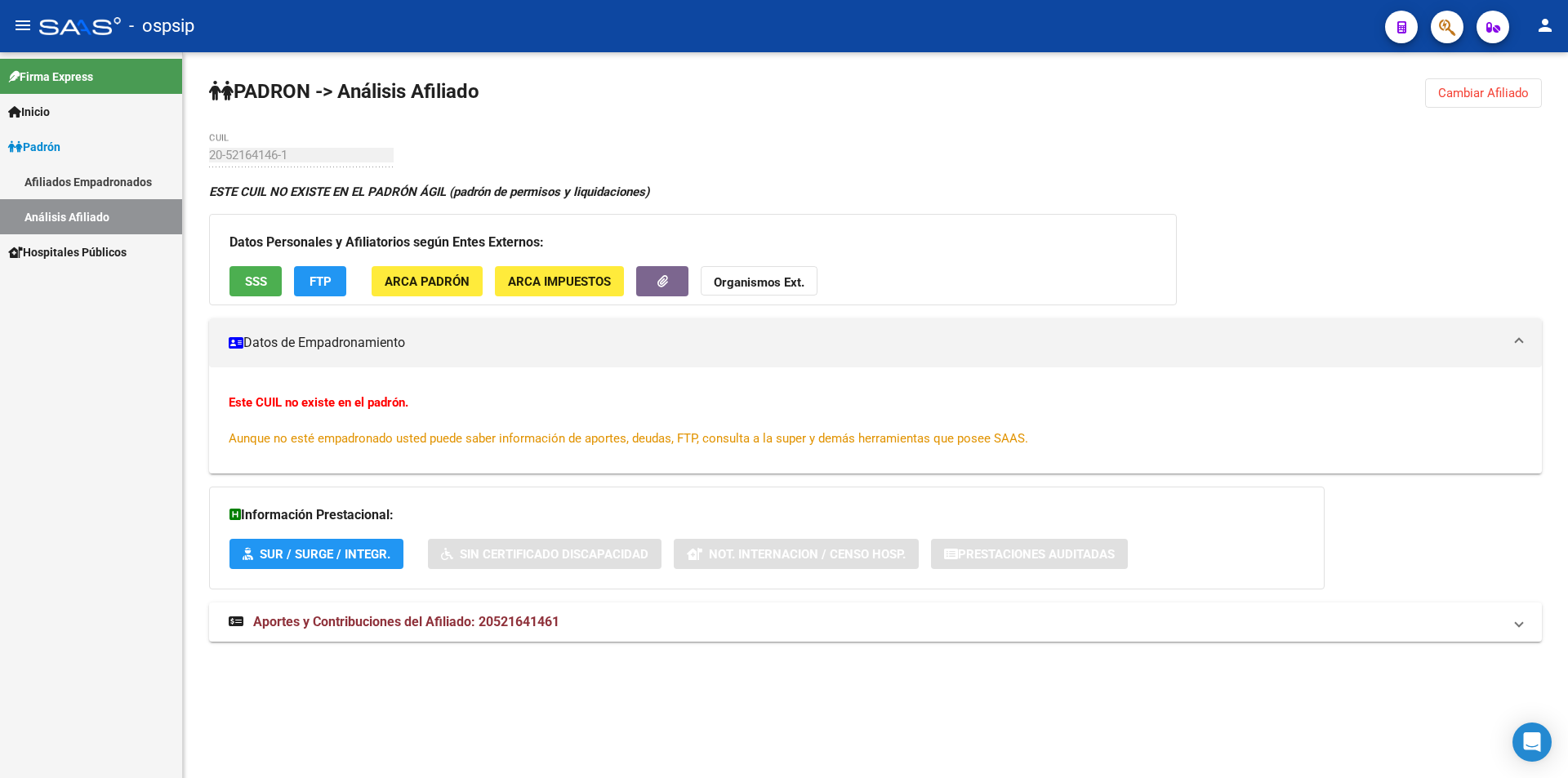
click at [1471, 87] on span "Cambiar Afiliado" at bounding box center [1483, 94] width 91 height 15
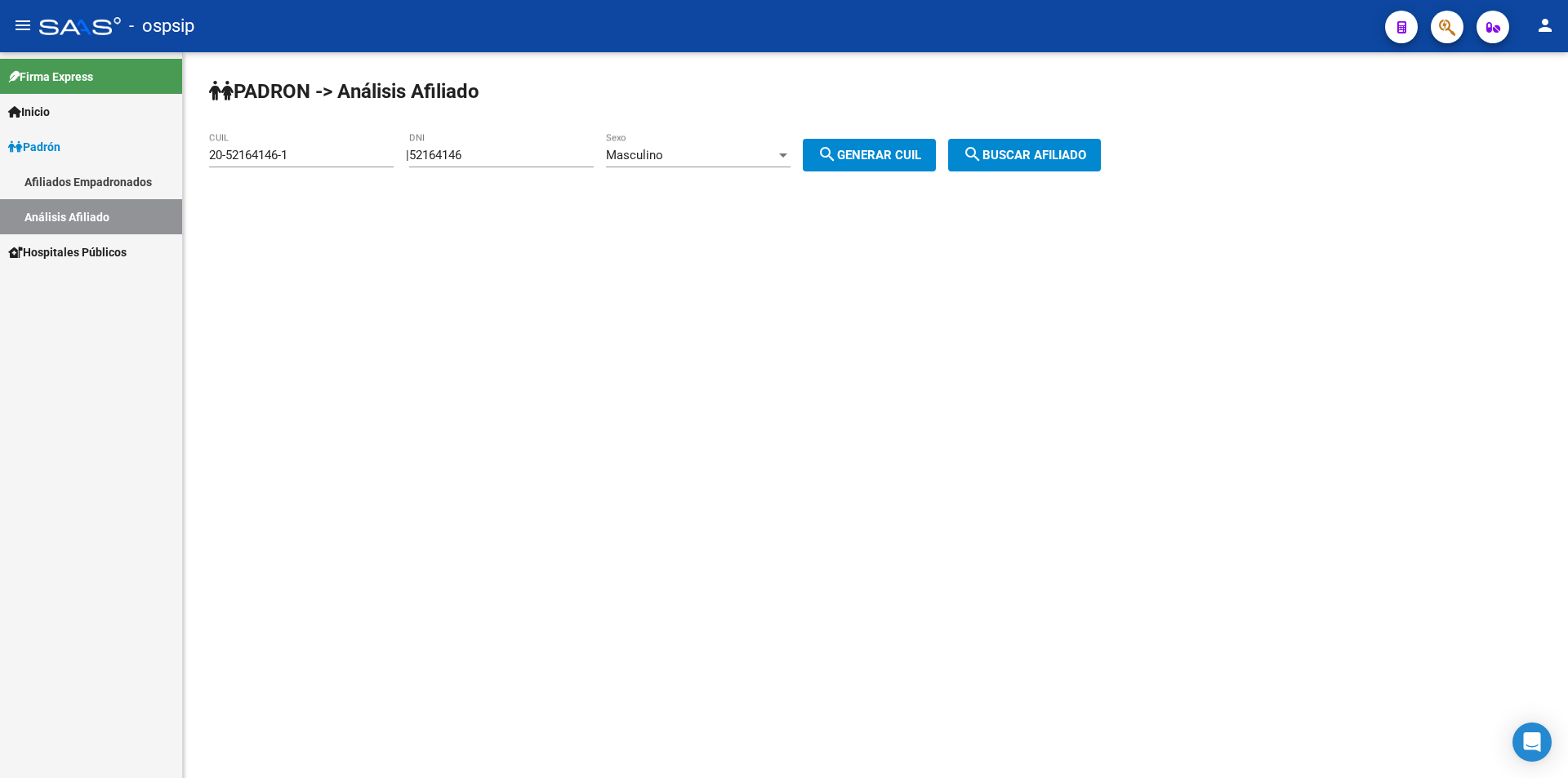
click at [693, 144] on div "Masculino Sexo" at bounding box center [698, 149] width 185 height 35
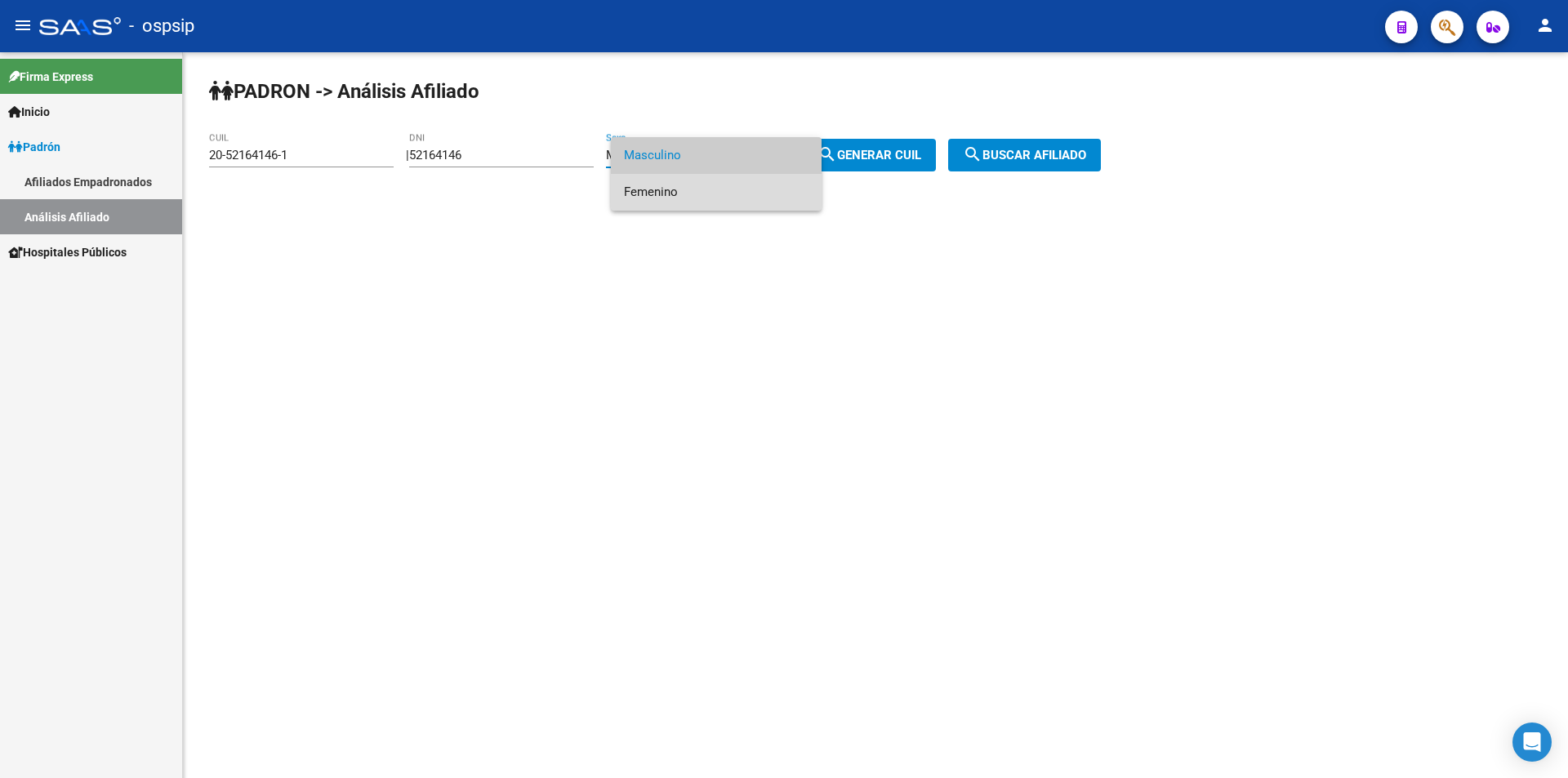
click at [675, 182] on span "Femenino" at bounding box center [716, 192] width 185 height 37
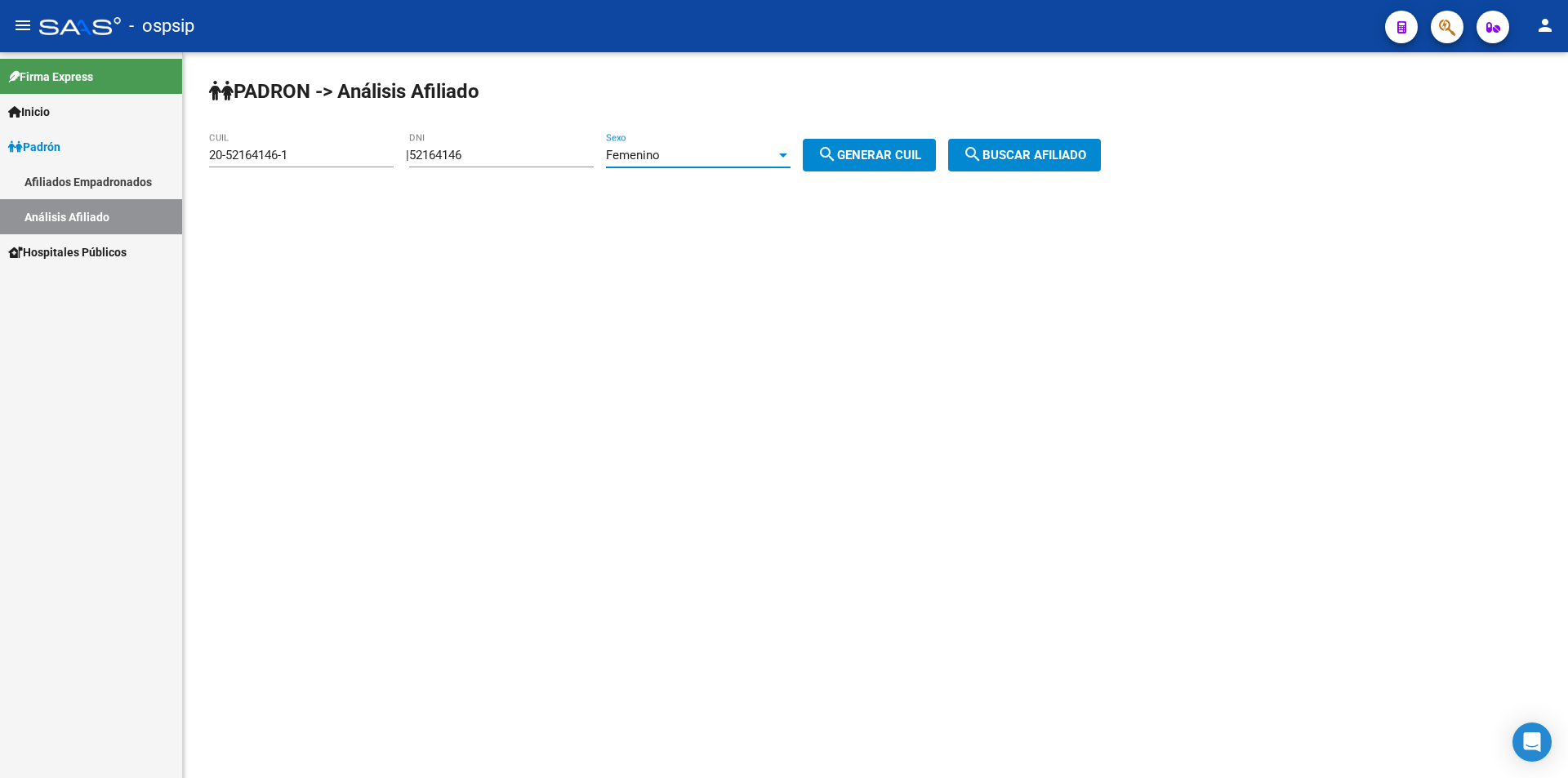
click at [857, 149] on span "search Generar CUIL" at bounding box center [869, 155] width 104 height 15
type input "27-52164146-6"
click at [1052, 149] on span "search Buscar afiliado" at bounding box center [1025, 155] width 124 height 15
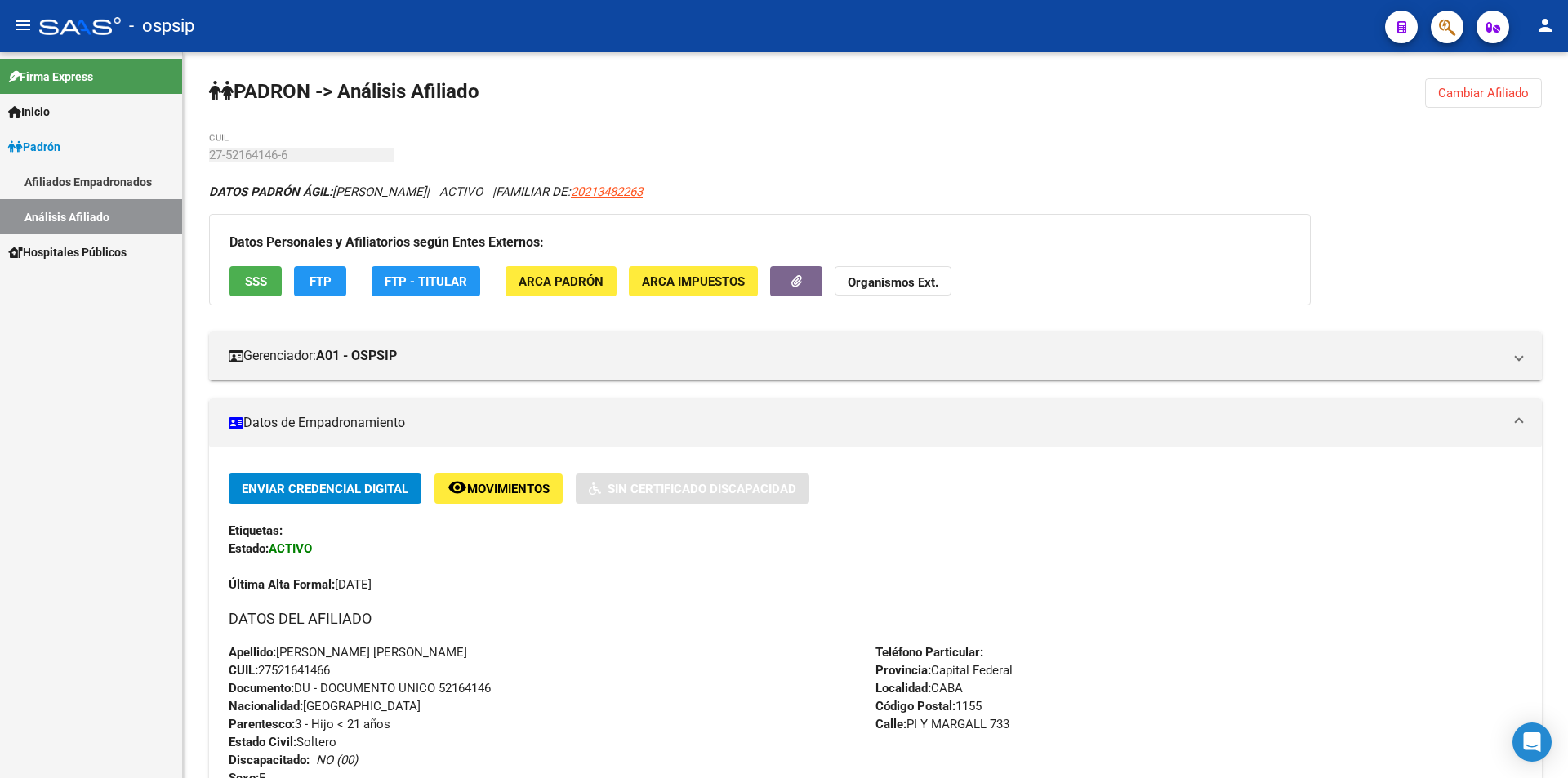
click at [1502, 92] on span "Cambiar Afiliado" at bounding box center [1483, 94] width 91 height 15
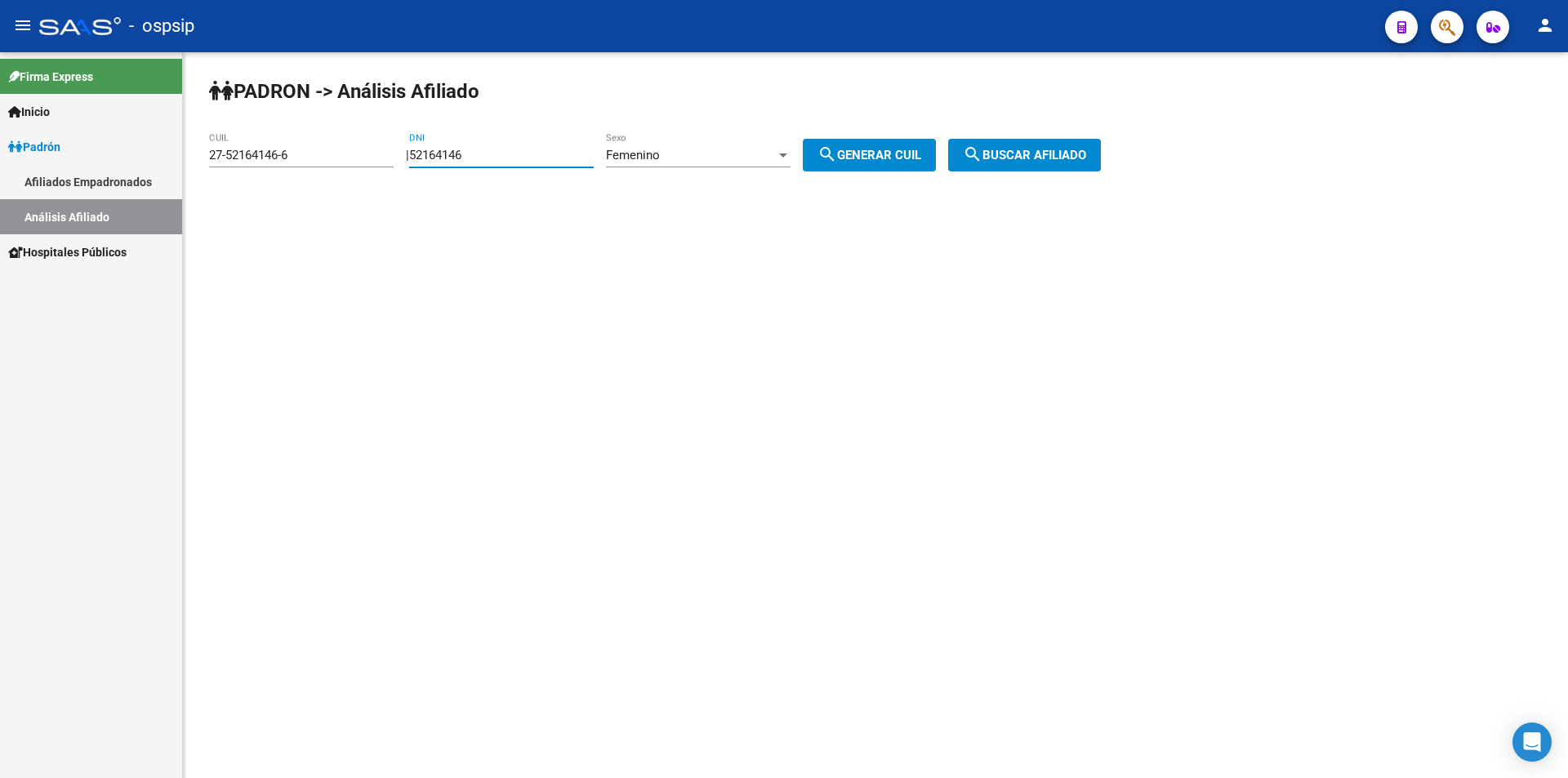
drag, startPoint x: 534, startPoint y: 155, endPoint x: 163, endPoint y: 155, distance: 371.0
click at [163, 155] on mat-sidenav-container "Firma Express Inicio Calendario SSS Instructivos Contacto OS [PERSON_NAME] Afil…" at bounding box center [784, 415] width 1568 height 726
drag, startPoint x: 297, startPoint y: 159, endPoint x: 51, endPoint y: 154, distance: 246.1
click at [51, 154] on mat-sidenav-container "Firma Express Inicio Calendario SSS Instructivos Contacto OS [PERSON_NAME] Afil…" at bounding box center [784, 415] width 1568 height 726
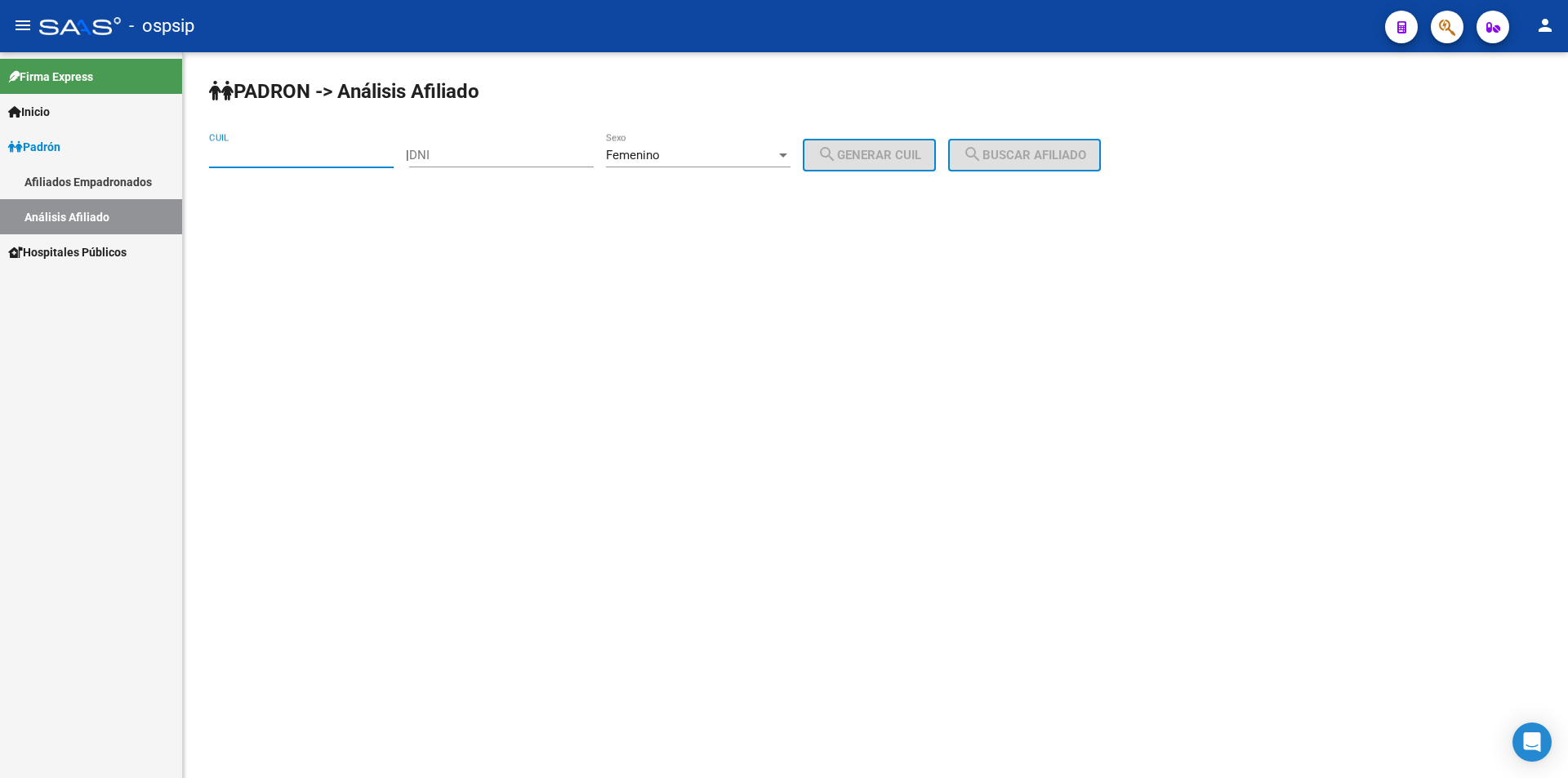
click at [685, 154] on div "Femenino" at bounding box center [690, 155] width 170 height 15
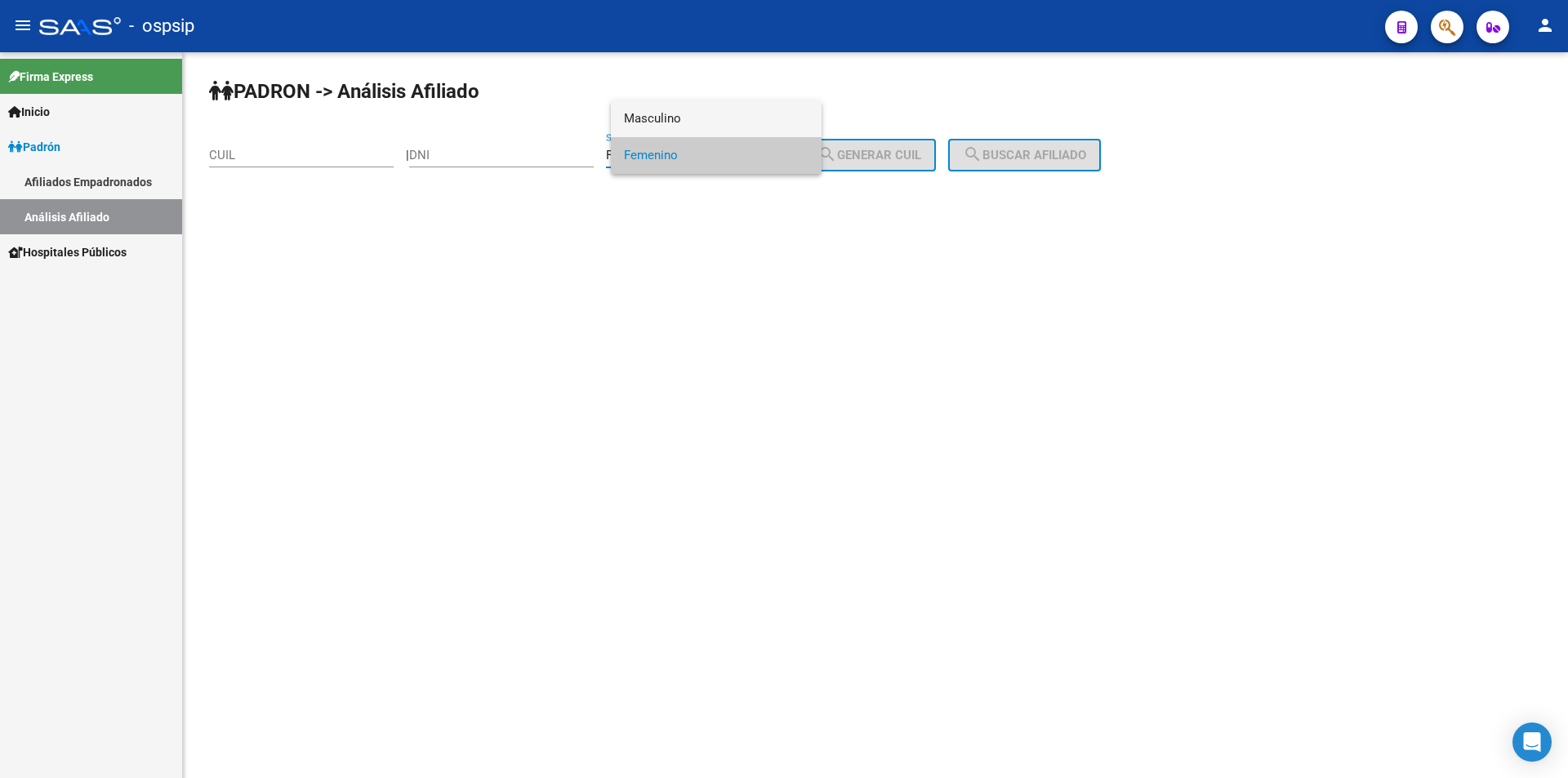
click at [672, 109] on span "Masculino" at bounding box center [716, 118] width 185 height 37
drag, startPoint x: 685, startPoint y: 252, endPoint x: 642, endPoint y: 147, distance: 113.5
click at [685, 245] on mat-sidenav-content "[PERSON_NAME] -> Análisis Afiliado CUIL | DNI Masculino Sexo search Generar CUI…" at bounding box center [875, 415] width 1385 height 726
click at [517, 143] on div "DNI" at bounding box center [501, 149] width 185 height 35
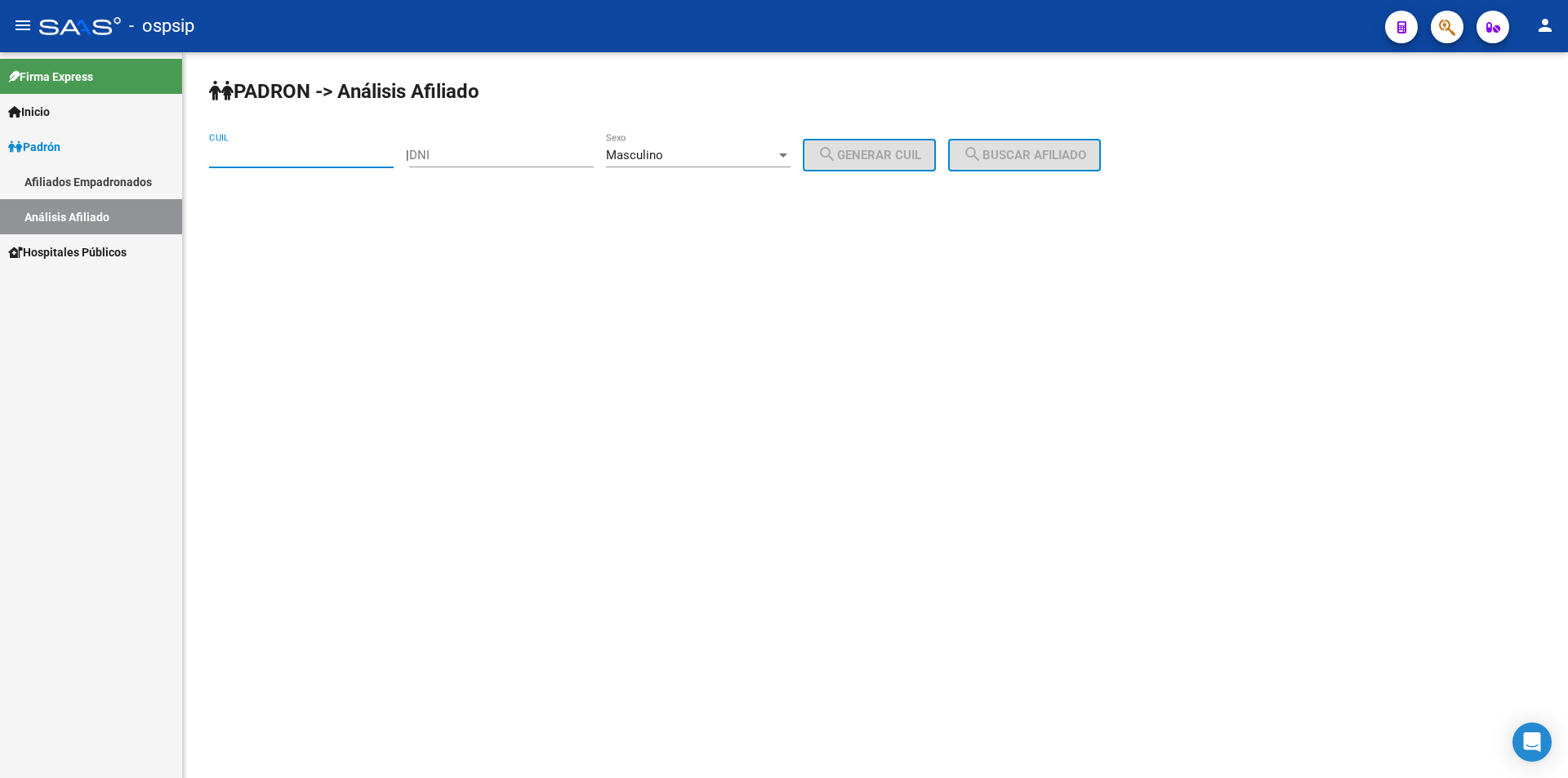
click at [351, 156] on input "CUIL" at bounding box center [301, 155] width 185 height 15
drag, startPoint x: 462, startPoint y: 148, endPoint x: 476, endPoint y: 144, distance: 14.6
click at [463, 148] on input "DNI" at bounding box center [501, 155] width 185 height 15
type input "13443359"
click at [933, 141] on button "search Generar CUIL" at bounding box center [869, 154] width 133 height 33
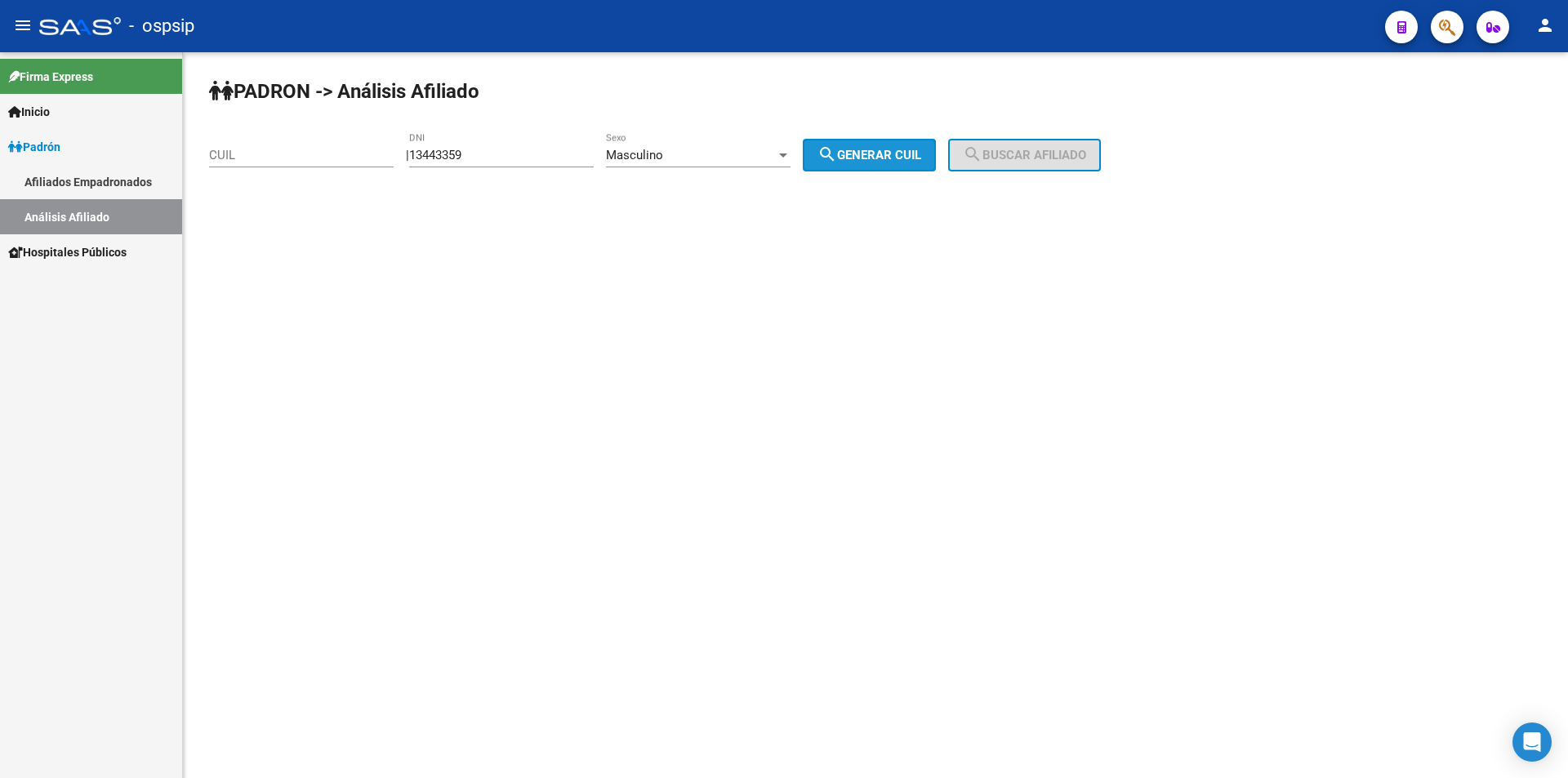
type input "20-13443359-1"
click at [983, 147] on mat-icon "search" at bounding box center [972, 154] width 20 height 20
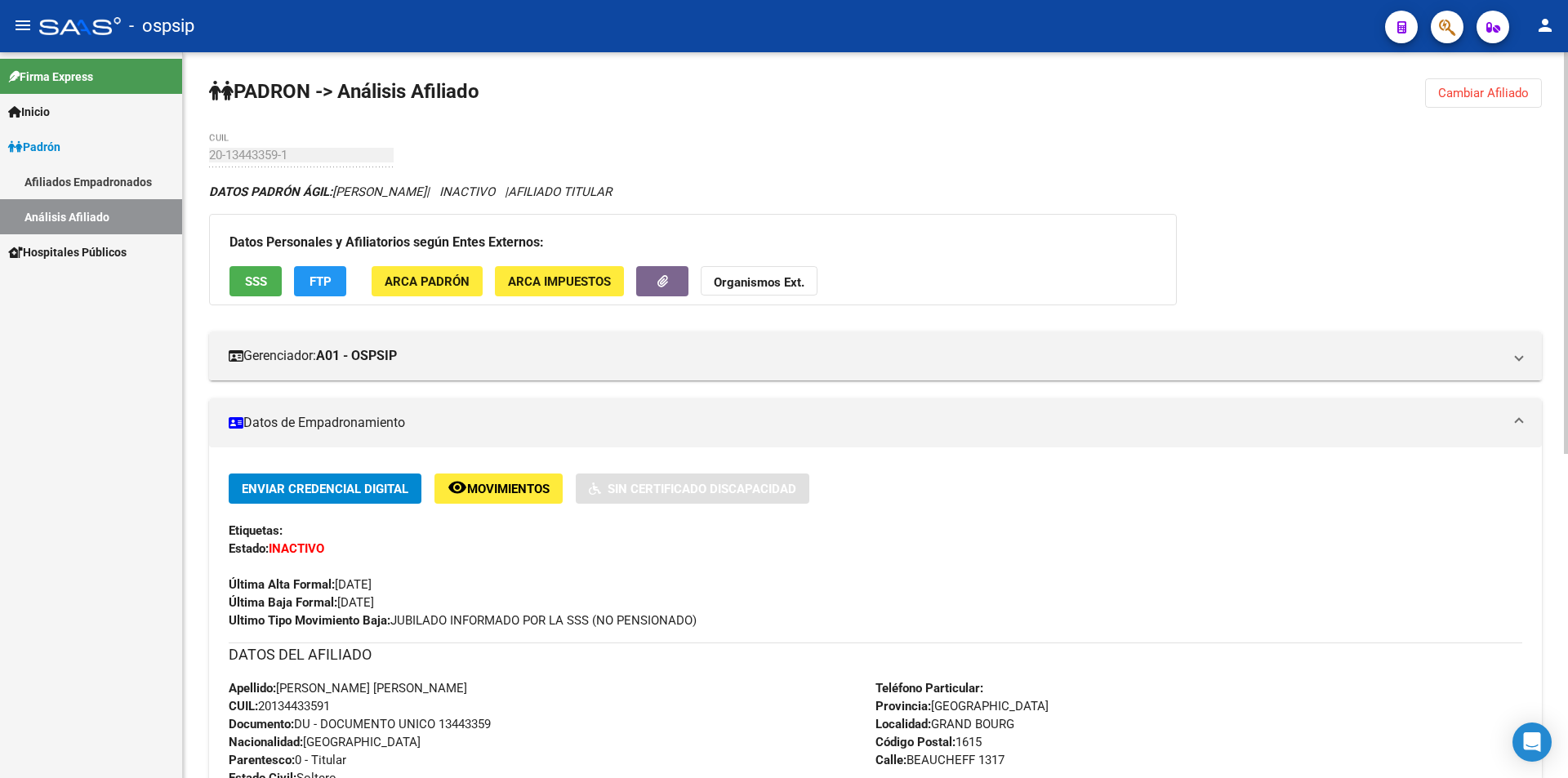
click at [1483, 86] on span "Cambiar Afiliado" at bounding box center [1483, 94] width 91 height 15
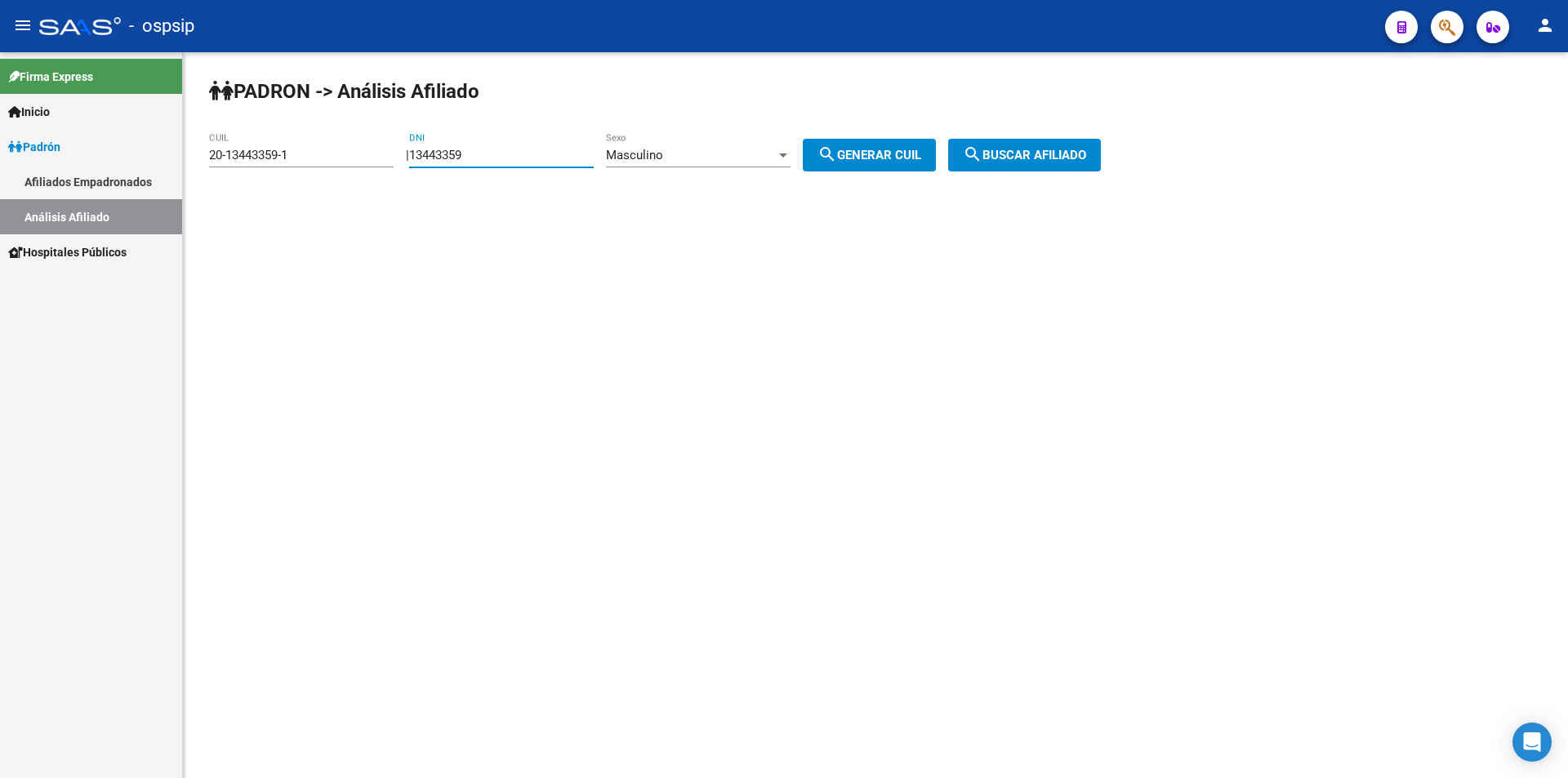
drag, startPoint x: 507, startPoint y: 159, endPoint x: 194, endPoint y: 110, distance: 316.8
click at [200, 132] on div "[PERSON_NAME] -> Análisis Afiliado 20-13443359-1 CUIL | 13443359 DNI Masculino …" at bounding box center [875, 138] width 1385 height 171
drag, startPoint x: 319, startPoint y: 145, endPoint x: 189, endPoint y: 148, distance: 130.0
click at [189, 148] on div "[PERSON_NAME] -> Análisis Afiliado 20-13443359-1 CUIL | DNI Masculino Sexo sear…" at bounding box center [875, 138] width 1385 height 171
drag, startPoint x: 318, startPoint y: 155, endPoint x: 88, endPoint y: 148, distance: 230.1
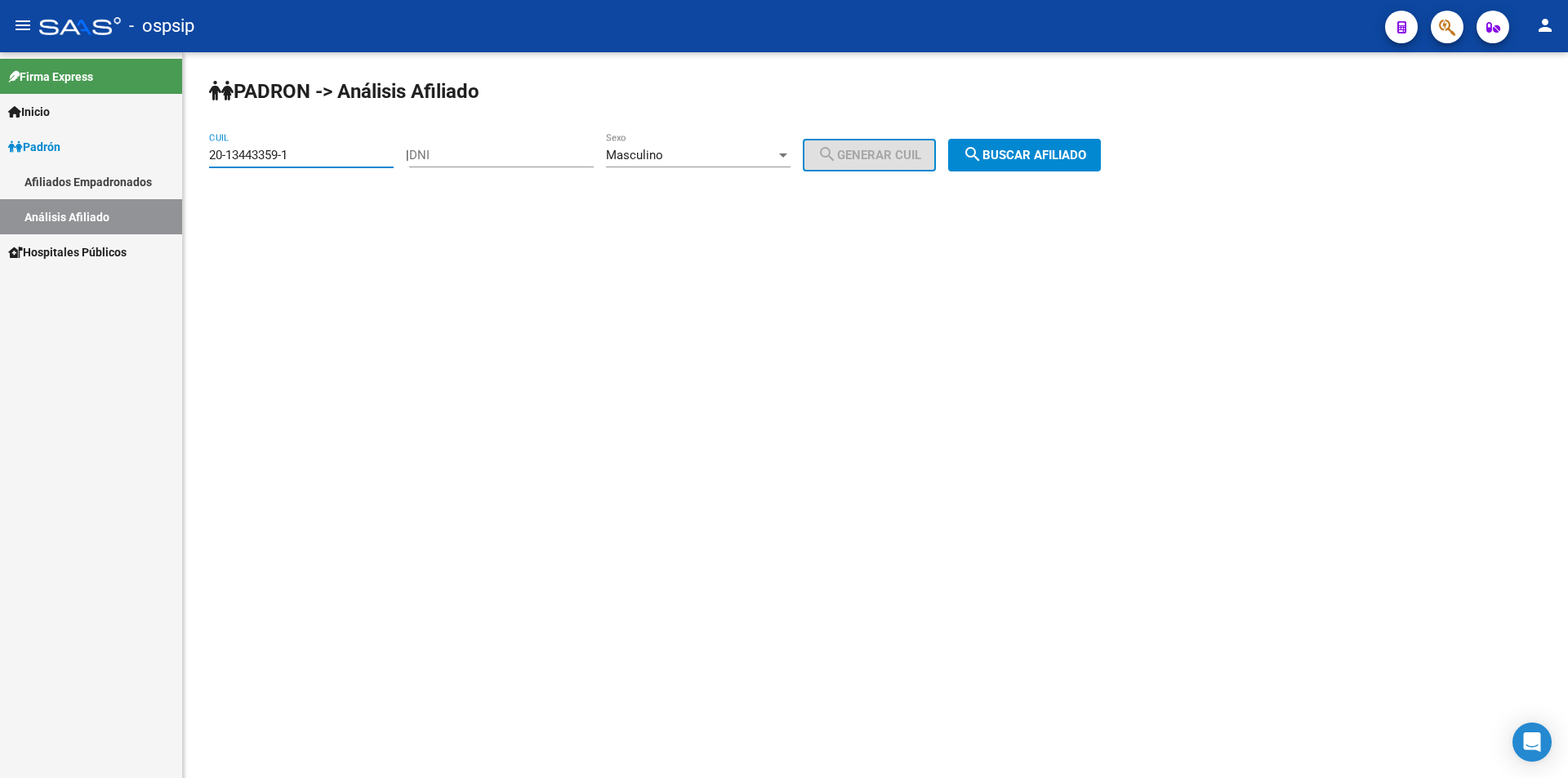
click at [72, 154] on mat-sidenav-container "Firma Express Inicio Calendario SSS Instructivos Contacto OS [PERSON_NAME] Afil…" at bounding box center [784, 415] width 1568 height 726
click at [540, 153] on input "DNI" at bounding box center [501, 155] width 185 height 15
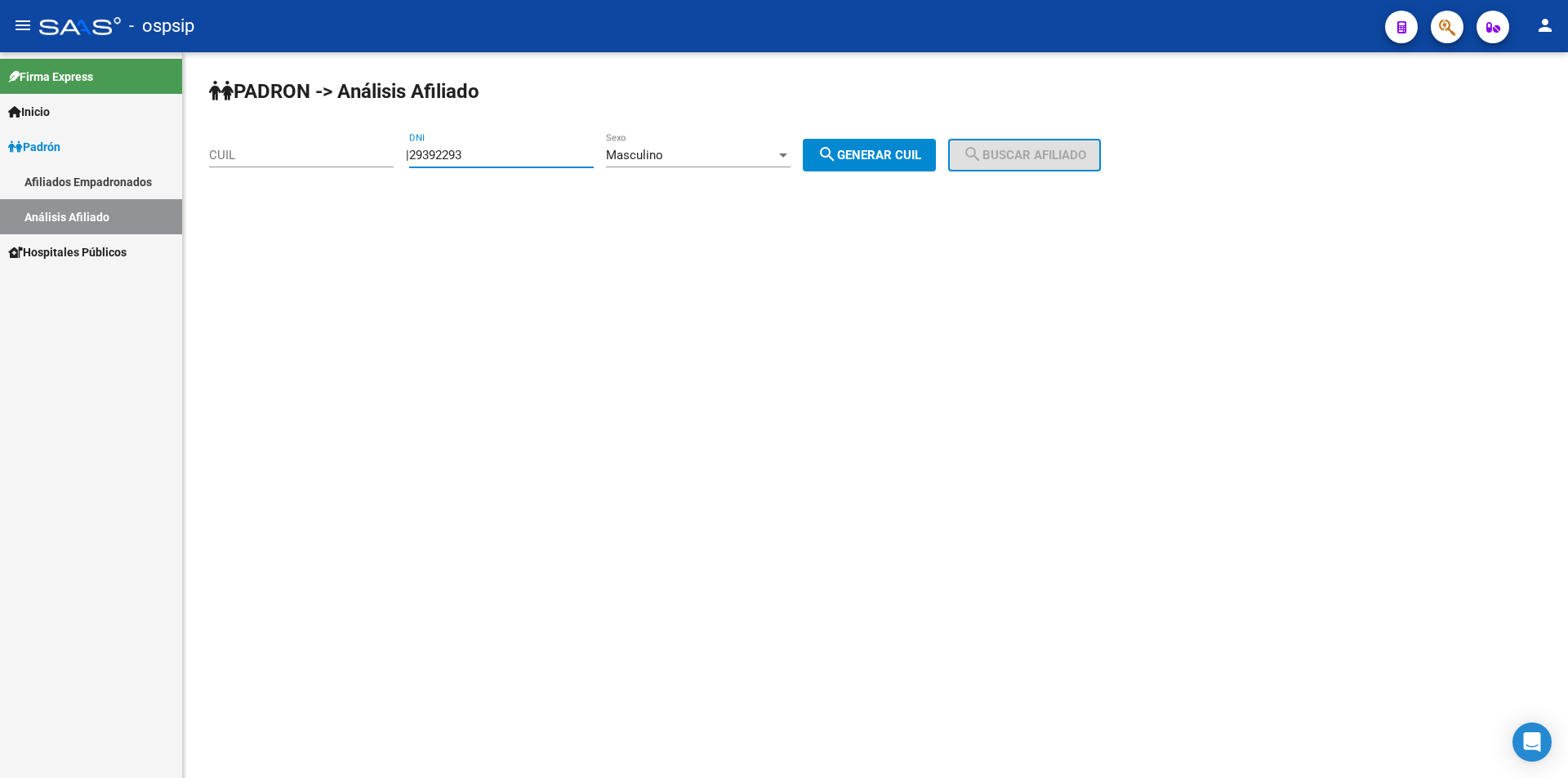
type input "29392293"
drag, startPoint x: 828, startPoint y: 150, endPoint x: 885, endPoint y: 150, distance: 57.0
click at [830, 150] on button "search Generar CUIL" at bounding box center [869, 154] width 133 height 33
type input "20-29392293-5"
click at [1078, 144] on button "search Buscar afiliado" at bounding box center [1024, 154] width 153 height 33
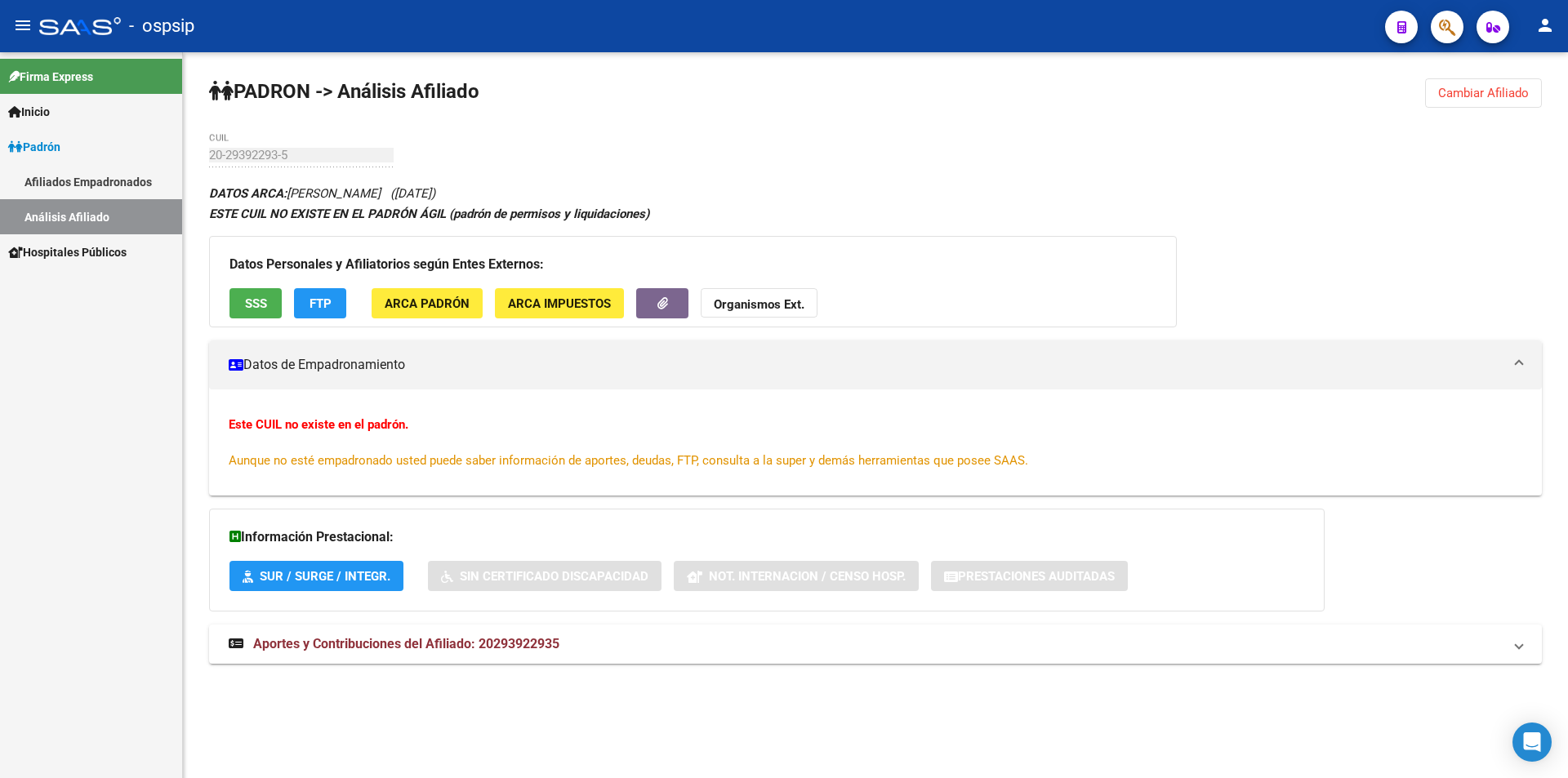
click at [645, 207] on strong "ESTE CUIL NO EXISTE EN EL PADRÓN ÁGIL (padrón de permisos y liquidaciones)" at bounding box center [429, 214] width 440 height 15
click at [665, 207] on div "ESTE CUIL NO EXISTE EN EL PADRÓN ÁGIL (padrón de permisos y liquidaciones)" at bounding box center [875, 213] width 1333 height 18
click at [1472, 90] on span "Cambiar Afiliado" at bounding box center [1483, 94] width 91 height 15
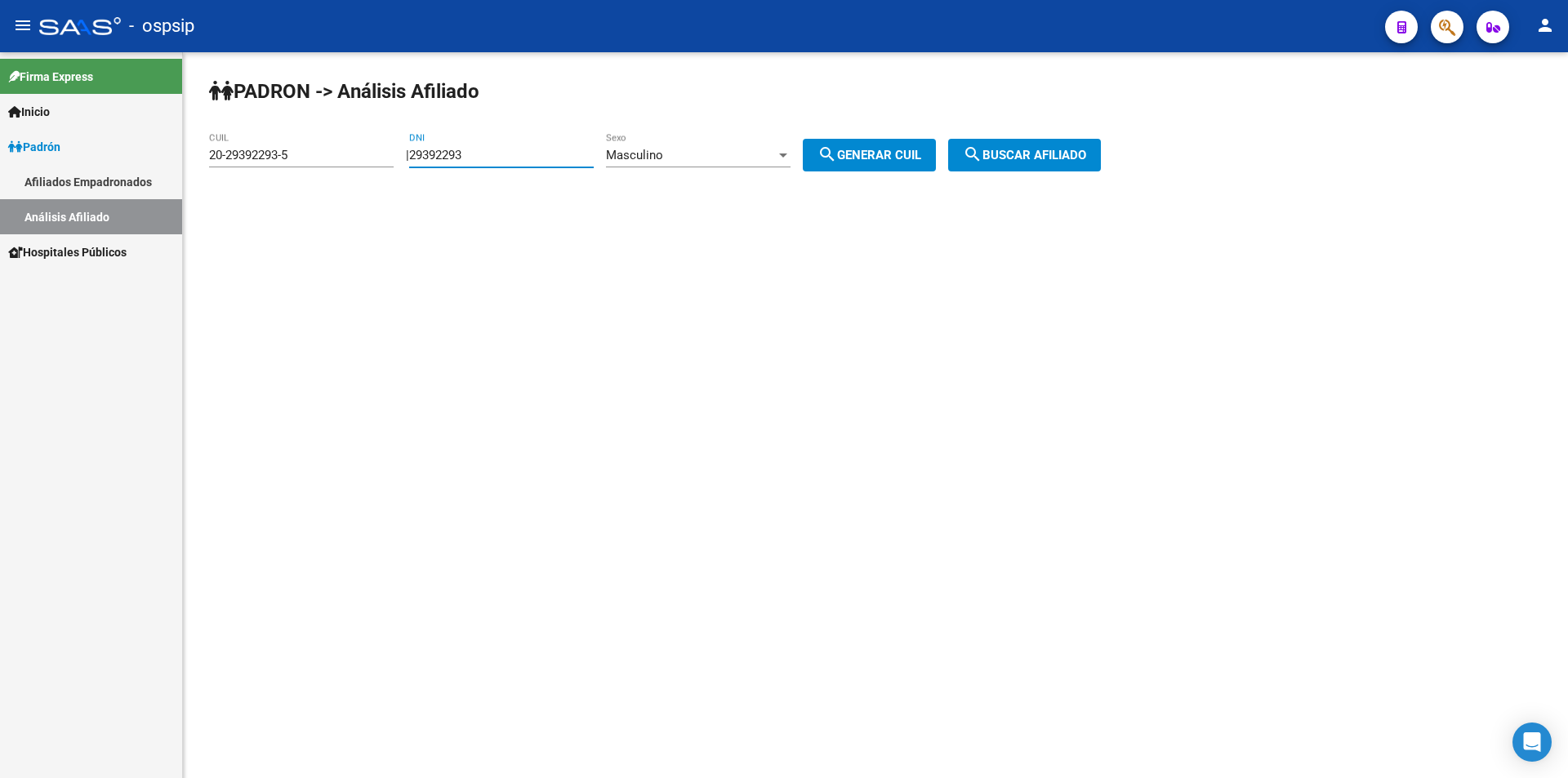
drag, startPoint x: 518, startPoint y: 151, endPoint x: 282, endPoint y: 161, distance: 236.2
click at [282, 161] on app-analisis-afiliado "[PERSON_NAME] -> Análisis Afiliado 20-29392293-5 CUIL | 29392293 DNI Masculino …" at bounding box center [660, 155] width 904 height 15
drag, startPoint x: 298, startPoint y: 156, endPoint x: 74, endPoint y: 183, distance: 225.6
click at [74, 183] on mat-sidenav-container "Firma Express Inicio Calendario SSS Instructivos Contacto OS [PERSON_NAME] Afil…" at bounding box center [784, 415] width 1568 height 726
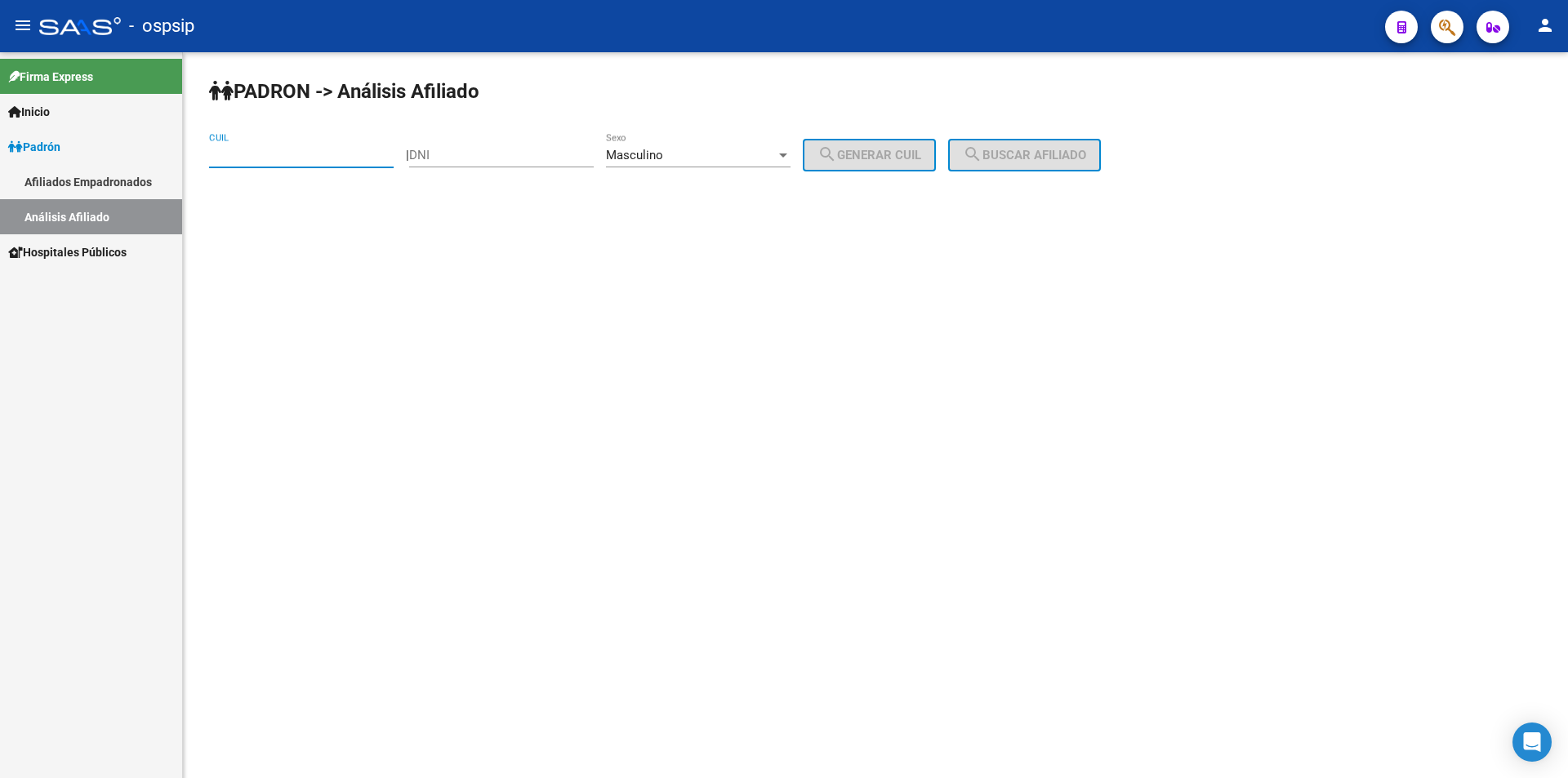
click at [594, 153] on input "DNI" at bounding box center [501, 155] width 185 height 15
type input "26150993"
drag, startPoint x: 862, startPoint y: 156, endPoint x: 894, endPoint y: 155, distance: 32.0
click at [869, 155] on span "search Generar CUIL" at bounding box center [869, 155] width 104 height 15
type input "20-26150993-9"
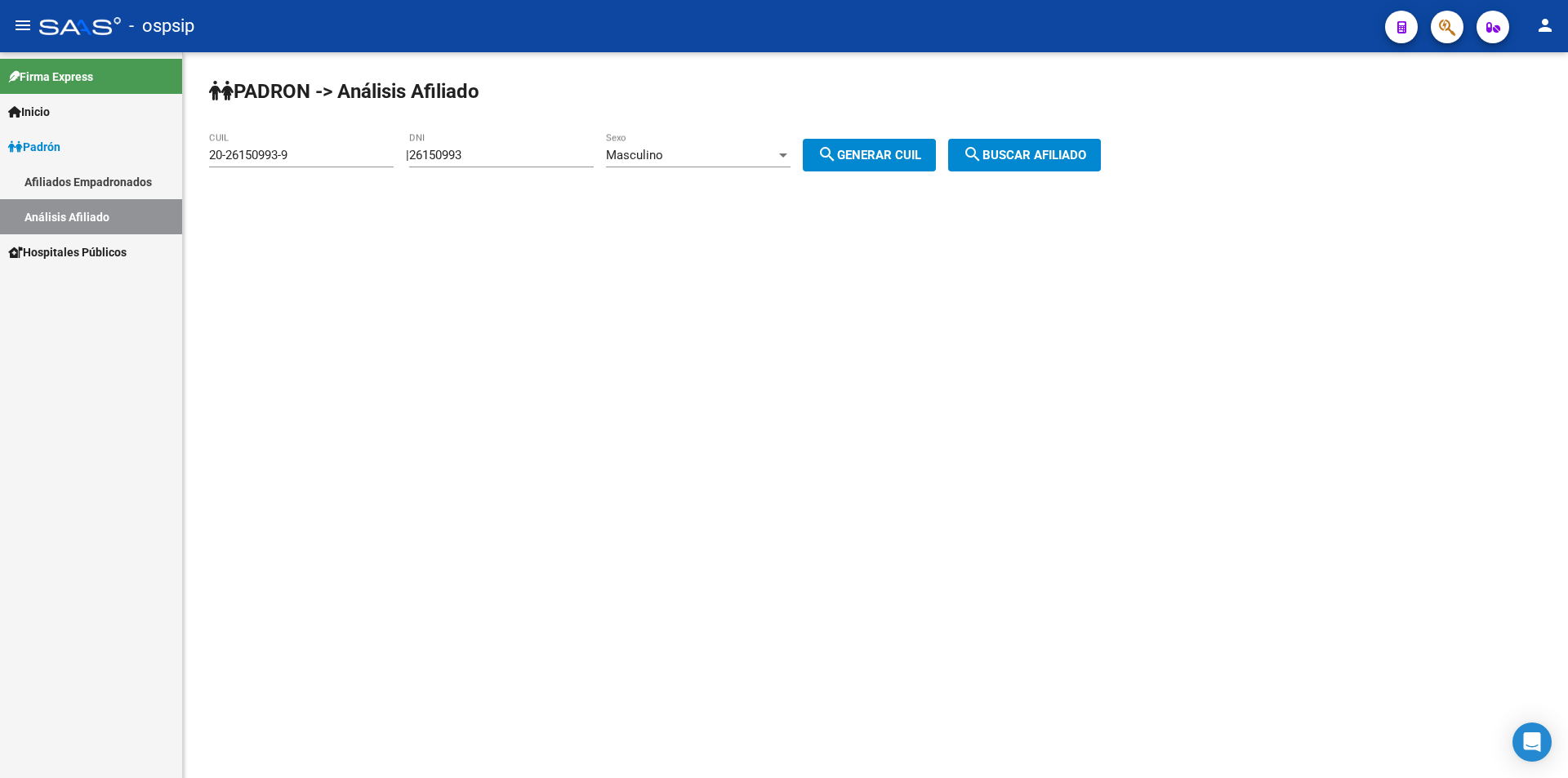
click at [1063, 144] on button "search Buscar afiliado" at bounding box center [1024, 154] width 153 height 33
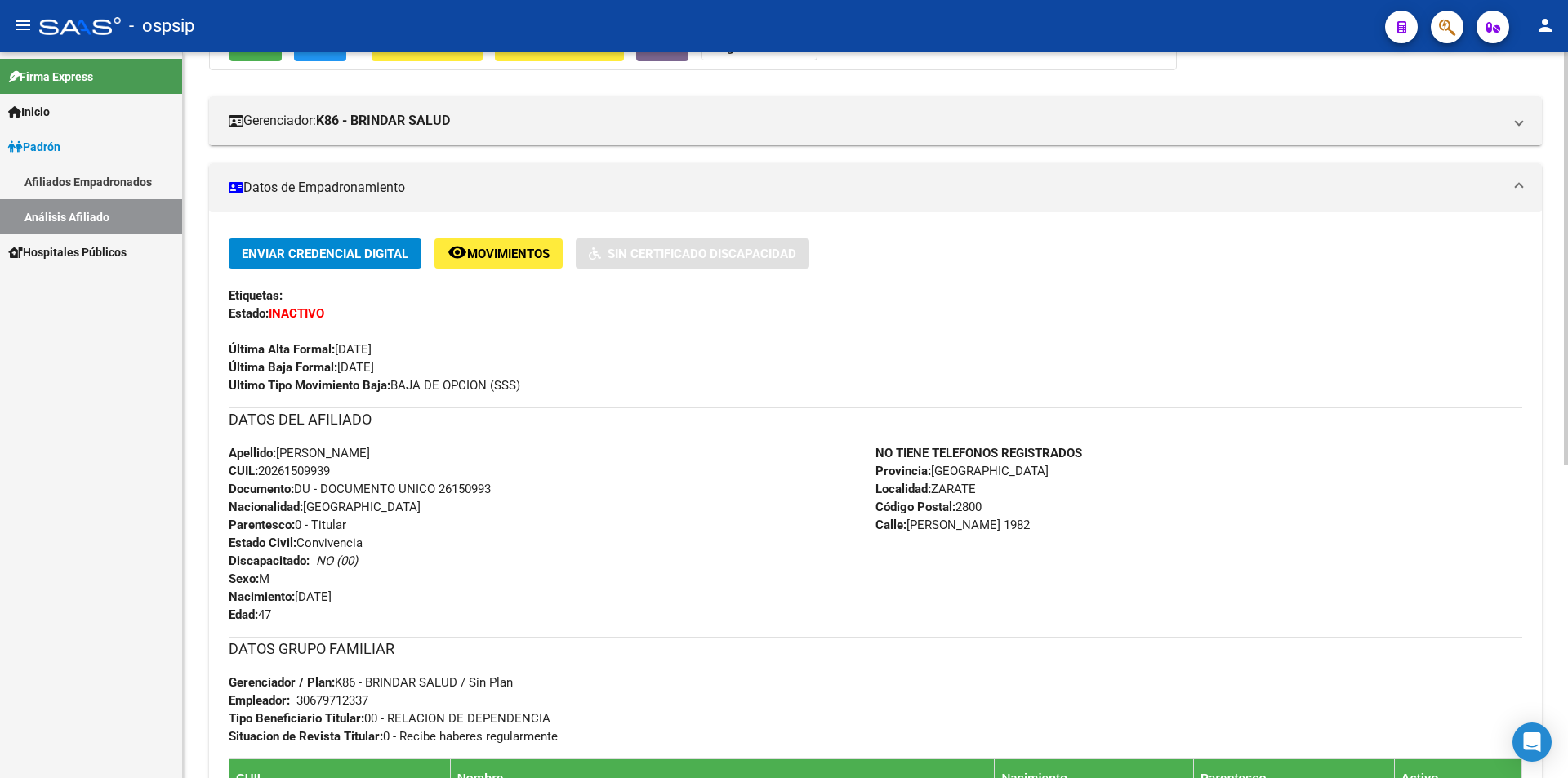
scroll to position [245, 0]
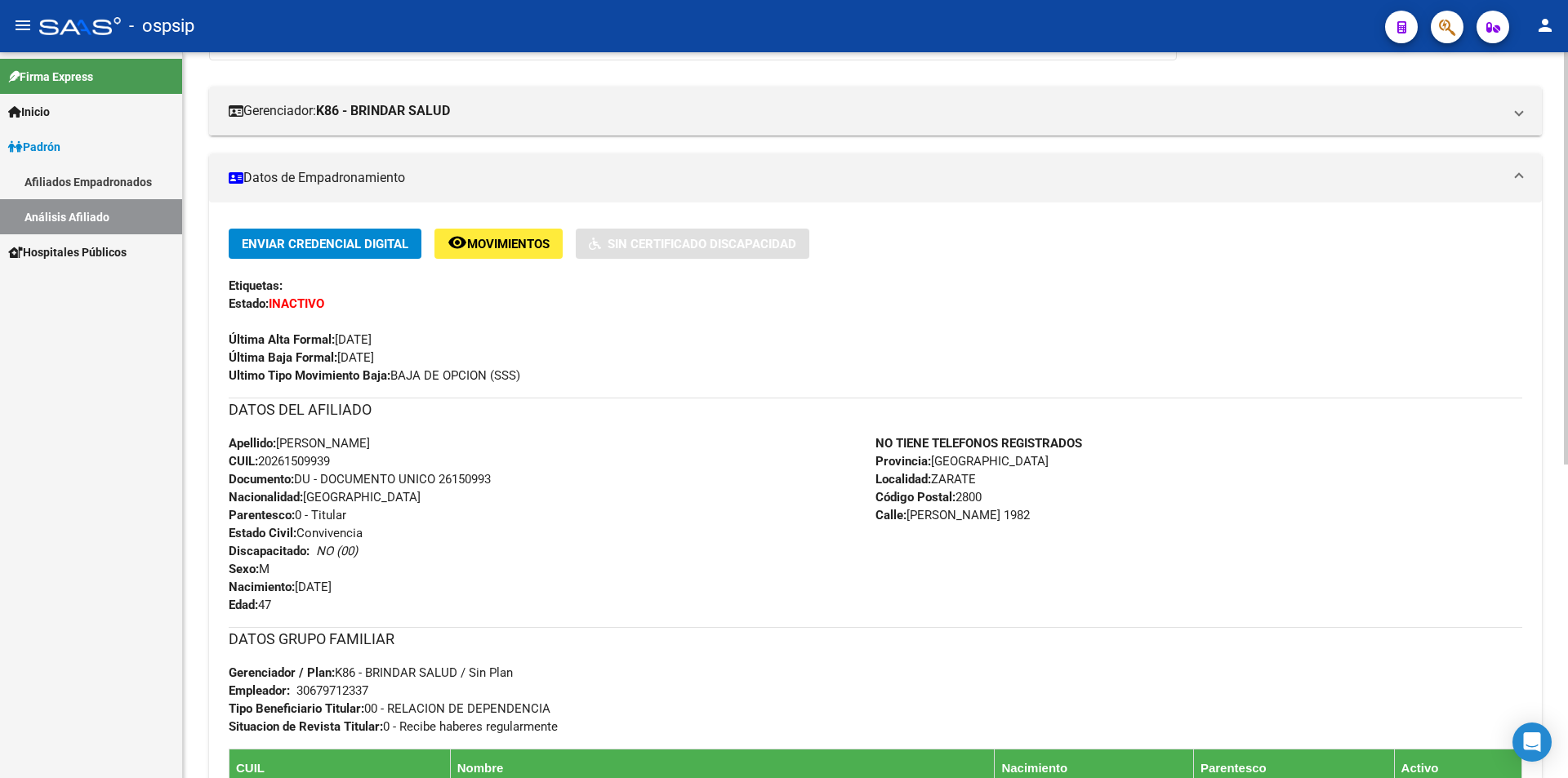
drag, startPoint x: 236, startPoint y: 335, endPoint x: 539, endPoint y: 377, distance: 305.9
click at [539, 377] on div "Enviar Credencial Digital remove_red_eye Movimientos Sin Certificado Discapacid…" at bounding box center [875, 537] width 1333 height 619
click at [544, 367] on div "Ultimo Tipo Movimiento Baja: BAJA DE OPCION (SSS)" at bounding box center [875, 374] width 1294 height 18
drag, startPoint x: 534, startPoint y: 371, endPoint x: 390, endPoint y: 379, distance: 144.2
click at [384, 384] on div "Ultimo Tipo Movimiento Baja: BAJA DE OPCION (SSS)" at bounding box center [875, 374] width 1294 height 18
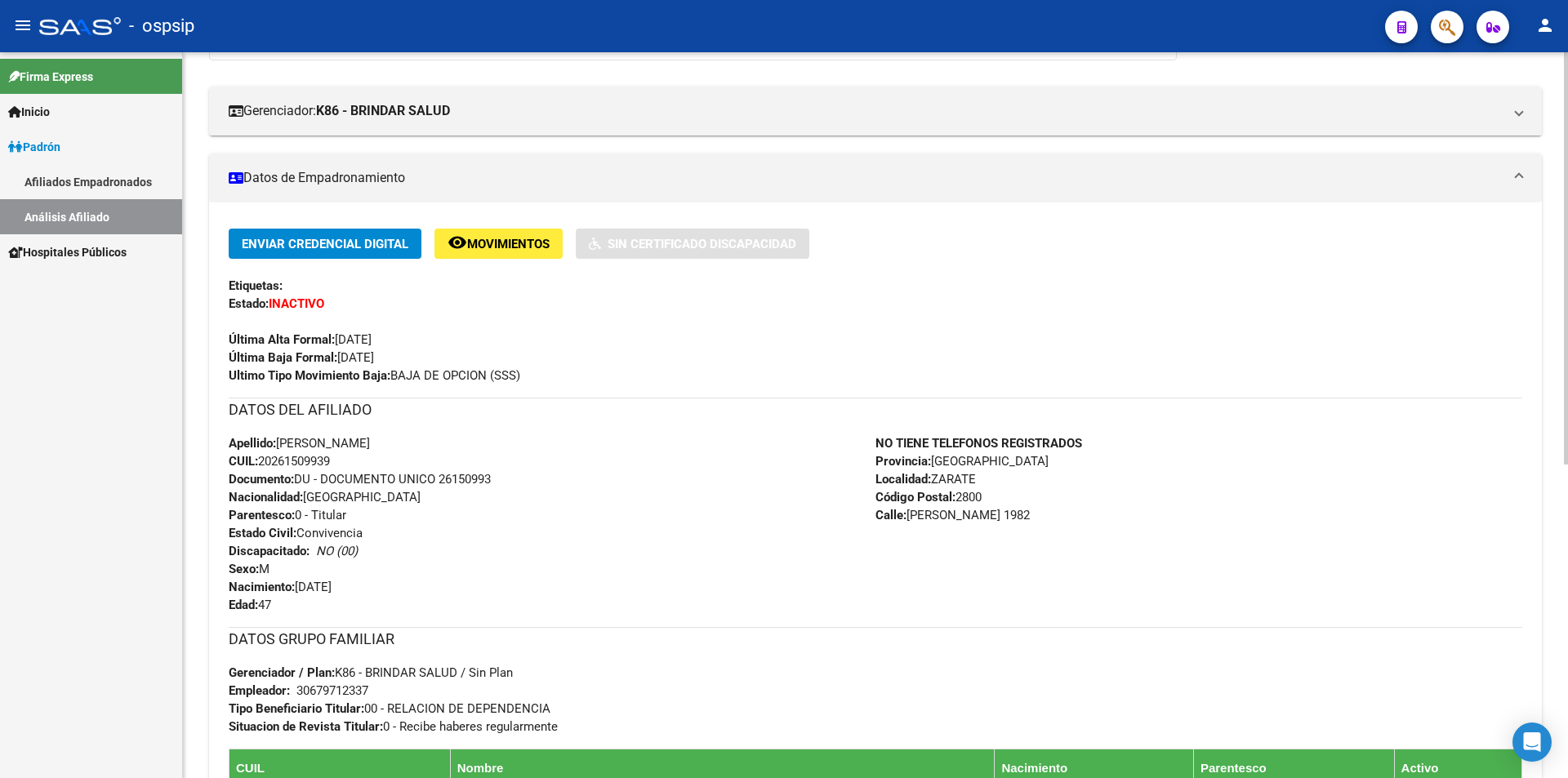
click at [484, 351] on div "Enviar Credencial Digital remove_red_eye Movimientos Sin Certificado Discapacid…" at bounding box center [875, 306] width 1294 height 156
